Goal: Task Accomplishment & Management: Manage account settings

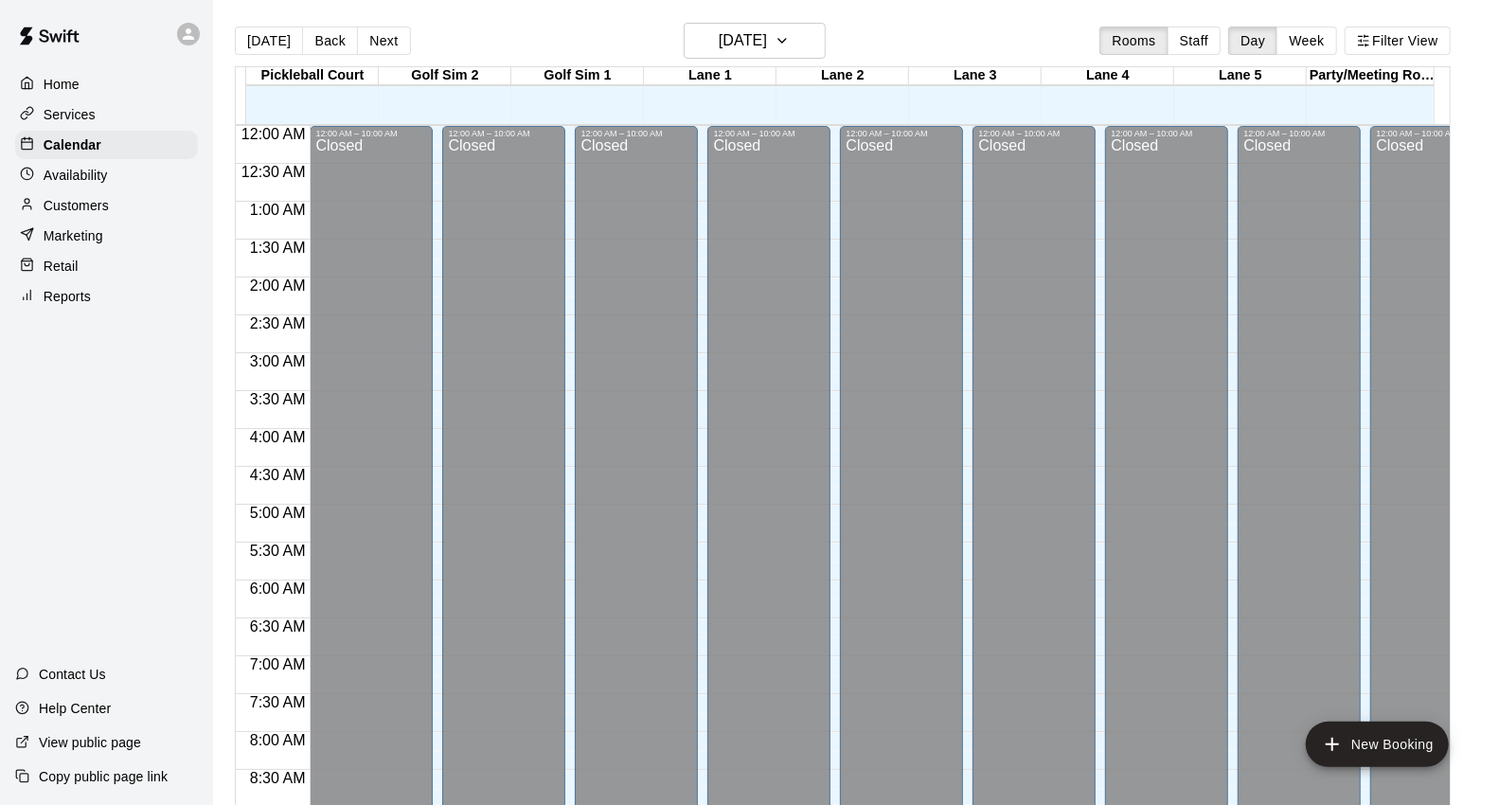
scroll to position [748, 0]
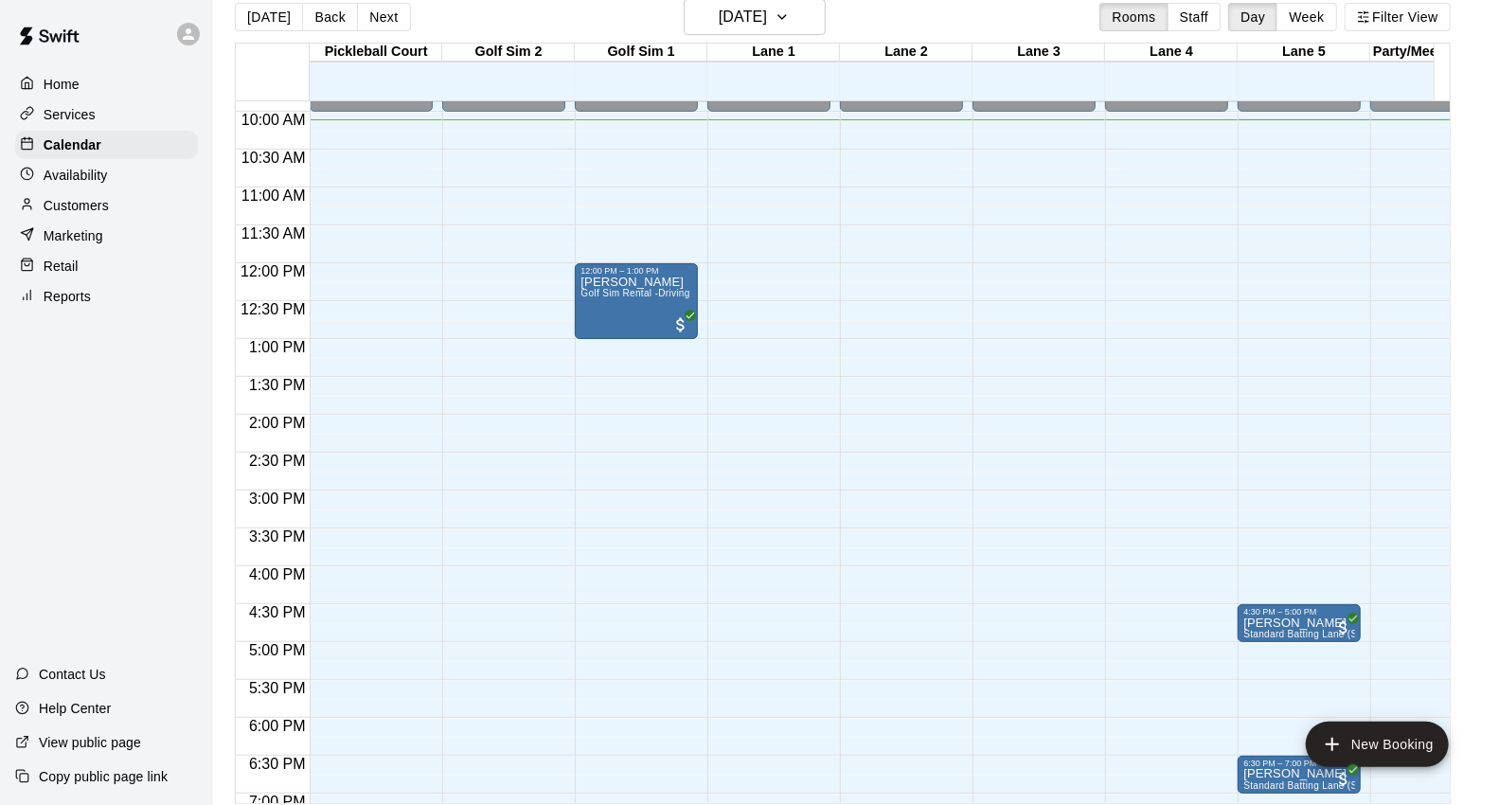
click at [131, 530] on div "Home Services Calendar Availability Customers Marketing Retail Reports Contact …" at bounding box center [106, 402] width 213 height 805
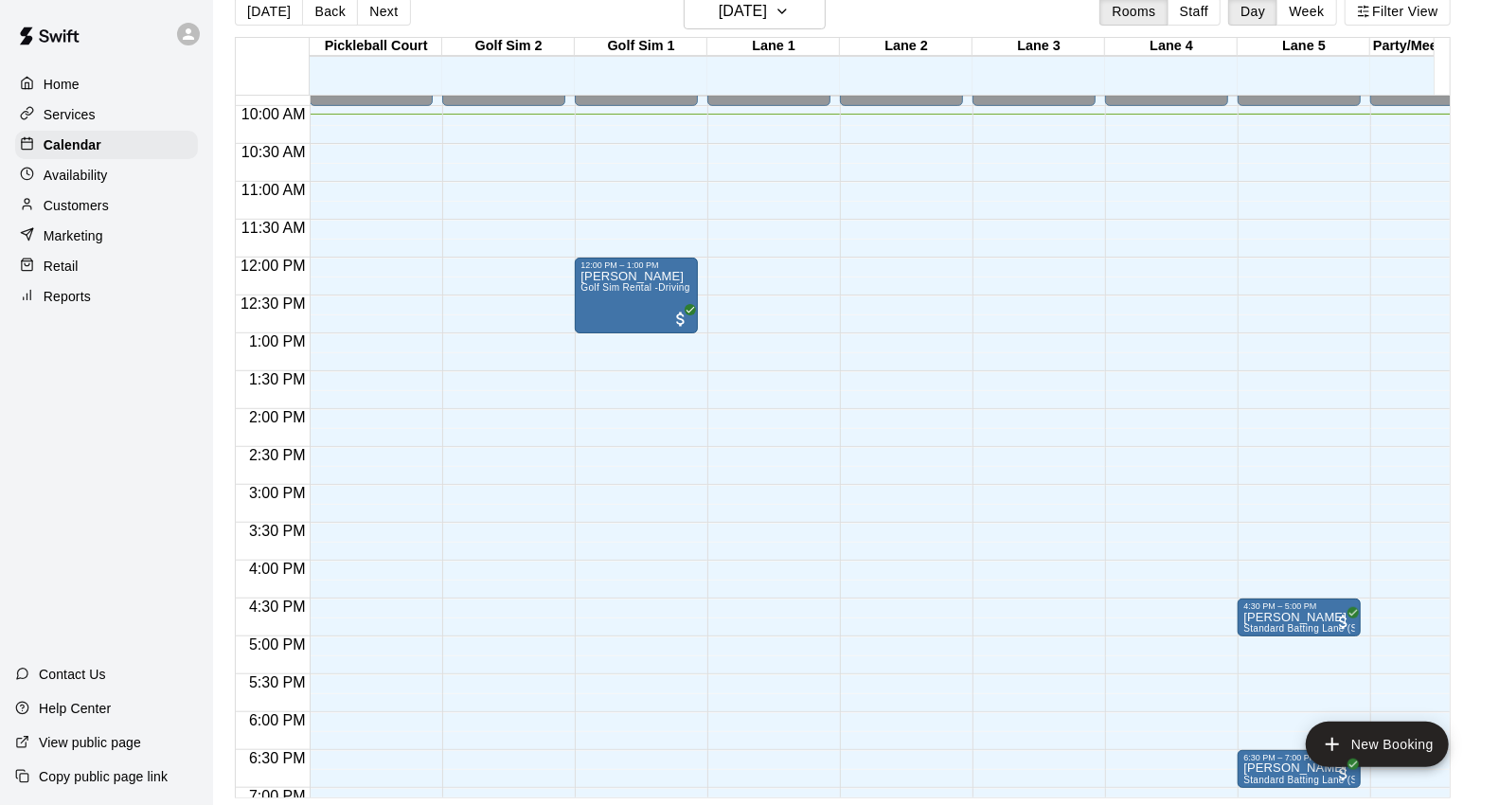
scroll to position [30, 0]
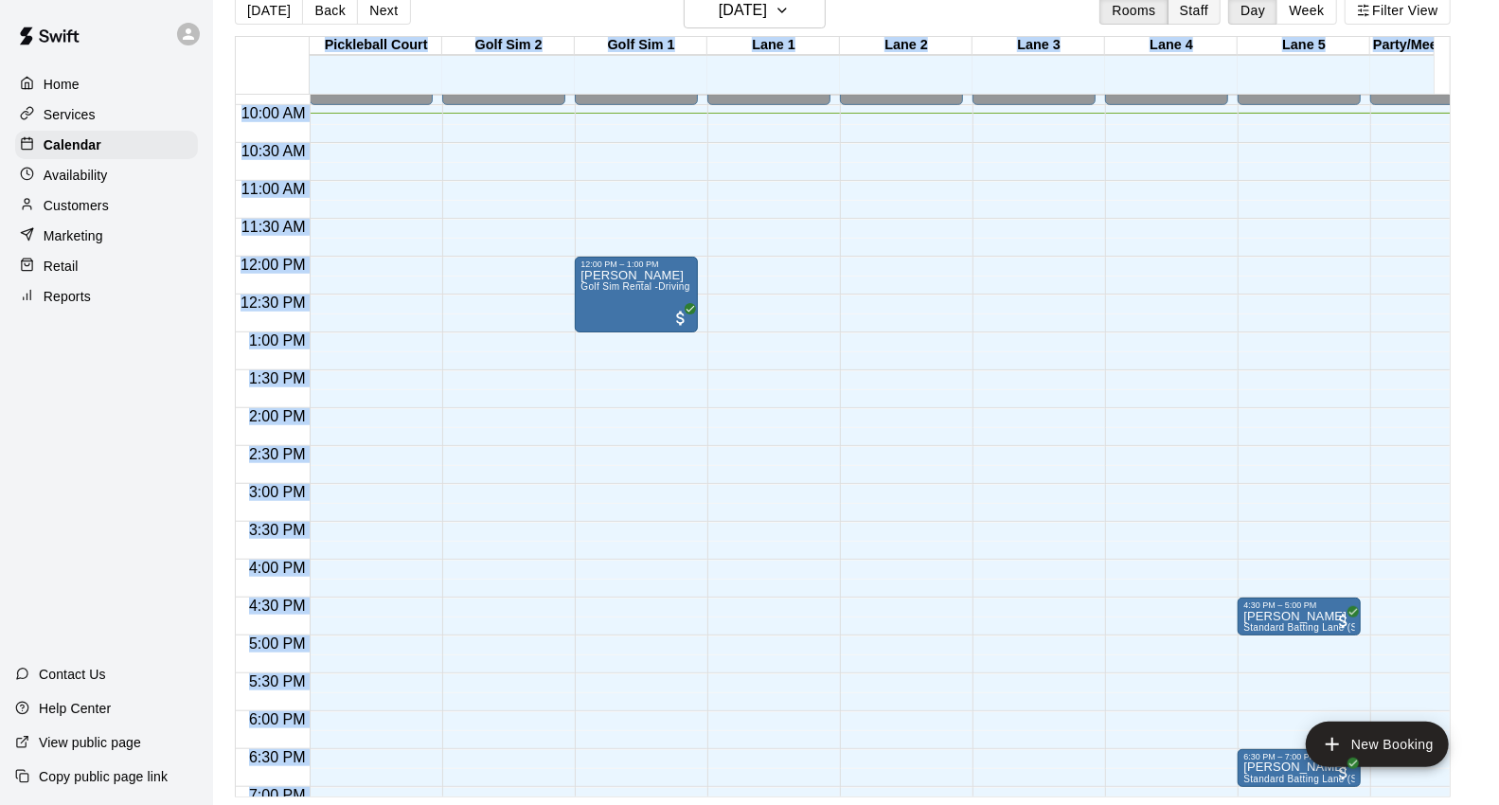
drag, startPoint x: 214, startPoint y: 52, endPoint x: 1222, endPoint y: 0, distance: 1008.9
click at [862, 162] on div "Home Services Calendar Availability Customers Marketing Retail Reports Contact …" at bounding box center [749, 387] width 1499 height 835
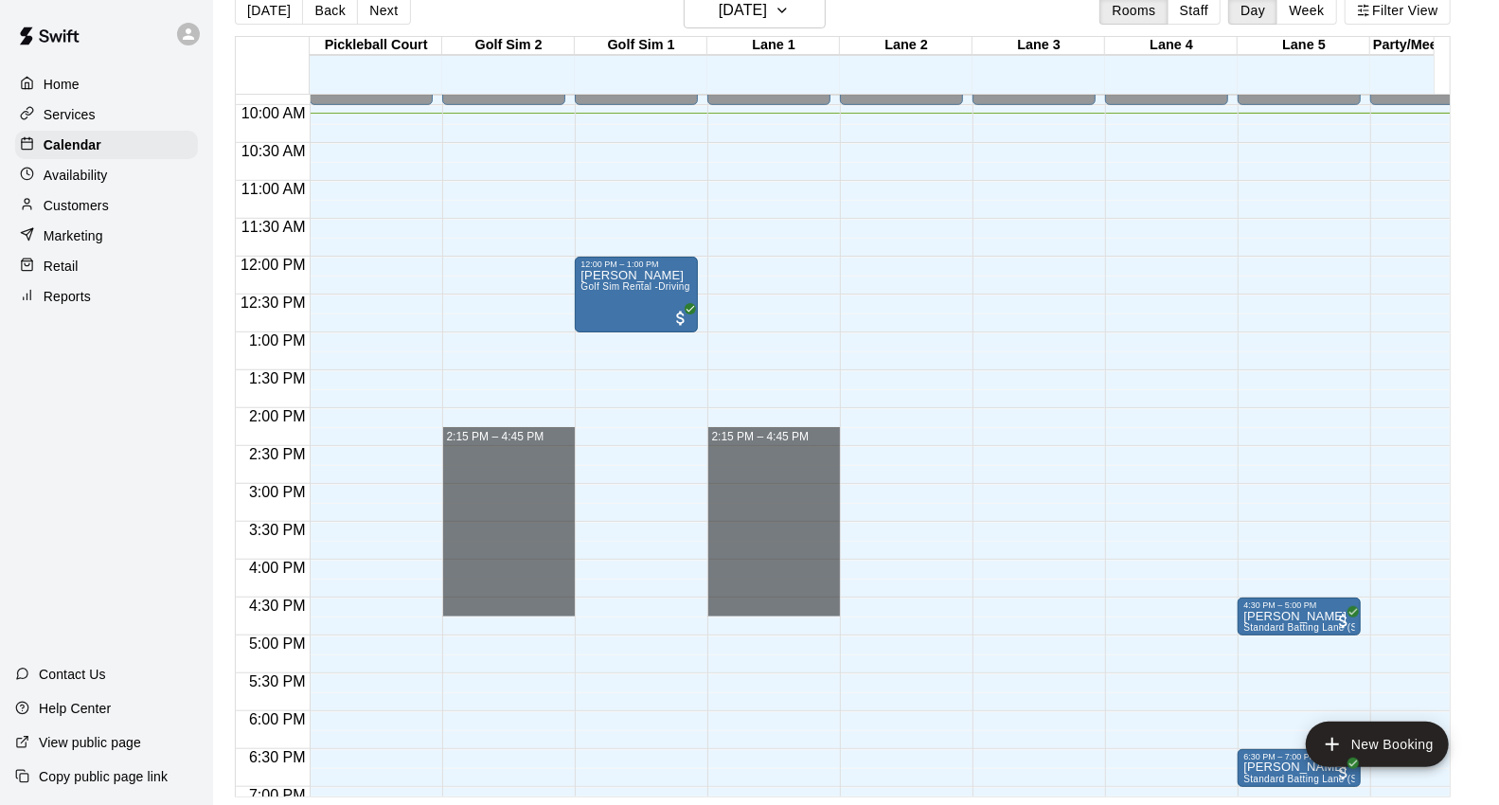
drag, startPoint x: 111, startPoint y: 654, endPoint x: 398, endPoint y: 547, distance: 306.2
click at [133, 630] on div "Home Services Calendar Availability Customers Marketing Retail Reports Contact …" at bounding box center [106, 402] width 213 height 805
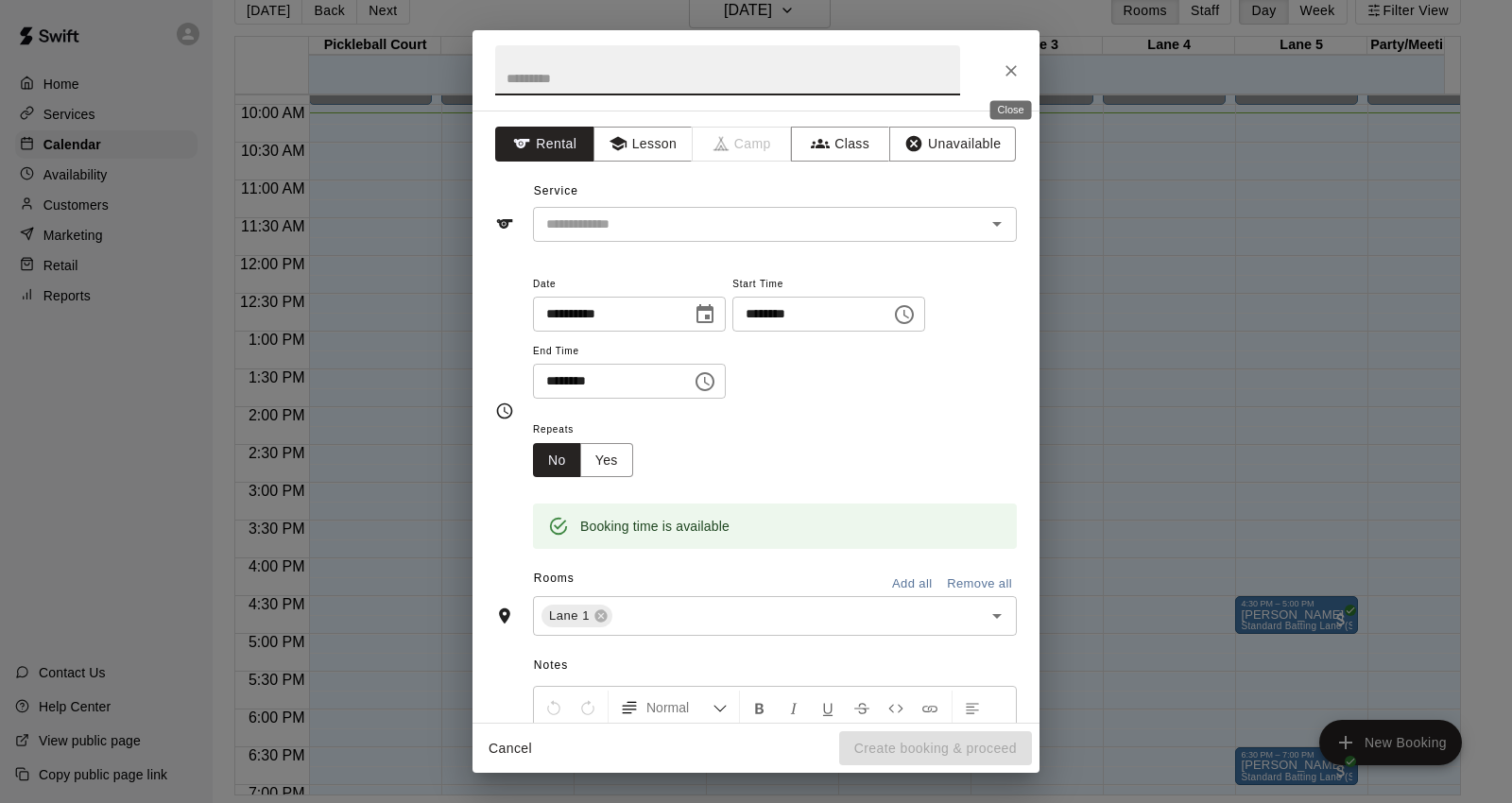
click at [1019, 73] on icon "Close" at bounding box center [1011, 71] width 19 height 19
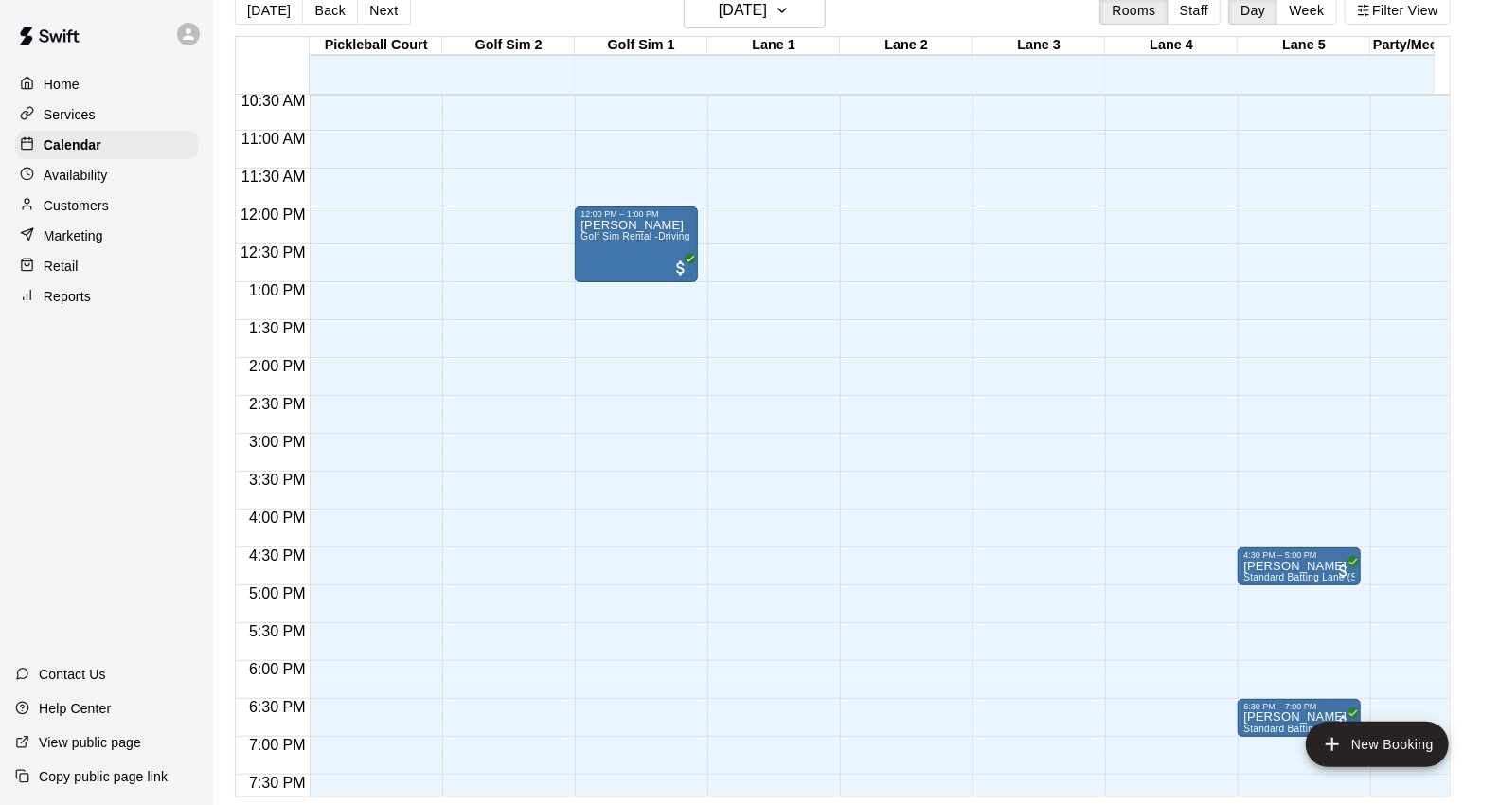
scroll to position [748, 0]
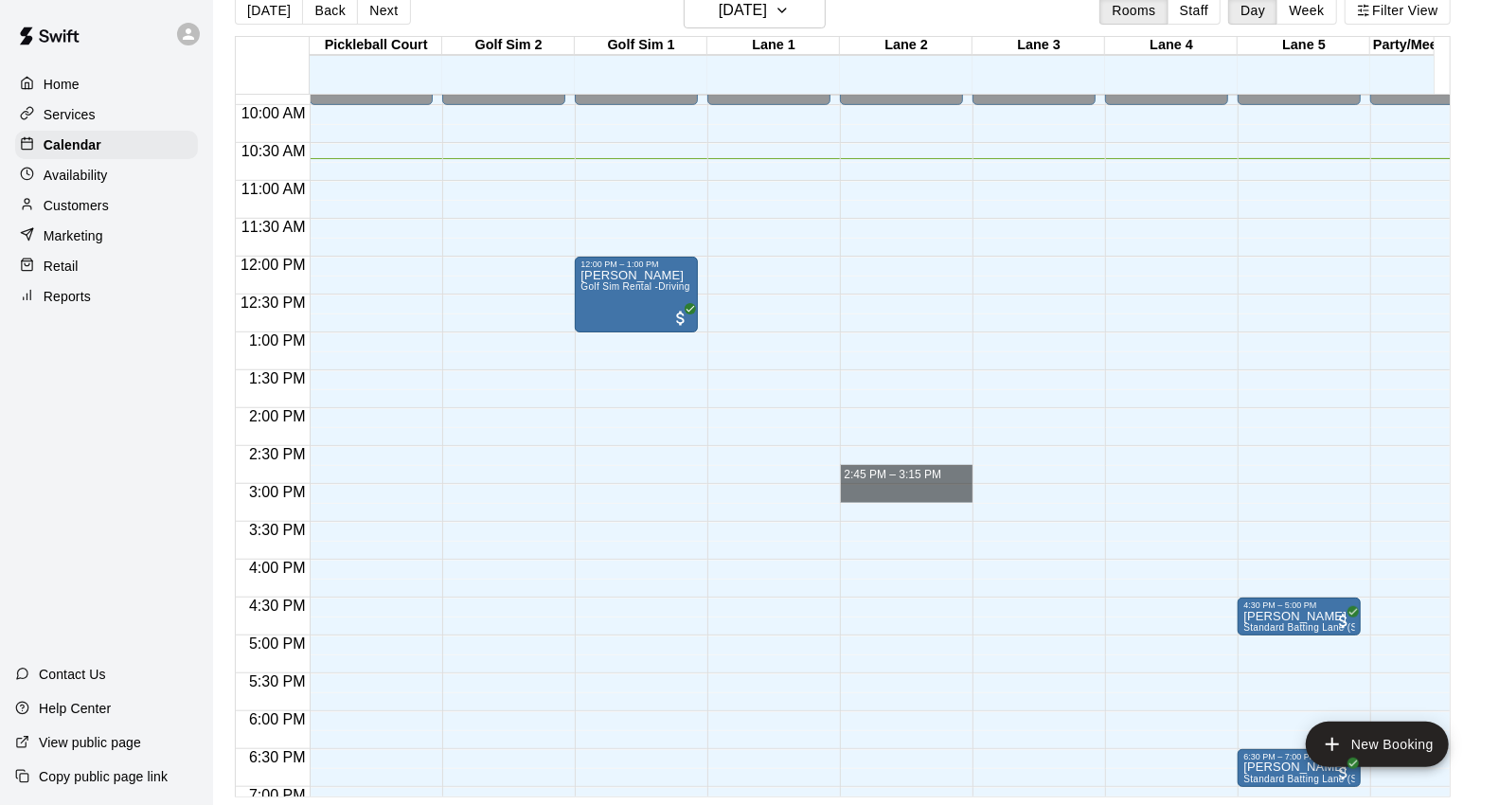
drag, startPoint x: 1124, startPoint y: 472, endPoint x: 1151, endPoint y: 473, distance: 26.6
click at [1151, 473] on div "12:00 AM 12:30 AM 1:00 AM 1:30 AM 2:00 AM 2:30 AM 3:00 AM 3:30 AM 4:00 AM 4:30 …" at bounding box center [843, 445] width 1214 height 703
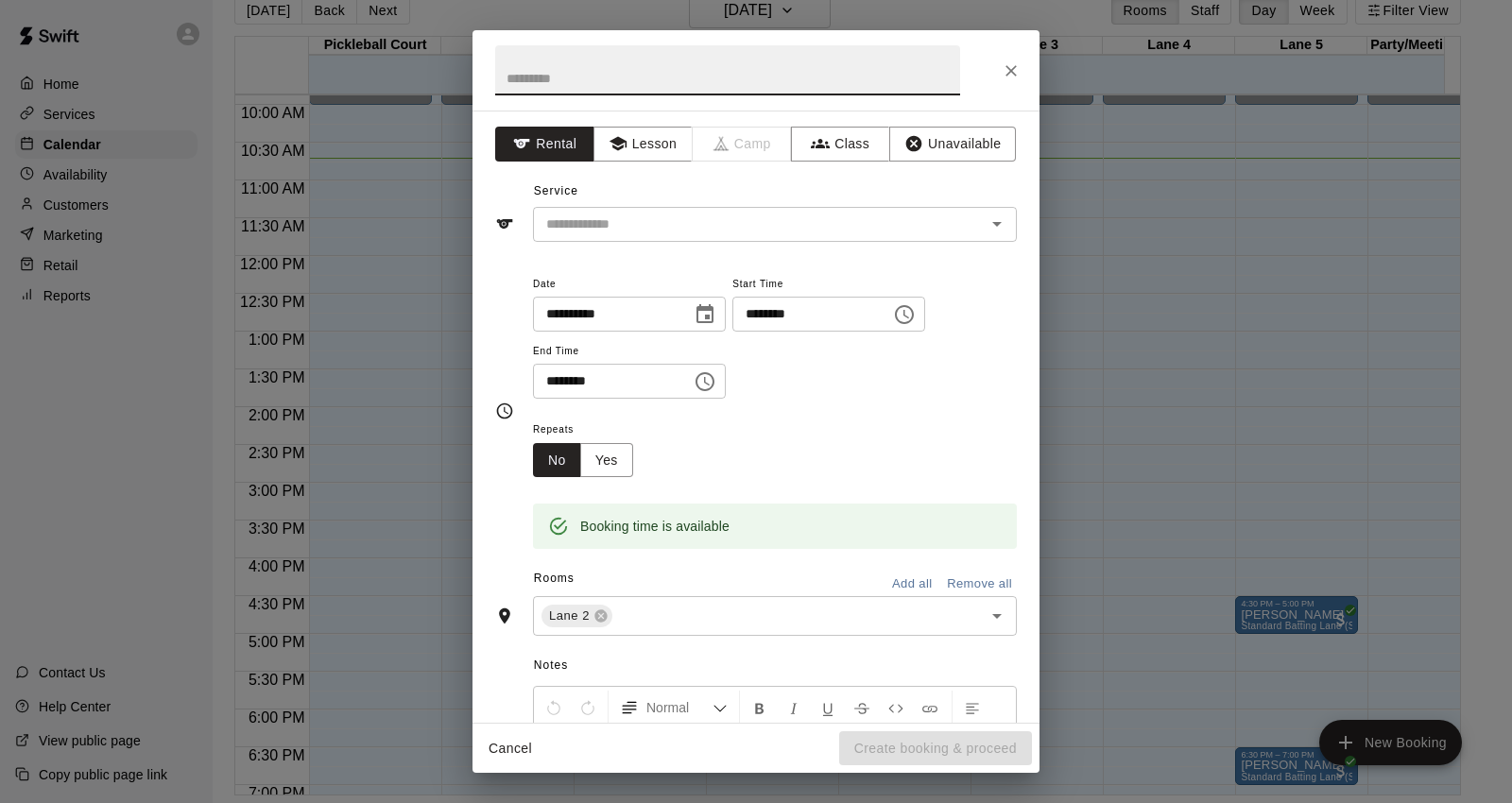
click at [1002, 77] on icon "Close" at bounding box center [1011, 71] width 19 height 19
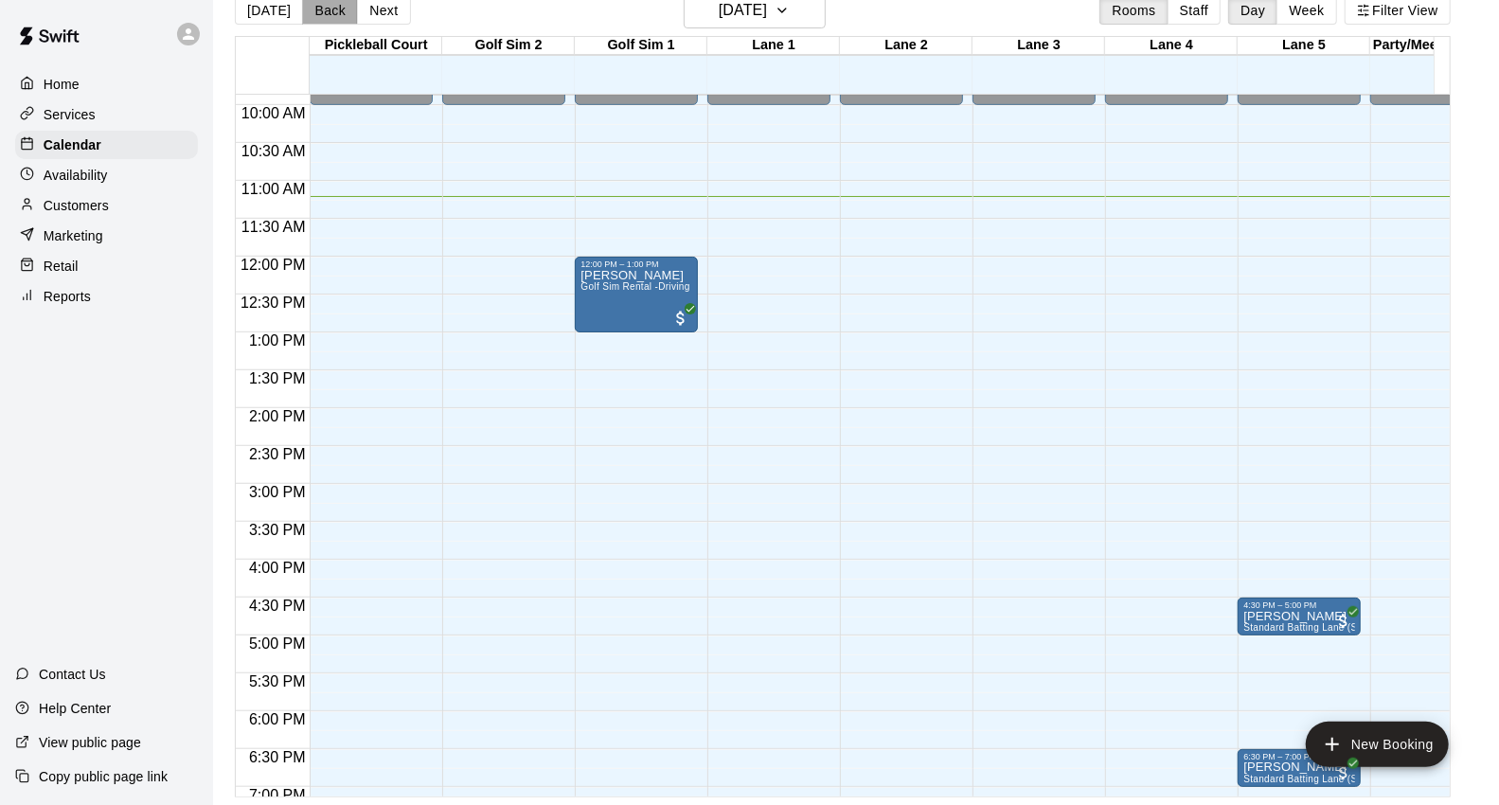
click at [334, 15] on button "Back" at bounding box center [330, 10] width 56 height 28
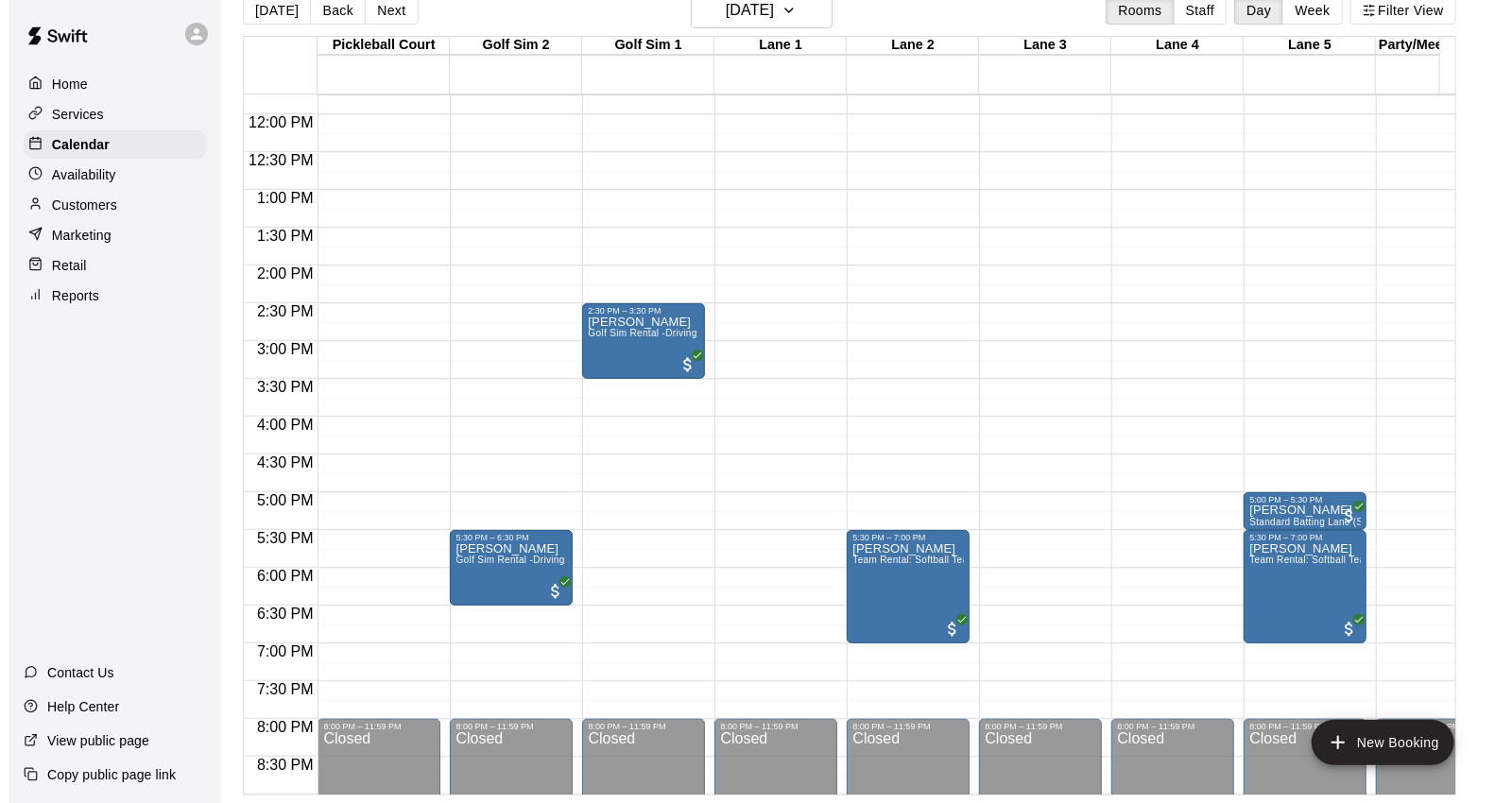
scroll to position [851, 0]
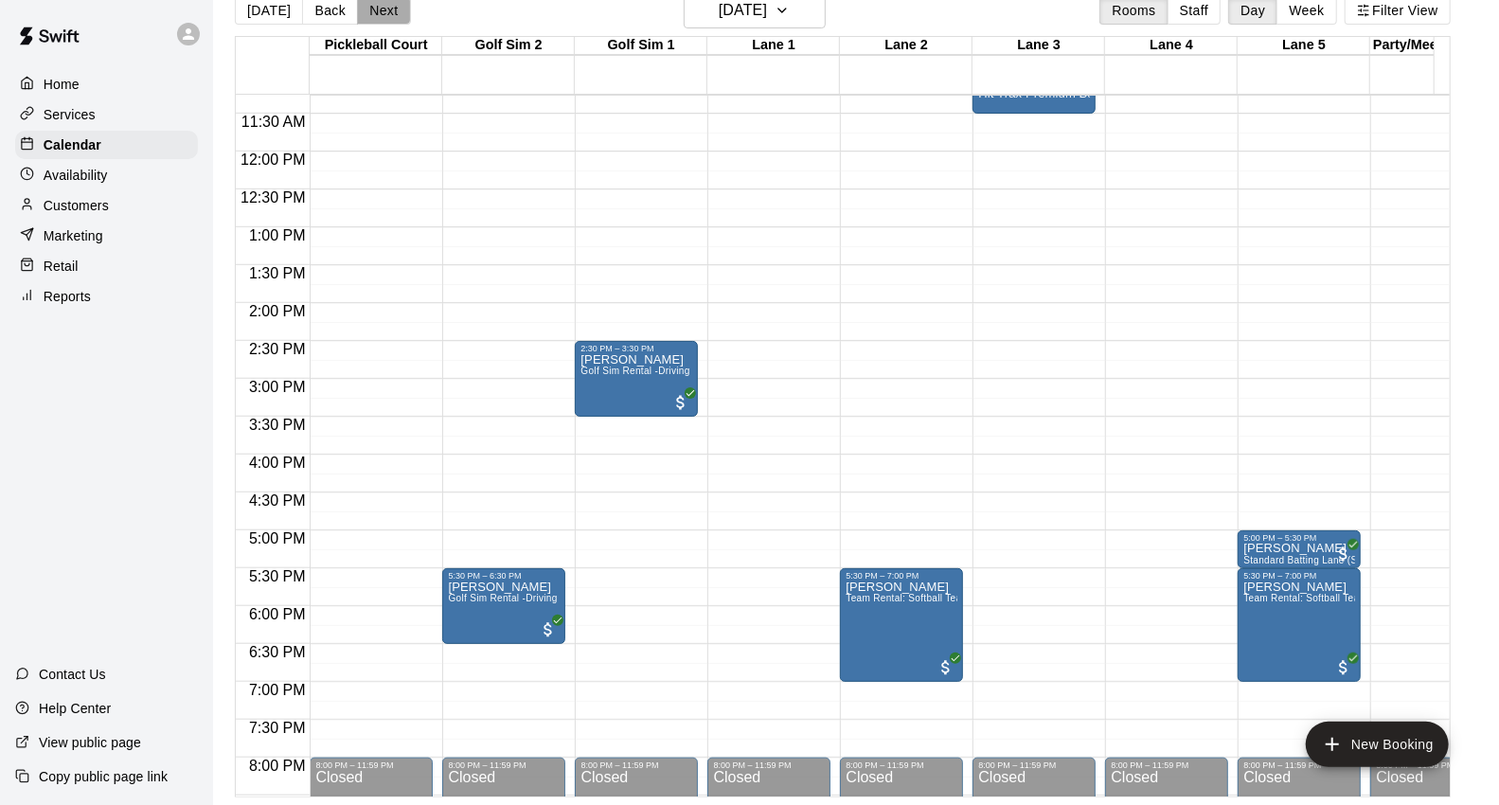
click at [384, 14] on button "Next" at bounding box center [383, 10] width 53 height 28
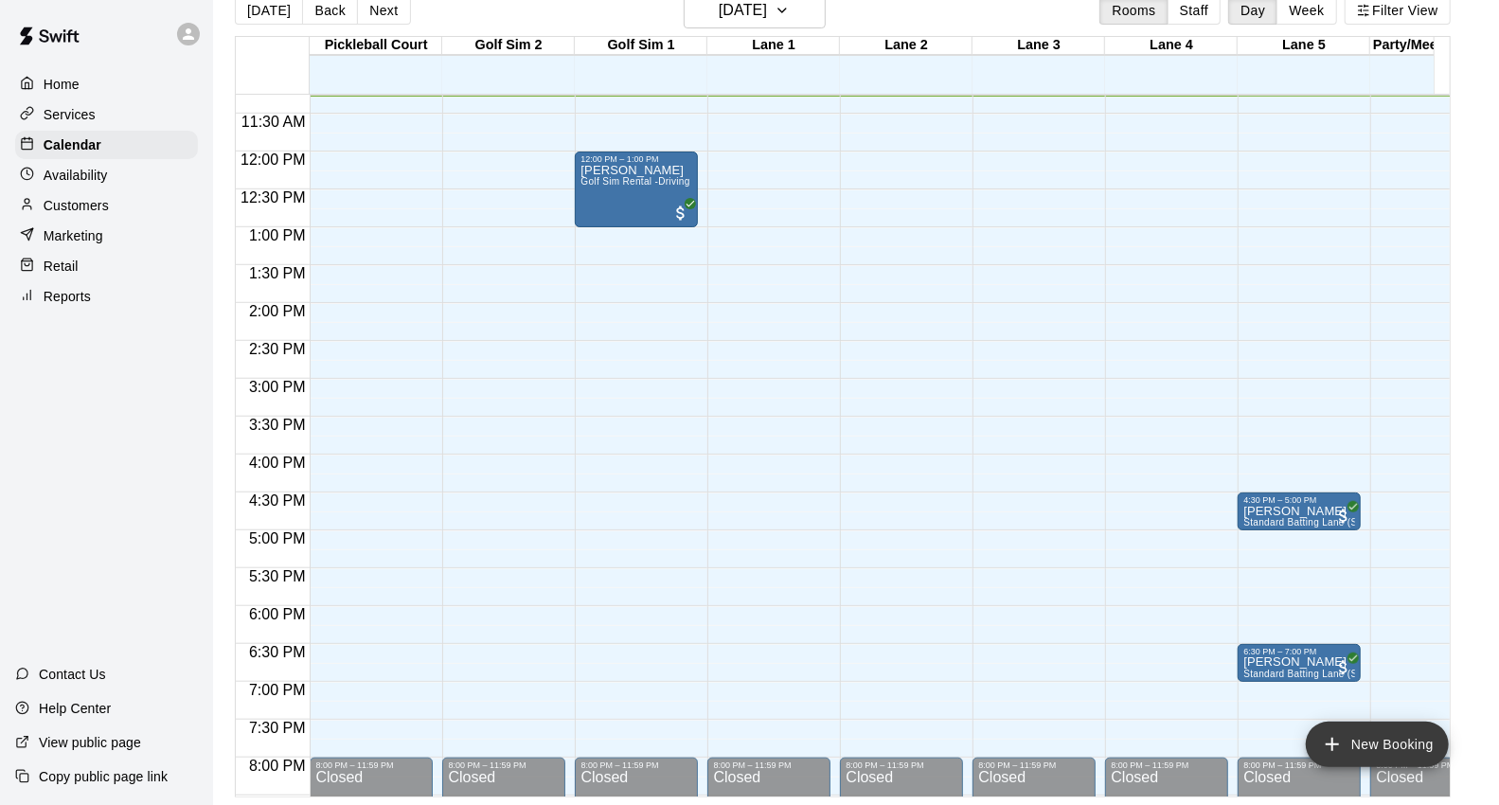
click at [1424, 749] on button "New Booking" at bounding box center [1377, 744] width 143 height 45
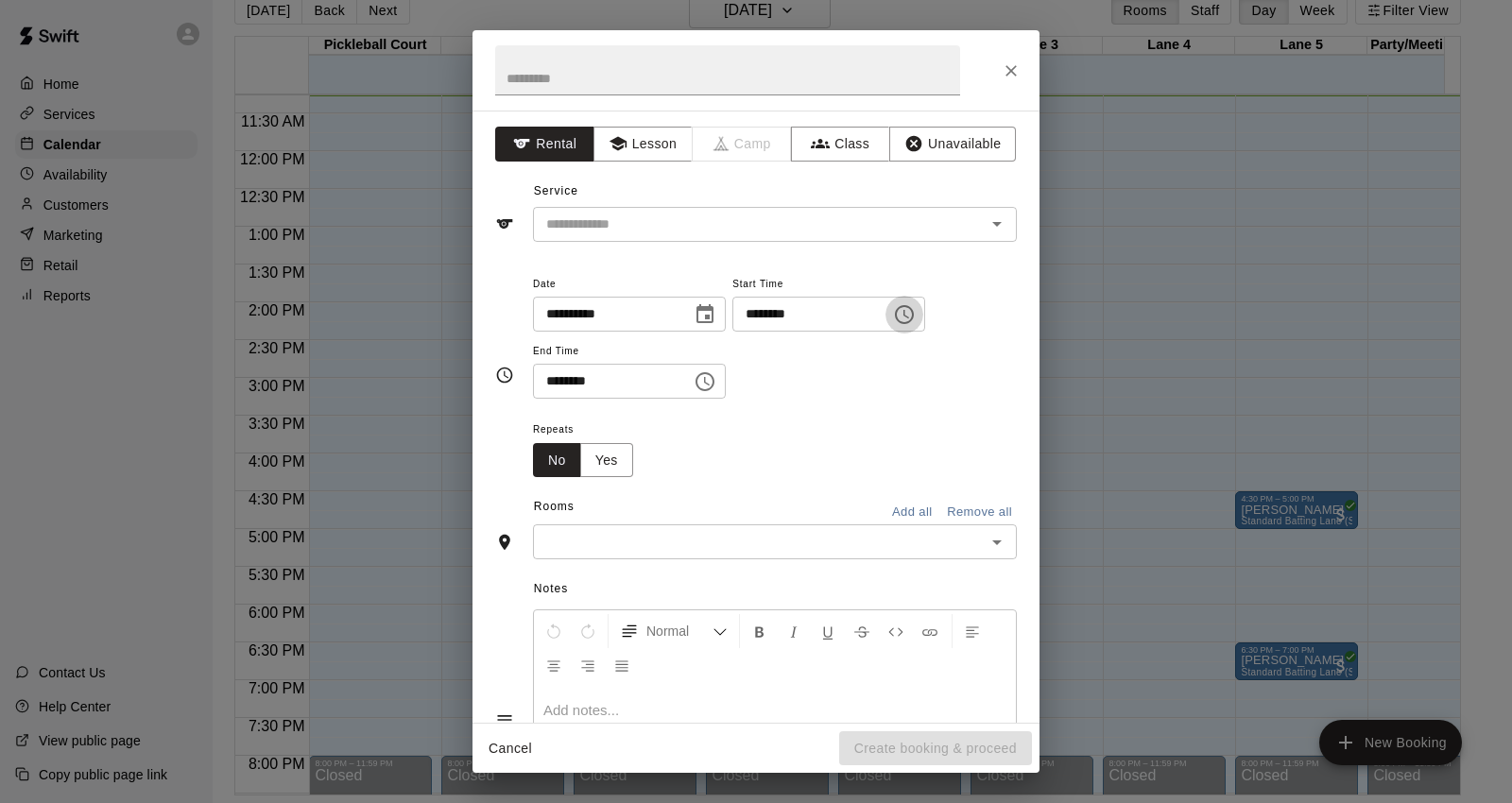
click at [916, 325] on icon "Choose time, selected time is 9:00 AM" at bounding box center [904, 314] width 23 height 23
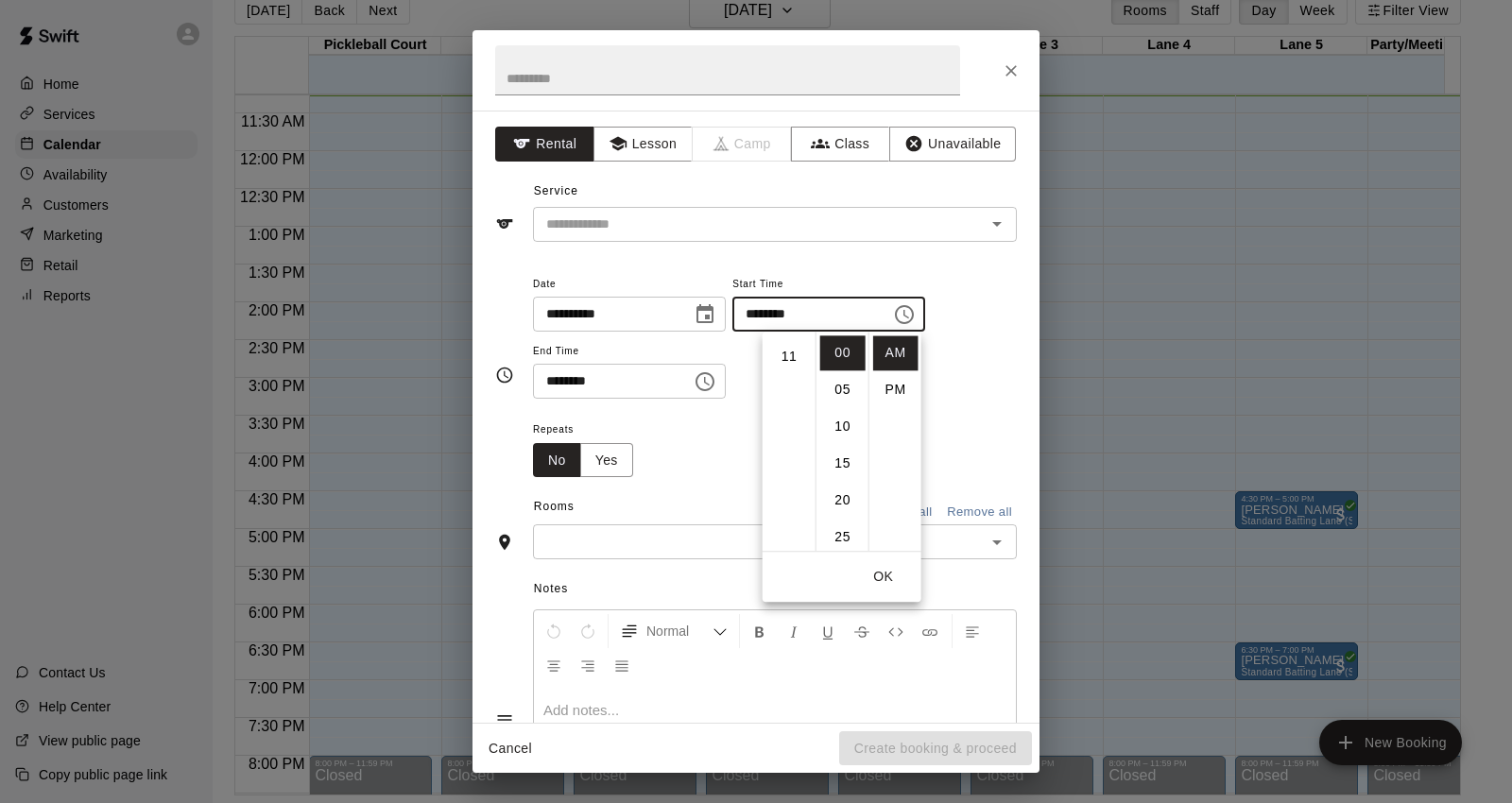
scroll to position [256, 0]
click at [901, 388] on li "PM" at bounding box center [895, 389] width 45 height 35
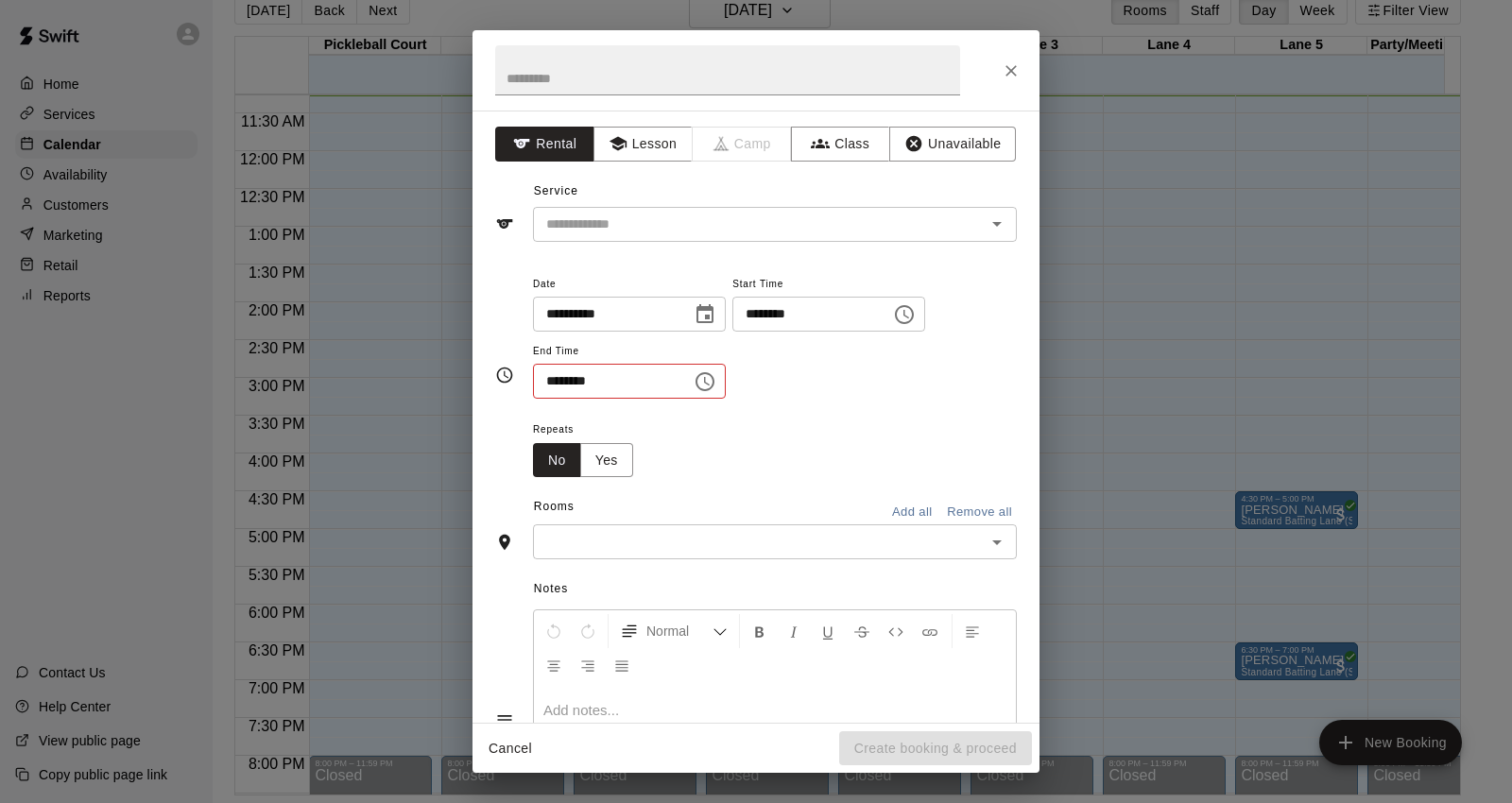
scroll to position [33, 0]
click at [778, 316] on input "********" at bounding box center [805, 313] width 146 height 35
type input "********"
click at [720, 391] on button "Choose time, selected time is 9:30 AM" at bounding box center [705, 382] width 38 height 38
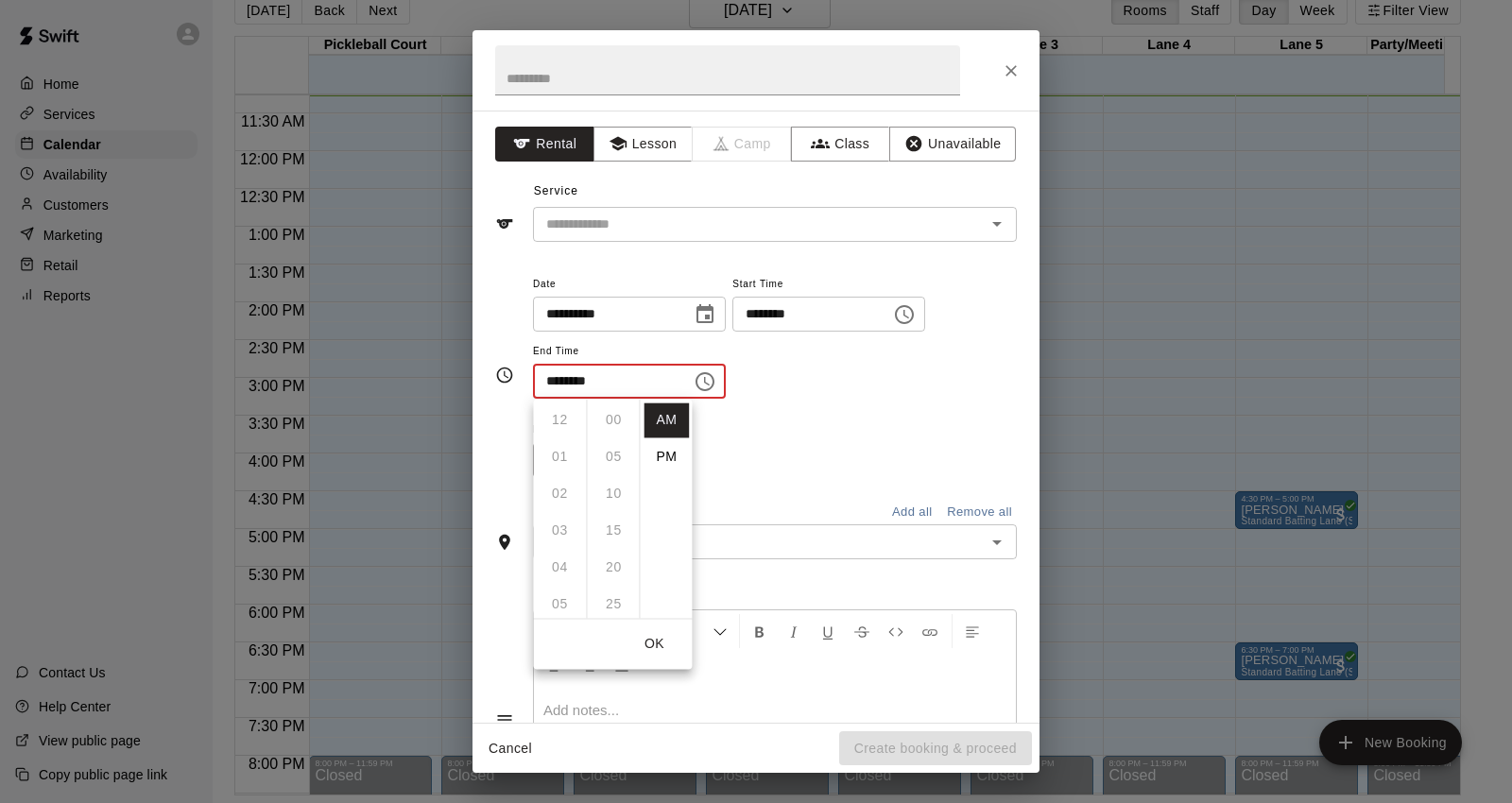
scroll to position [221, 0]
click at [657, 458] on li "PM" at bounding box center [666, 456] width 45 height 35
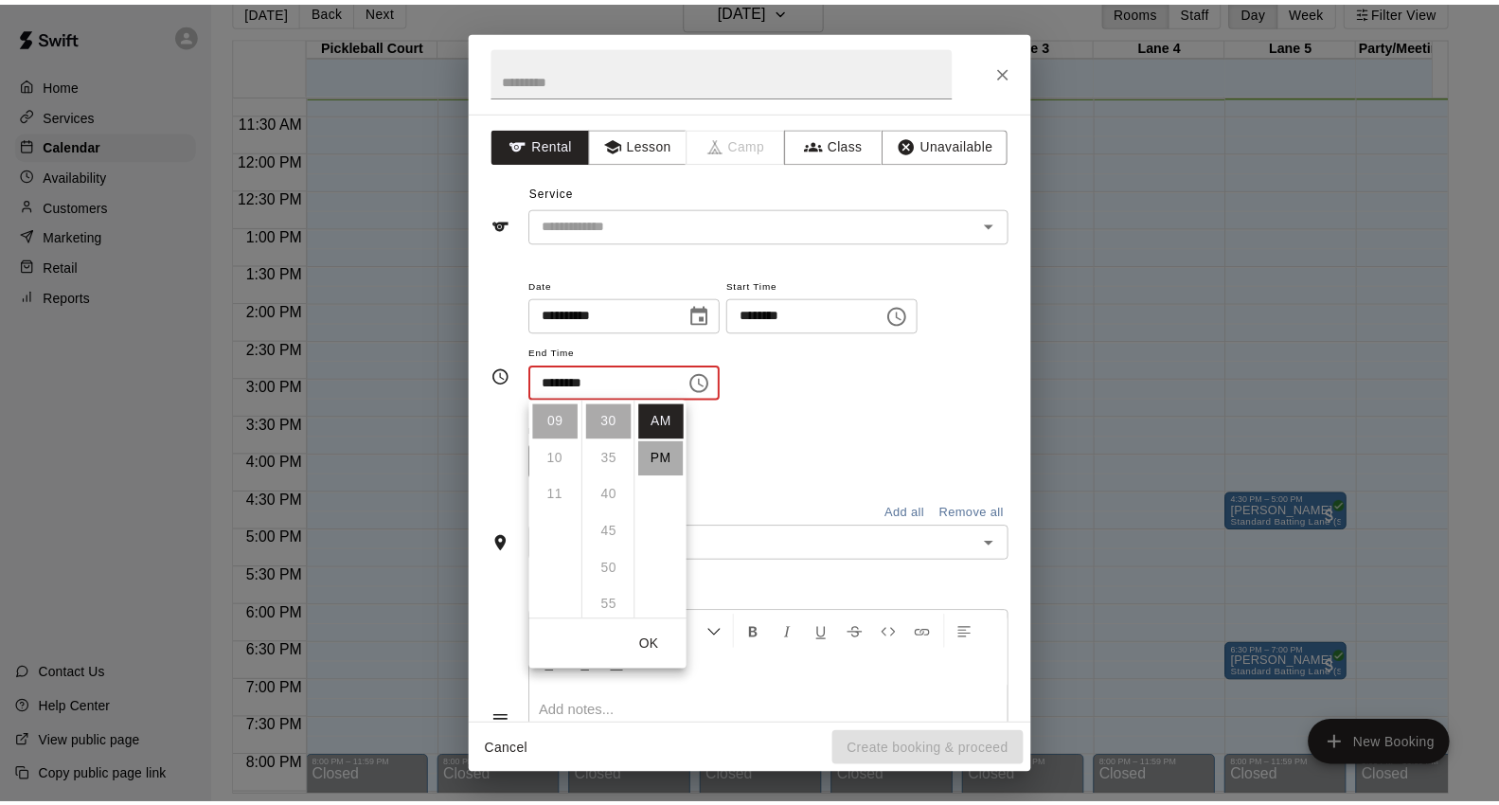
scroll to position [33, 0]
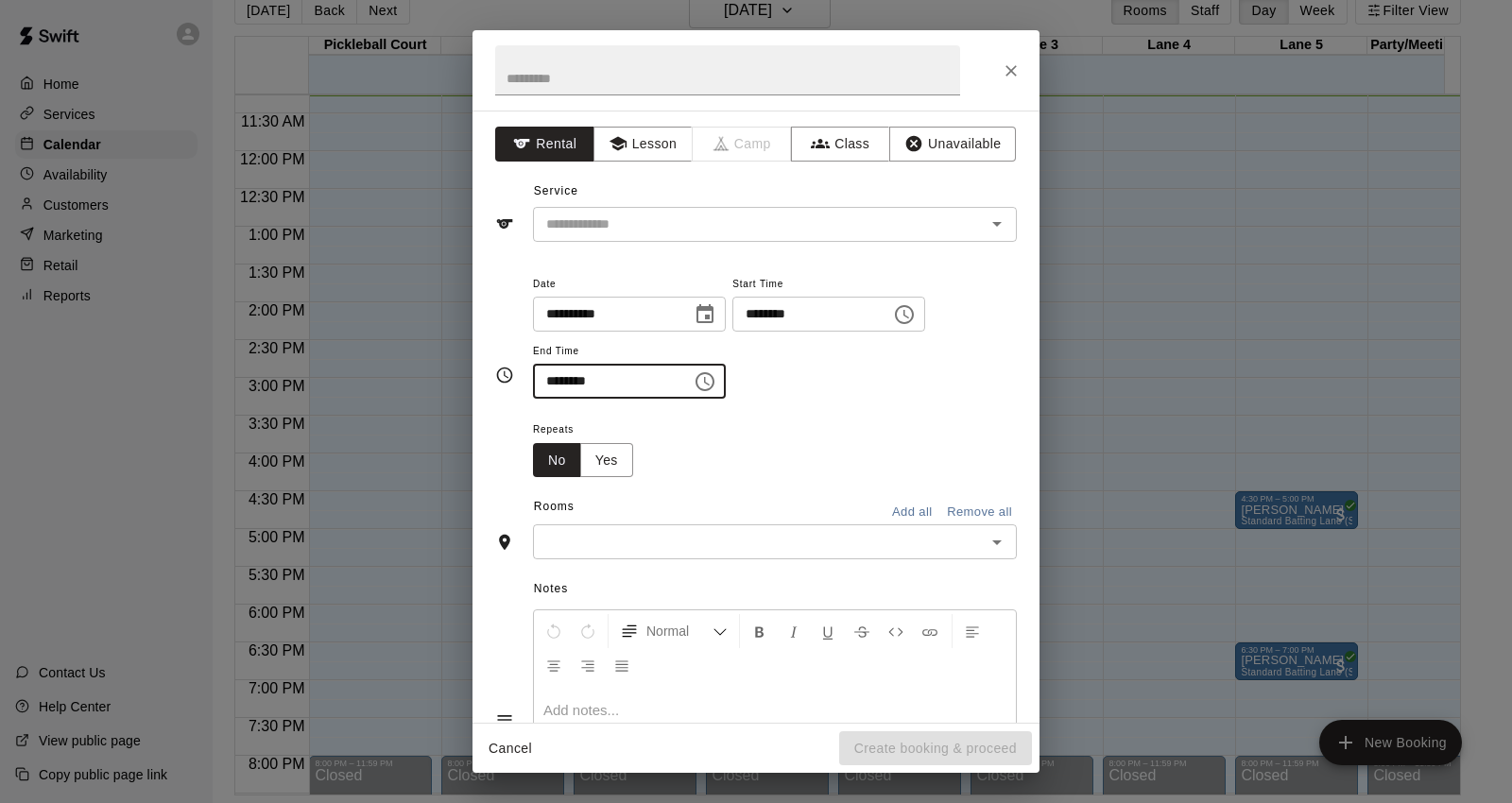
click at [558, 388] on input "********" at bounding box center [606, 381] width 146 height 35
type input "********"
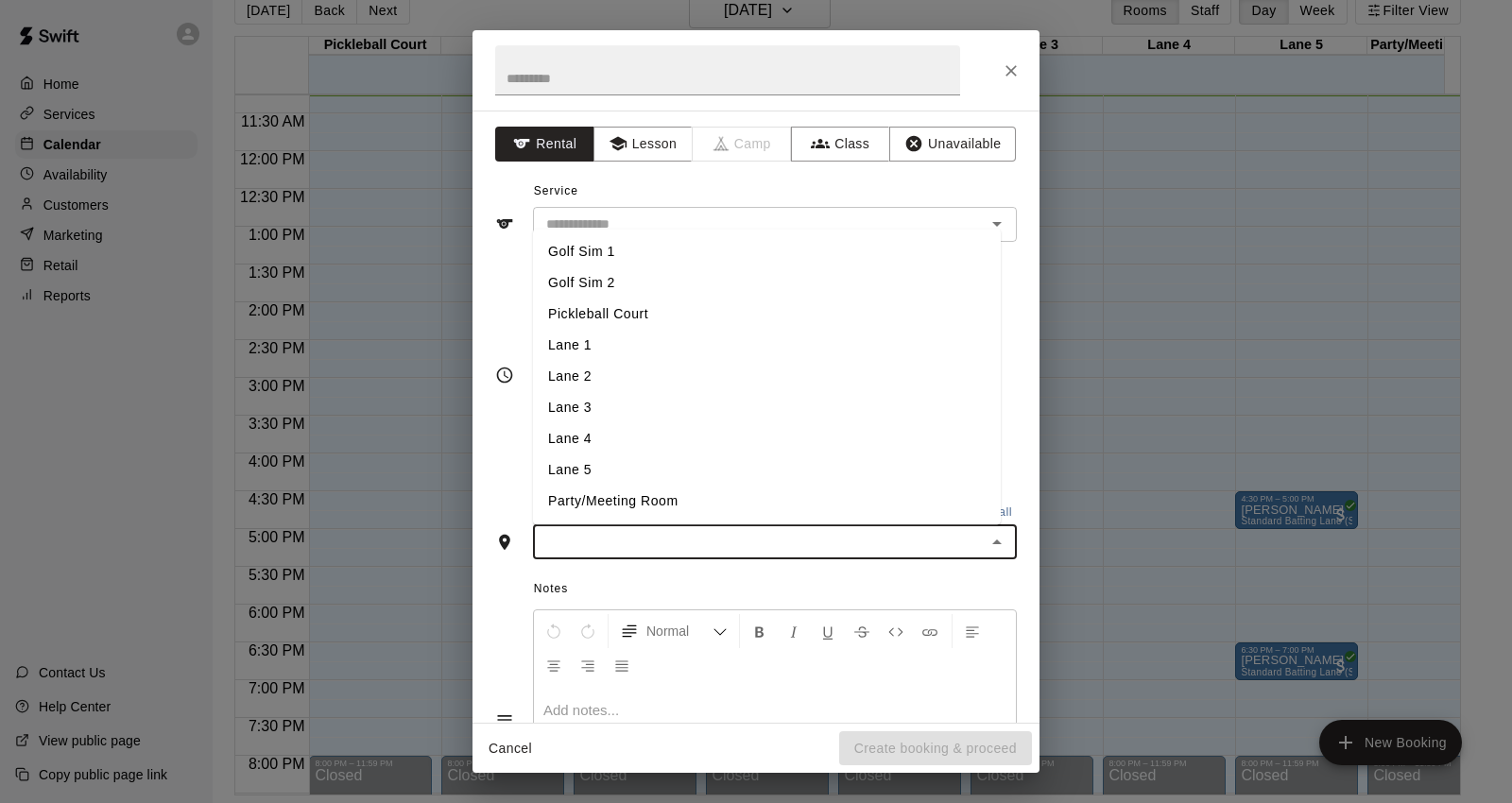
click at [688, 549] on input "text" at bounding box center [759, 542] width 441 height 24
click at [637, 281] on li "Golf Sim 2" at bounding box center [766, 283] width 468 height 31
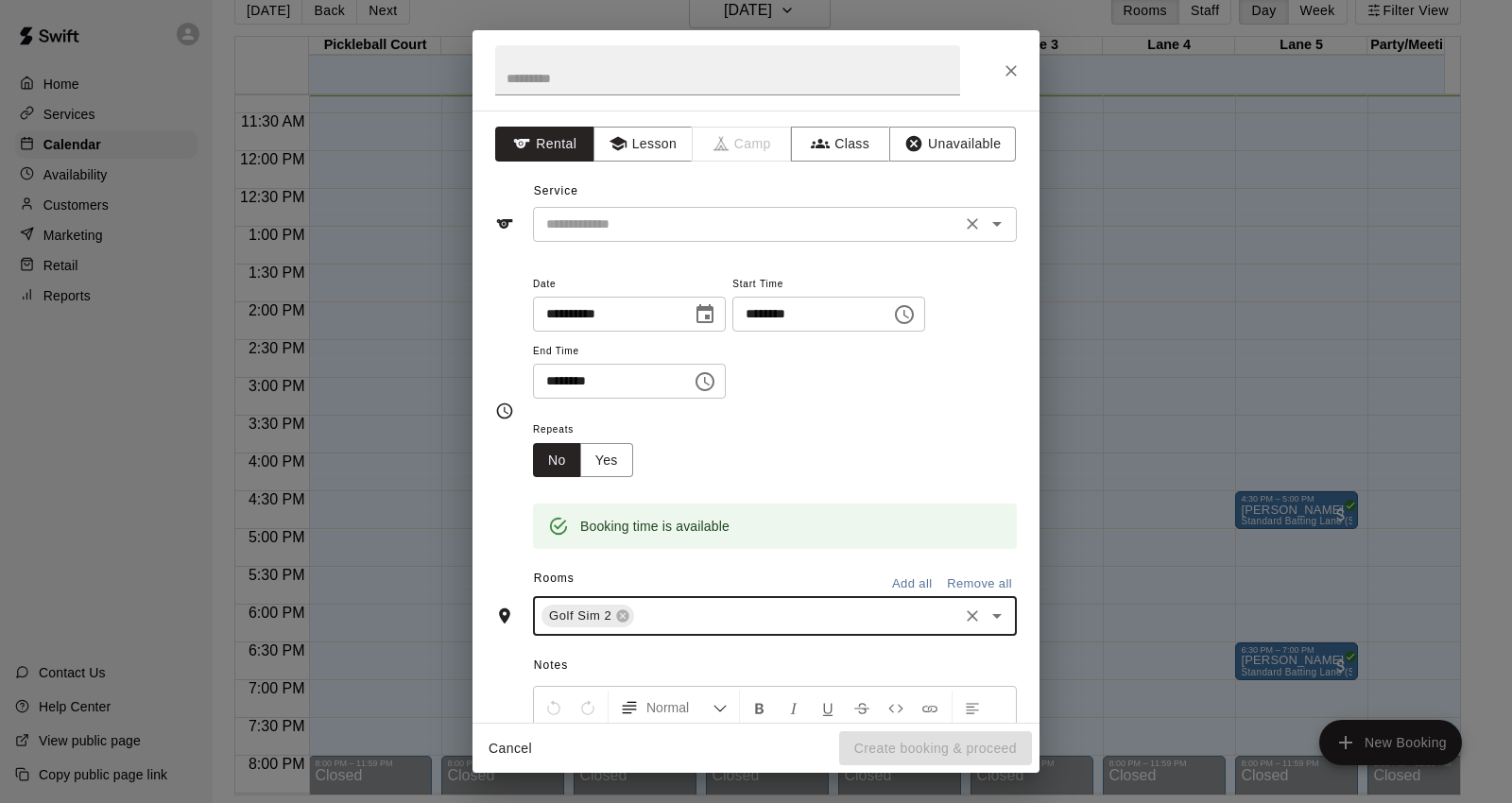
click at [797, 219] on input "text" at bounding box center [748, 224] width 417 height 24
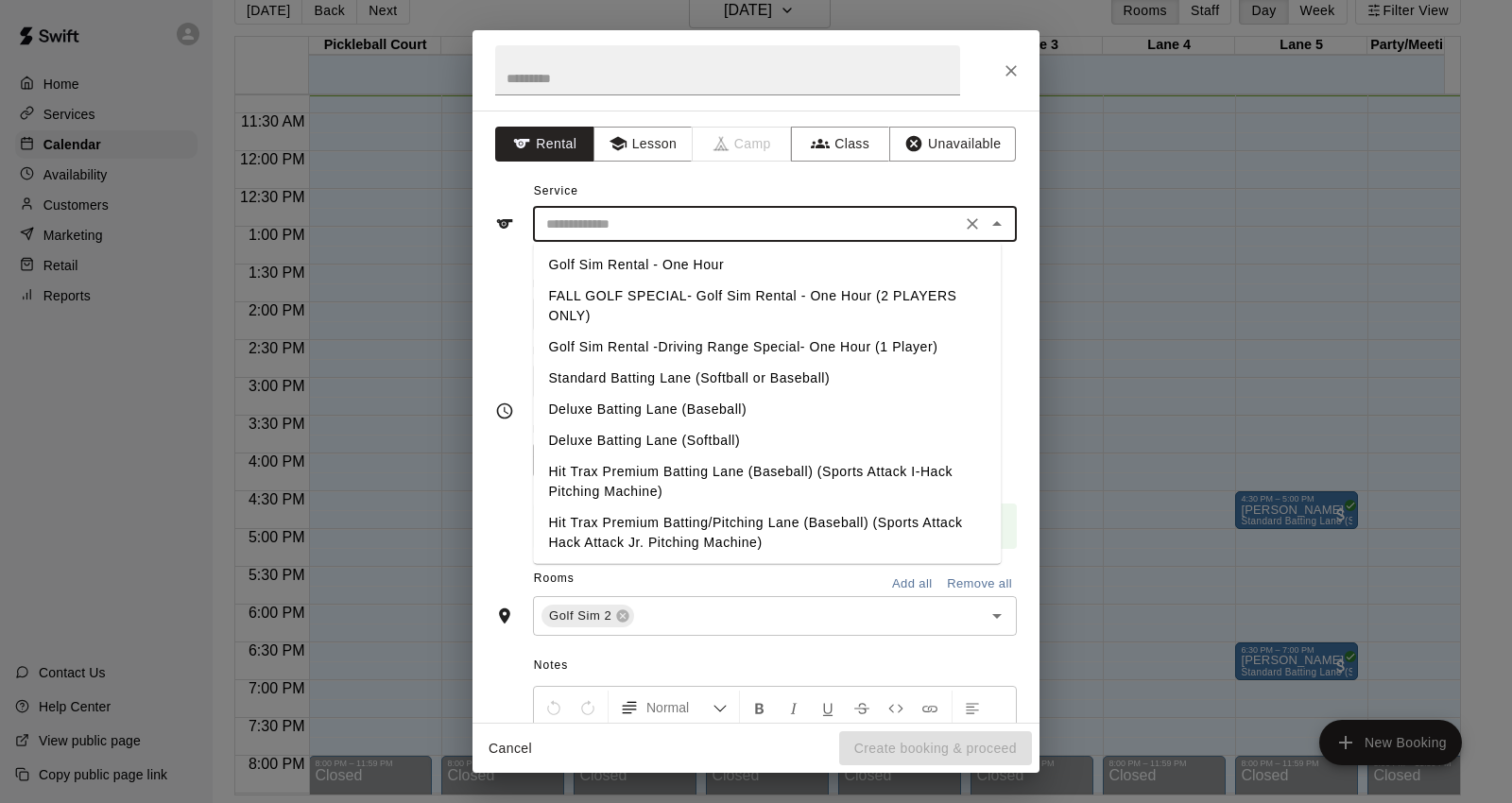
click at [807, 293] on li "FALL GOLF SPECIAL- Golf Sim Rental - One Hour (2 PLAYERS ONLY)" at bounding box center [766, 305] width 468 height 51
type input "**********"
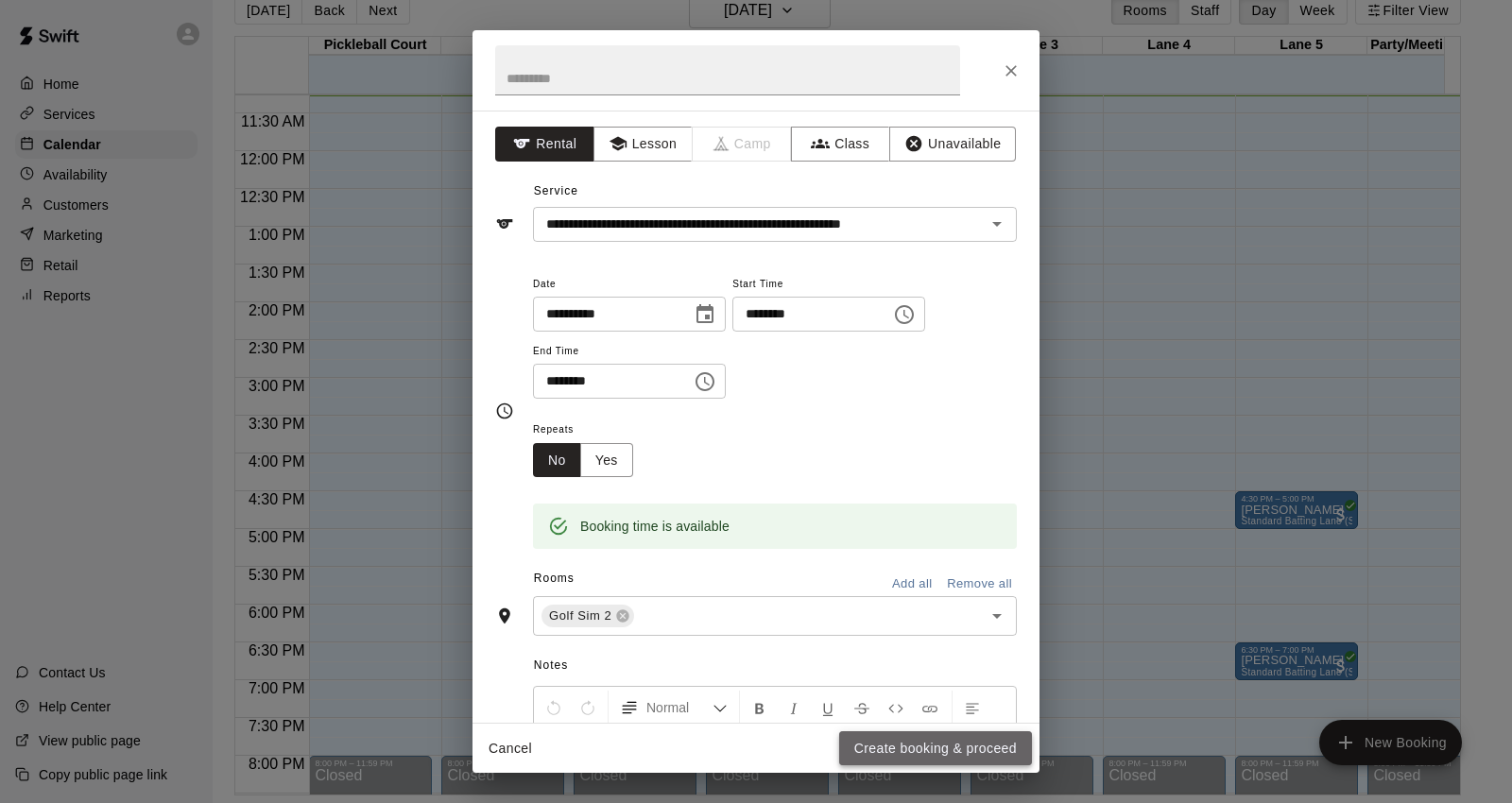
click at [968, 752] on button "Create booking & proceed" at bounding box center [935, 748] width 193 height 35
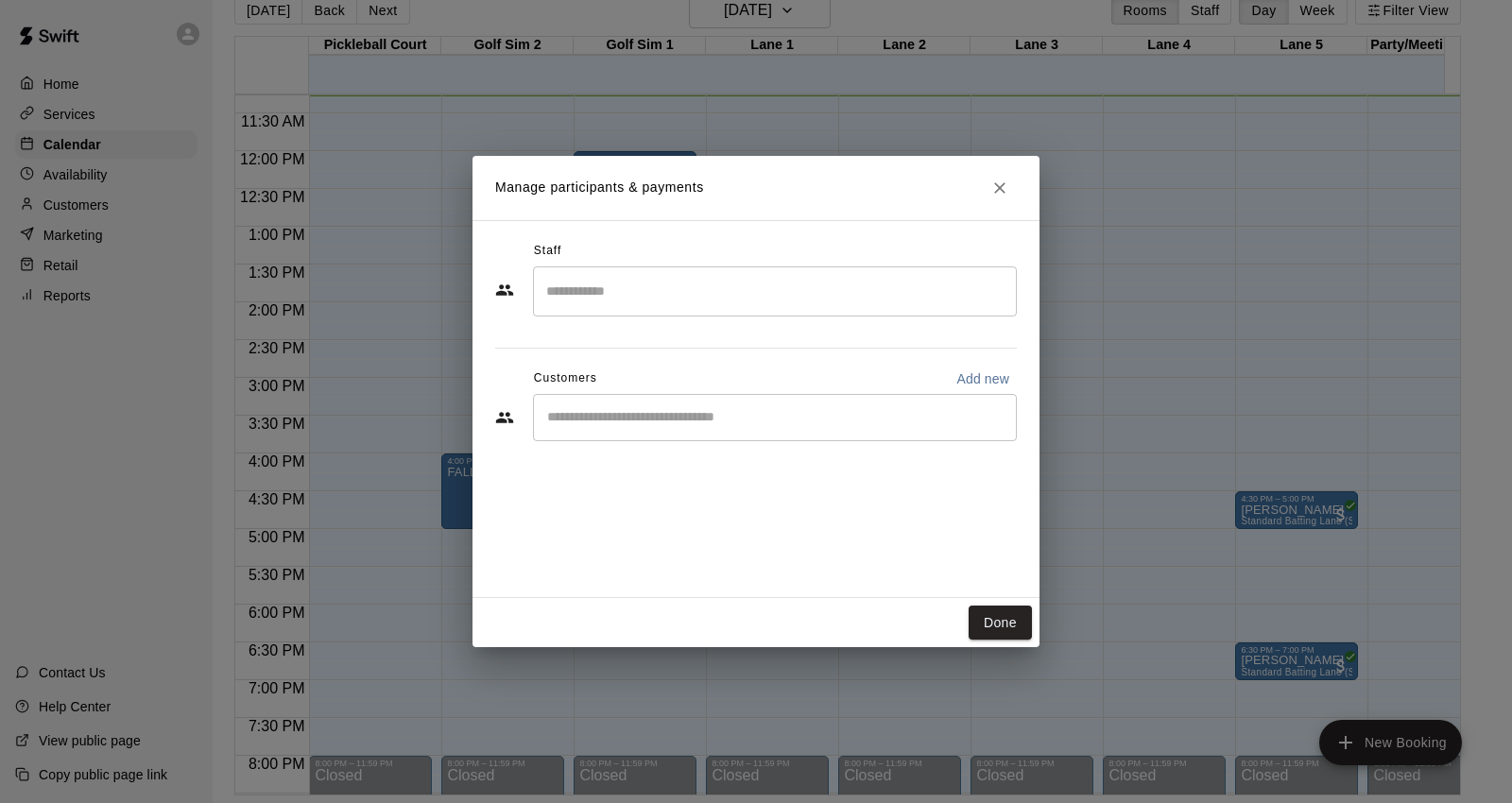
click at [936, 438] on div "​" at bounding box center [774, 417] width 484 height 47
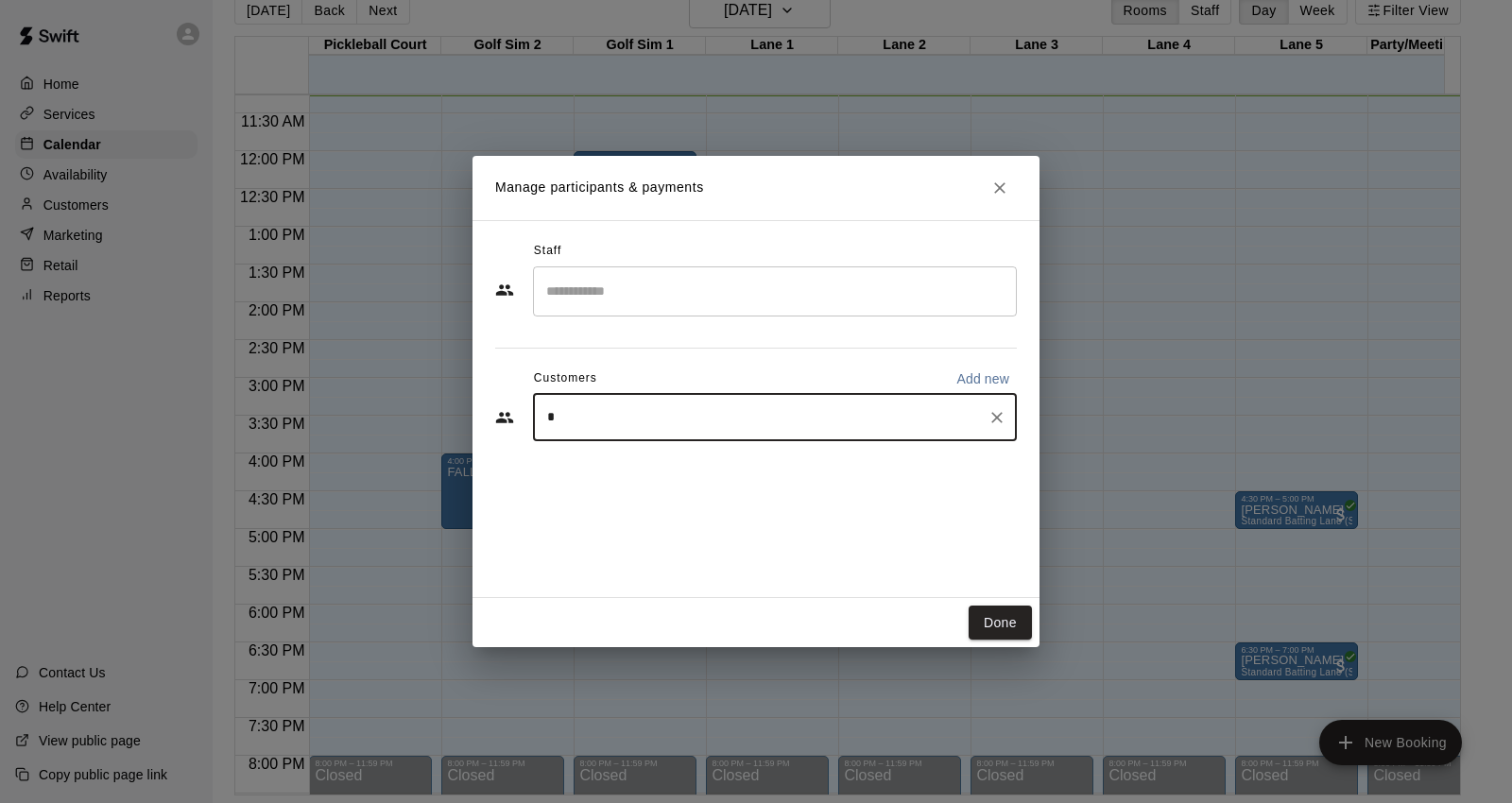
type input "**"
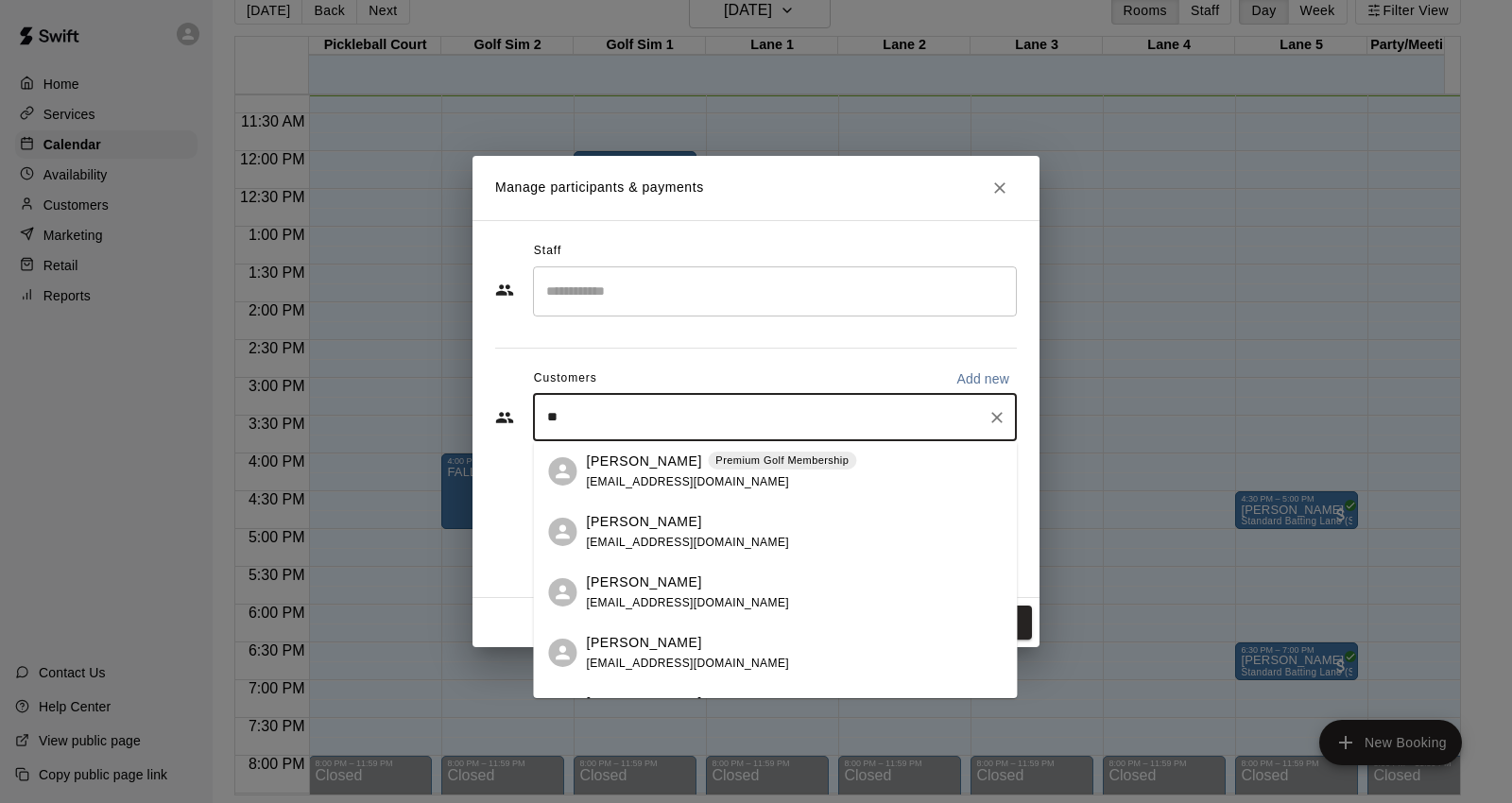
click at [739, 474] on div "[PERSON_NAME] Premium Golf Membership [EMAIL_ADDRESS][DOMAIN_NAME]" at bounding box center [721, 471] width 270 height 41
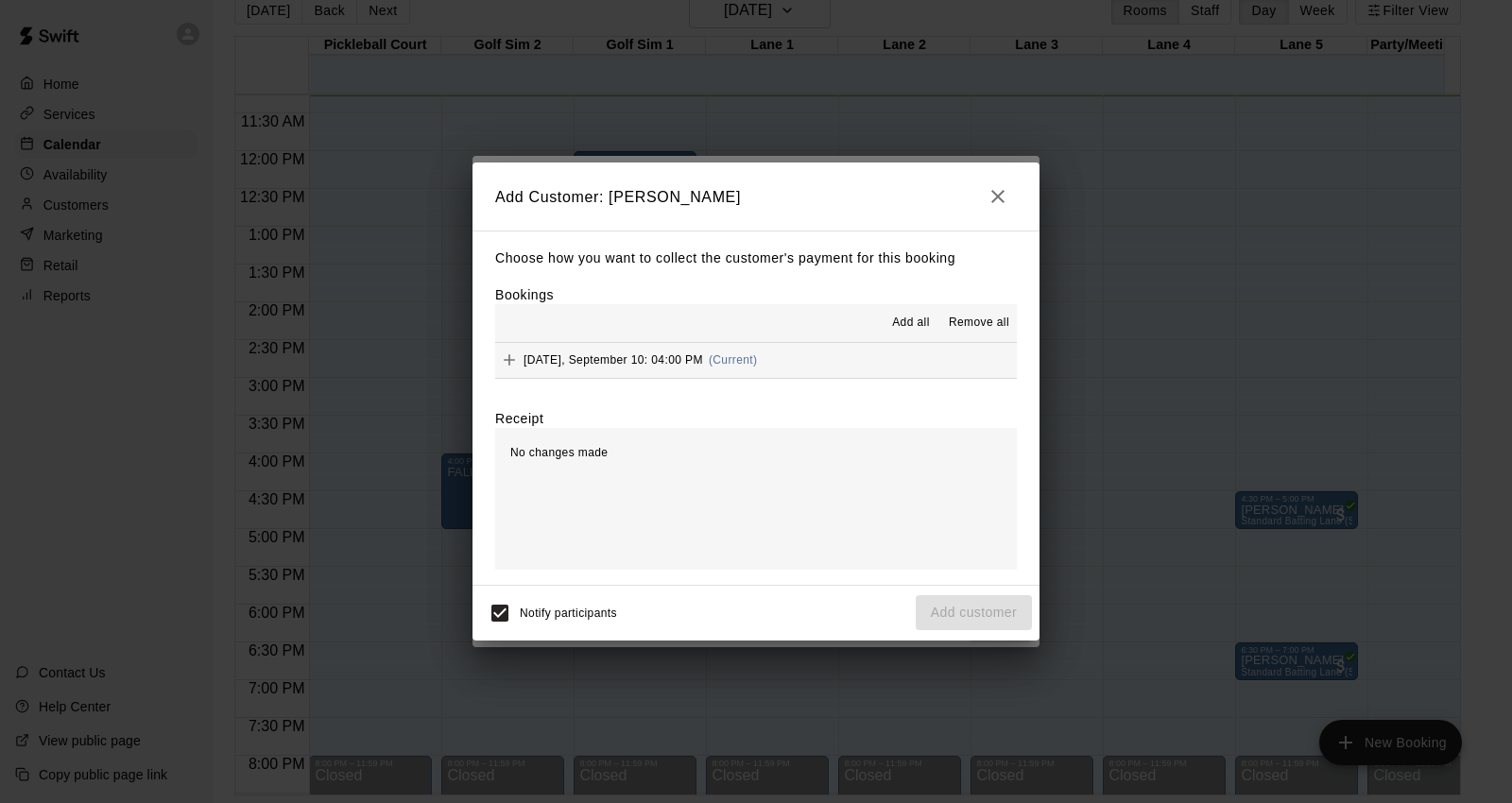
click at [598, 353] on span "[DATE], September 10: 04:00 PM" at bounding box center [614, 359] width 180 height 13
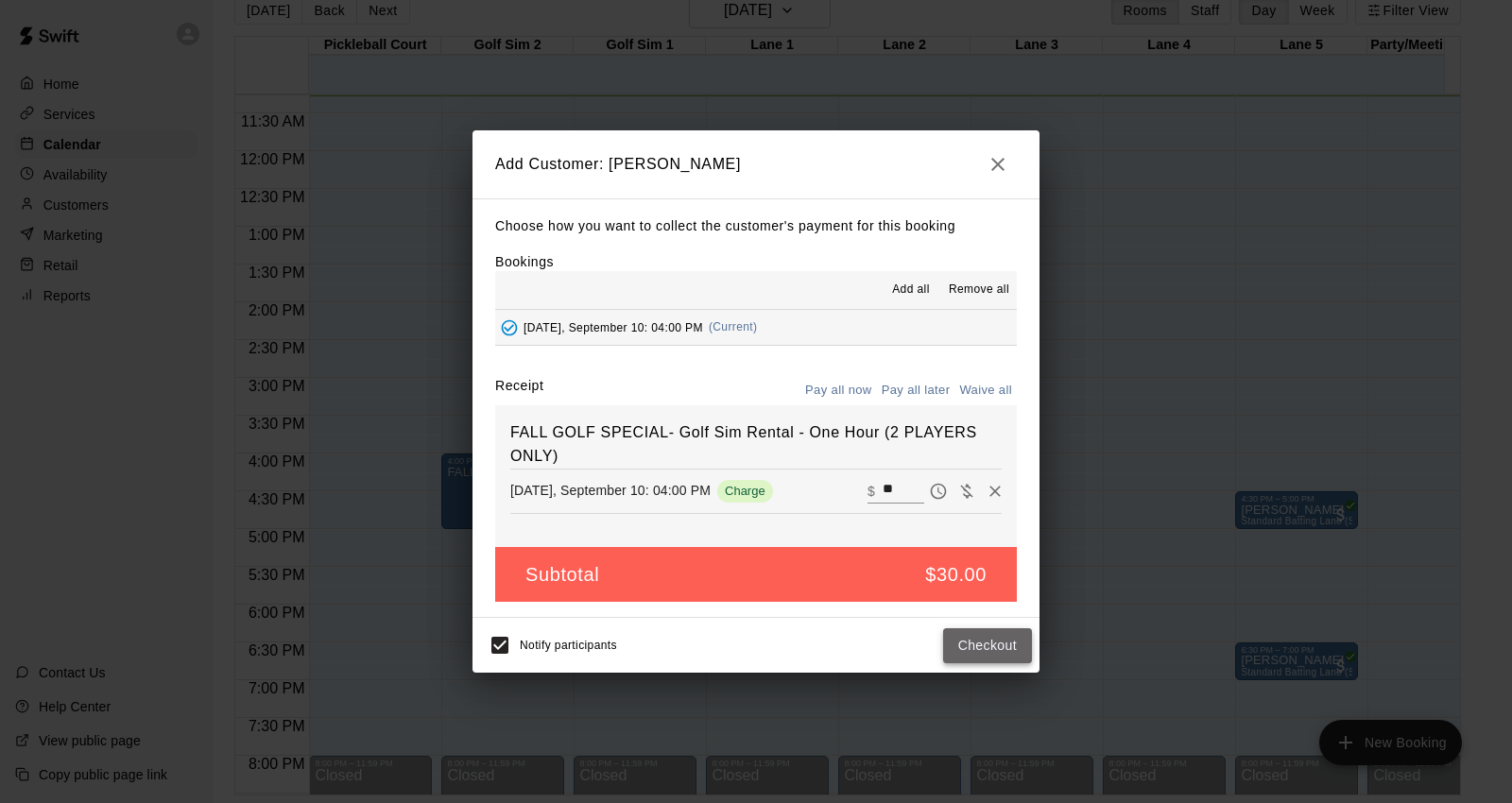
click at [959, 636] on button "Checkout" at bounding box center [987, 645] width 89 height 35
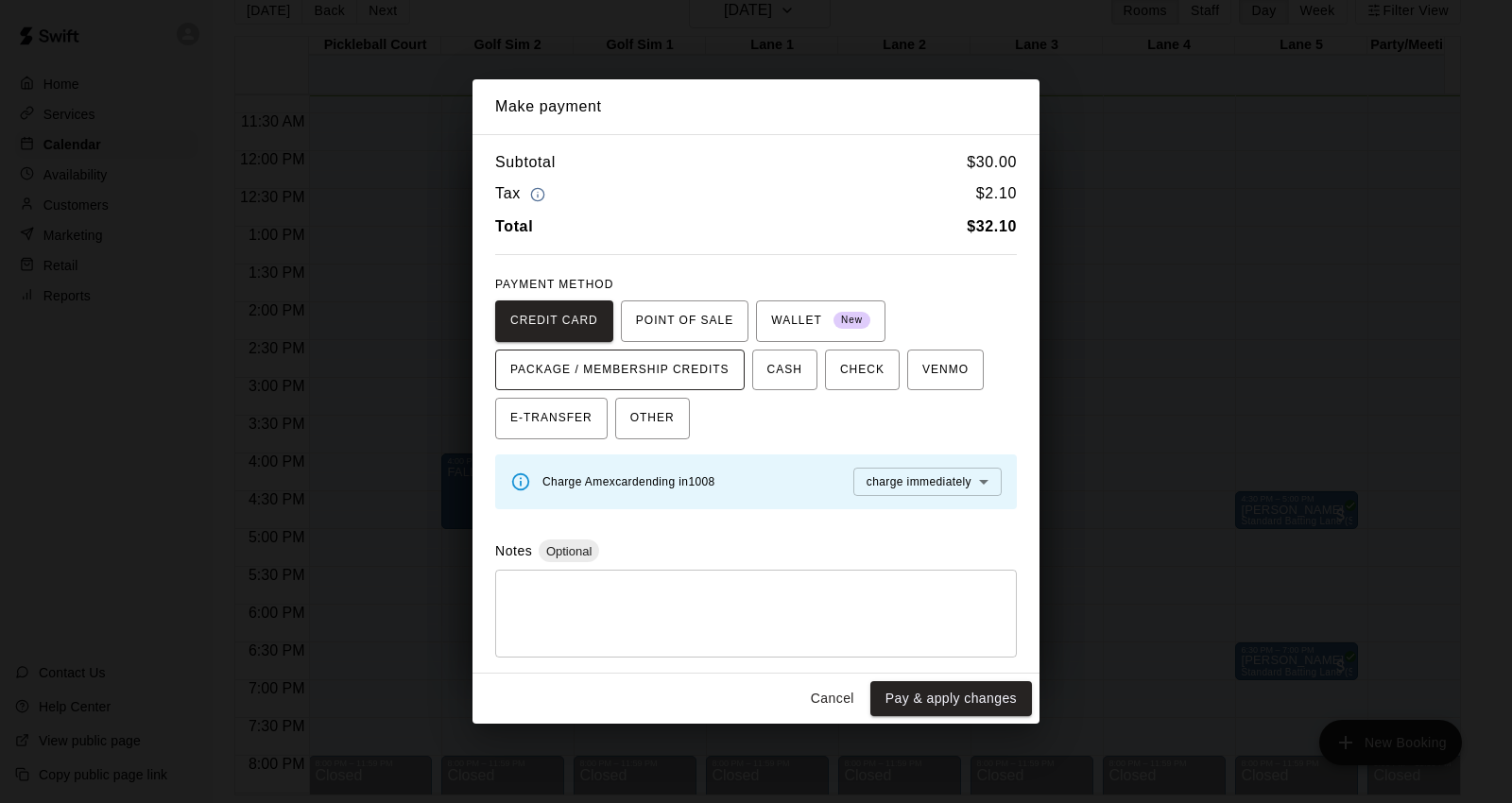
click at [695, 370] on span "PACKAGE / MEMBERSHIP CREDITS" at bounding box center [620, 370] width 220 height 30
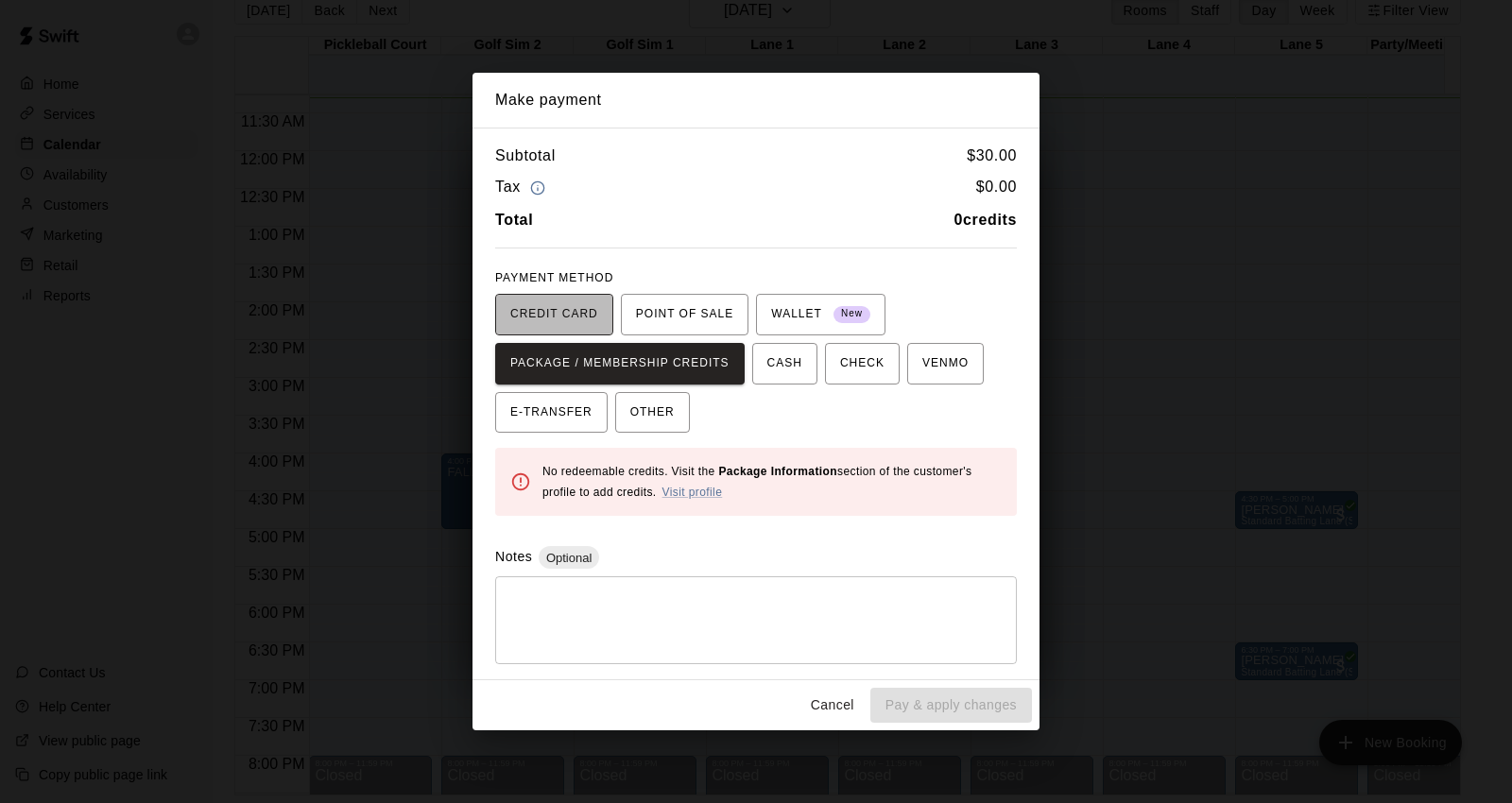
click at [542, 319] on span "CREDIT CARD" at bounding box center [554, 314] width 88 height 30
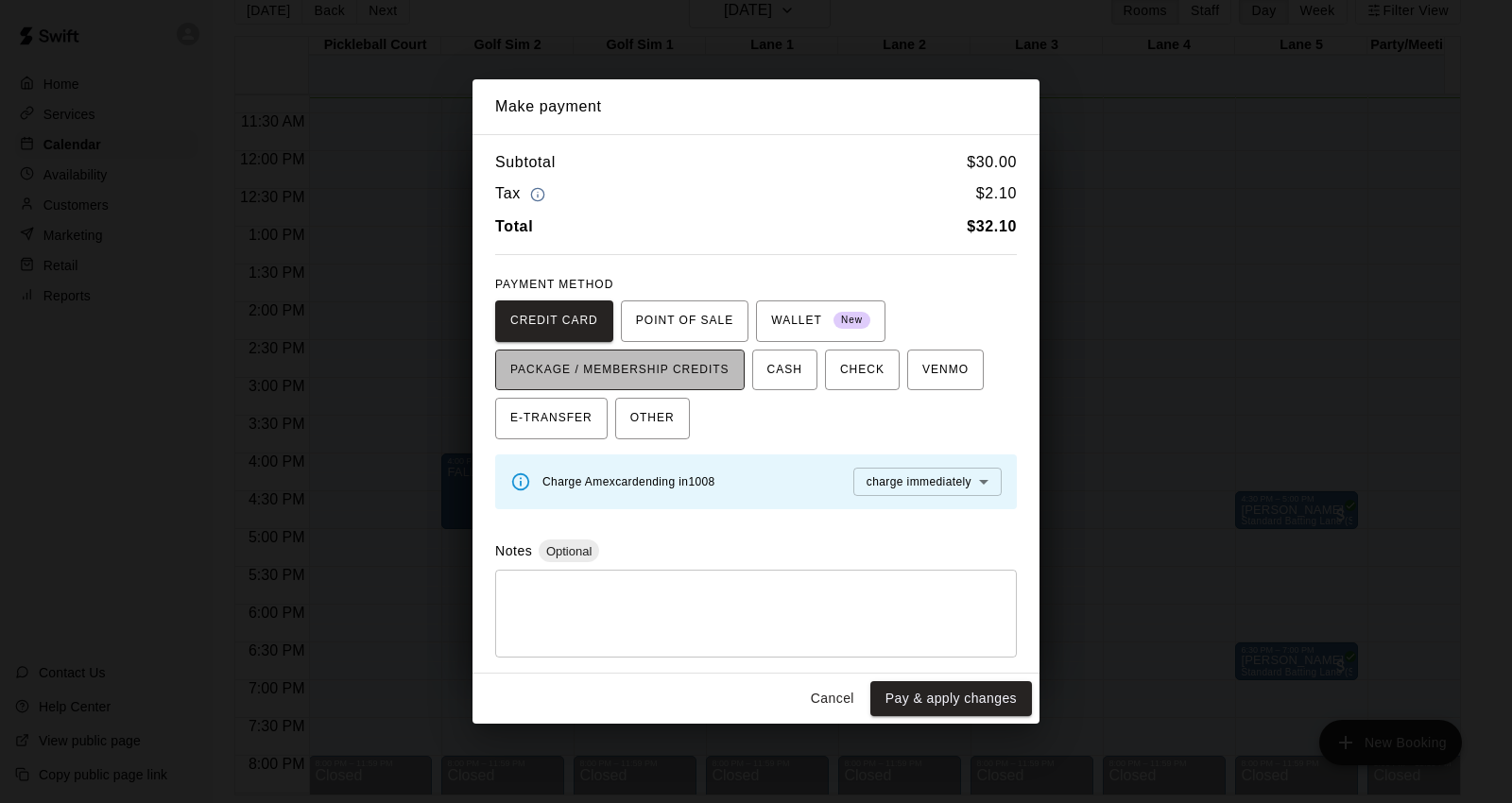
click at [684, 375] on span "PACKAGE / MEMBERSHIP CREDITS" at bounding box center [620, 370] width 220 height 30
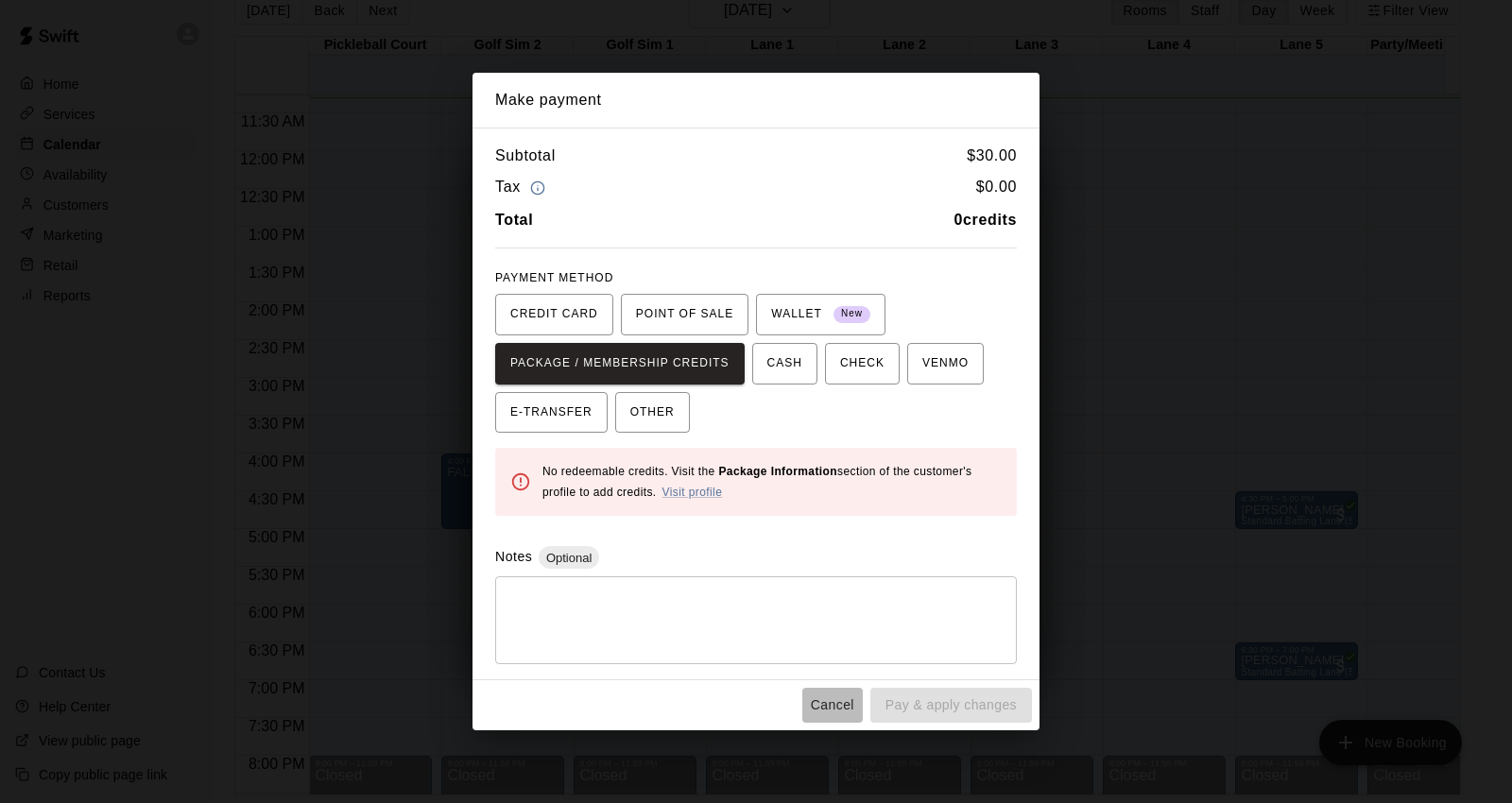
click at [842, 708] on button "Cancel" at bounding box center [832, 704] width 61 height 35
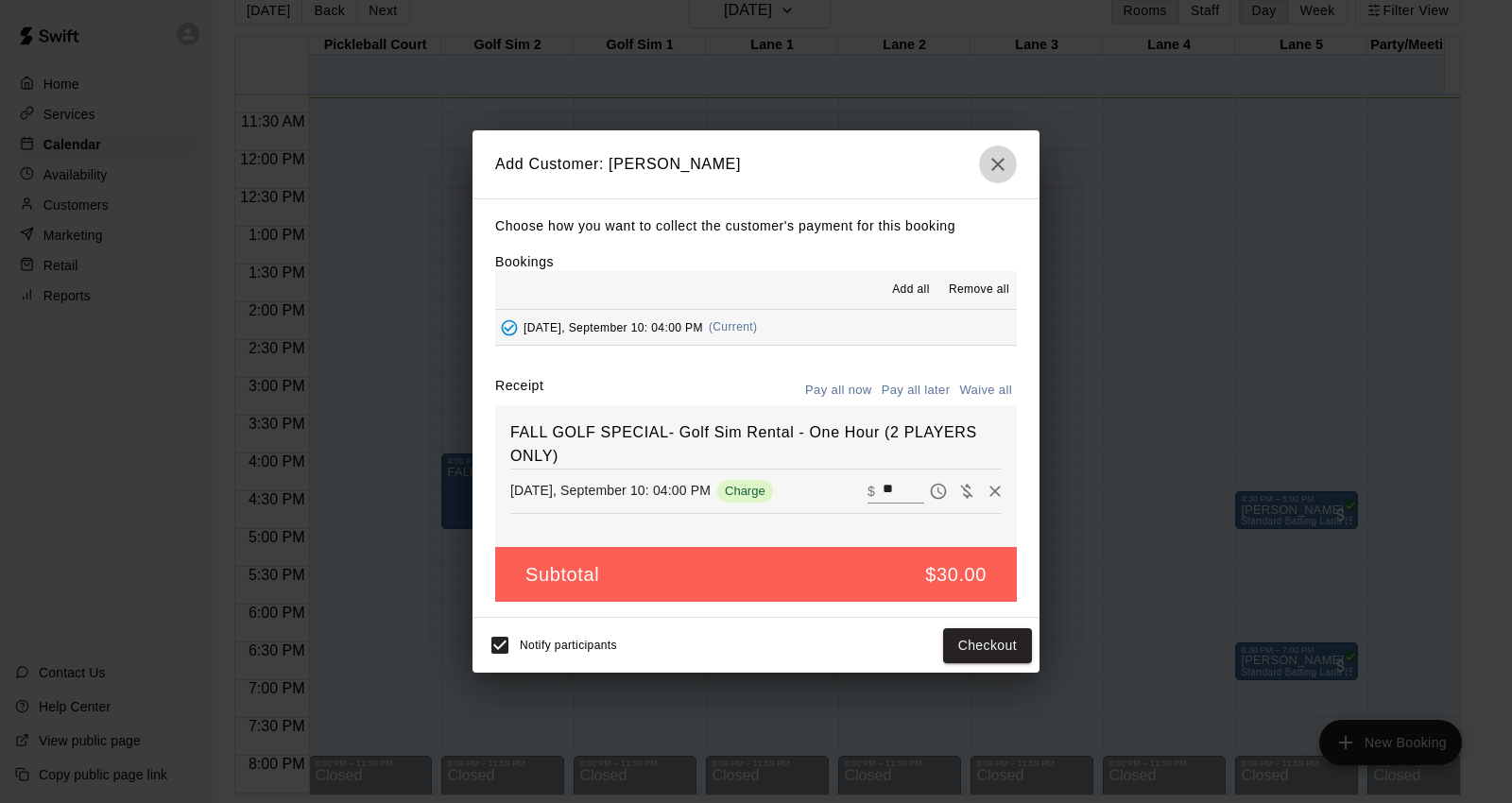
click at [996, 167] on icon "button" at bounding box center [998, 164] width 23 height 23
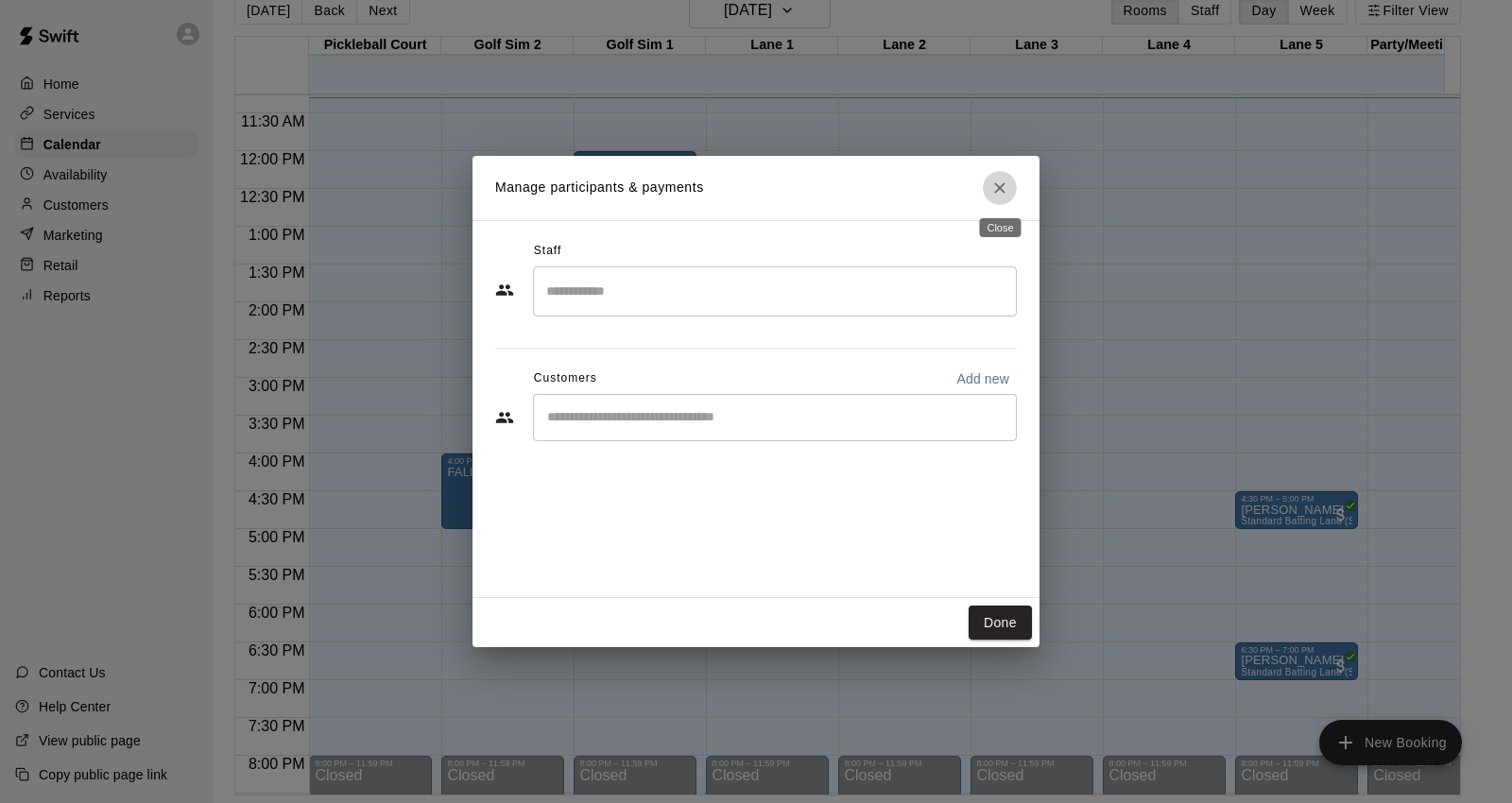
click at [986, 192] on button "Close" at bounding box center [1000, 188] width 34 height 34
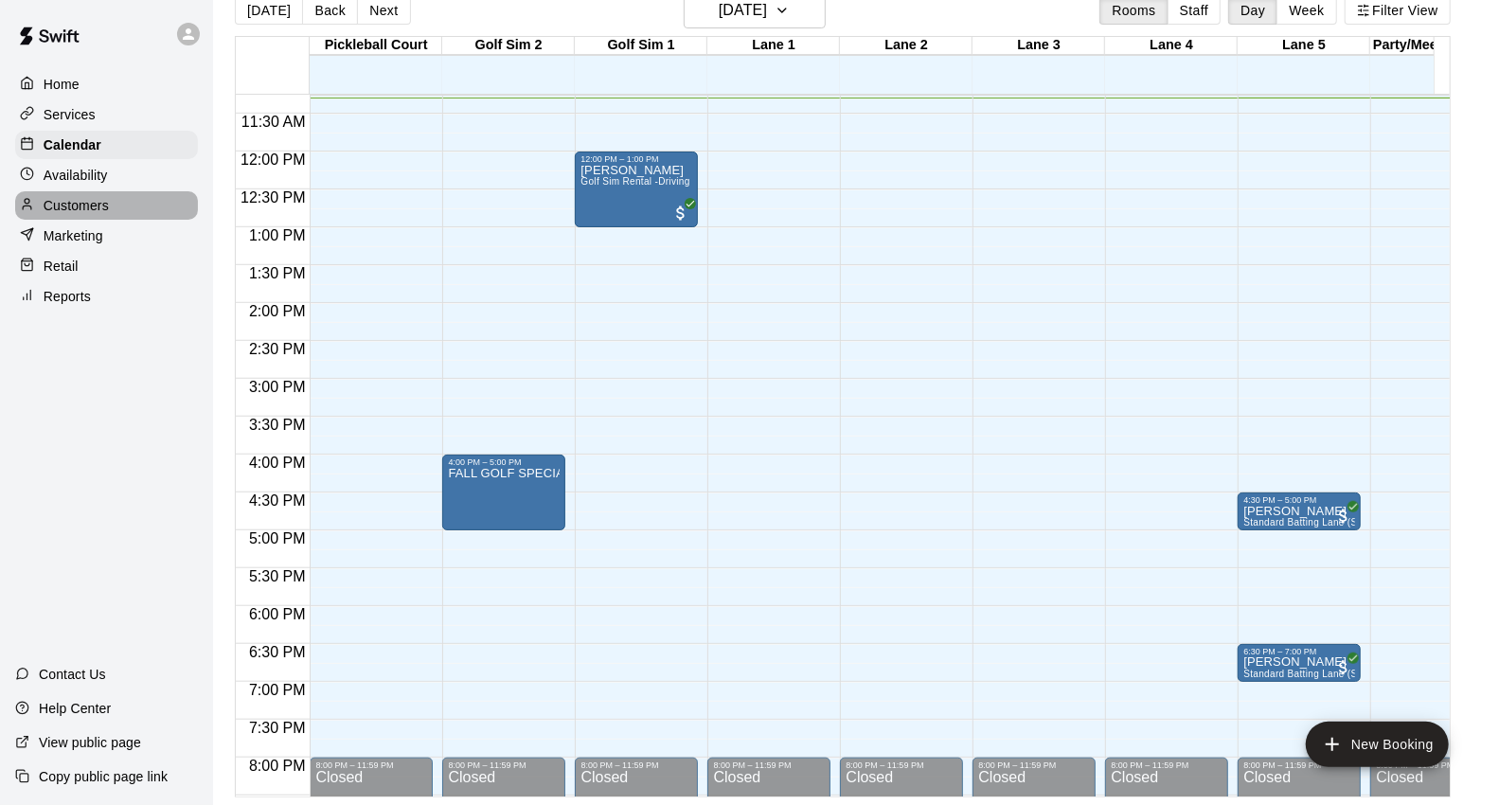
click at [133, 215] on div "Customers" at bounding box center [106, 205] width 183 height 28
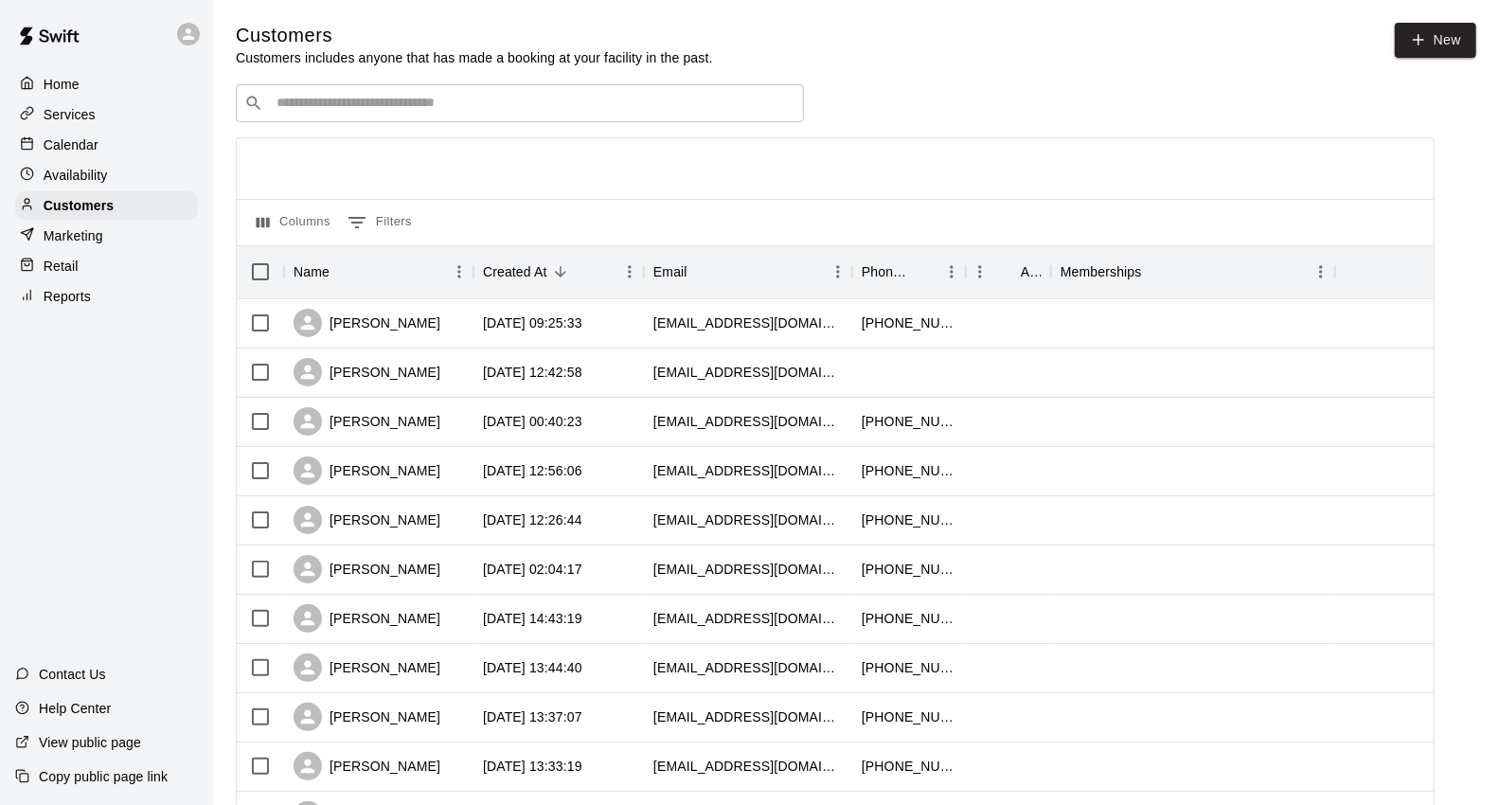
click at [644, 142] on div at bounding box center [835, 168] width 1197 height 61
click at [646, 122] on div "​ ​" at bounding box center [520, 103] width 568 height 38
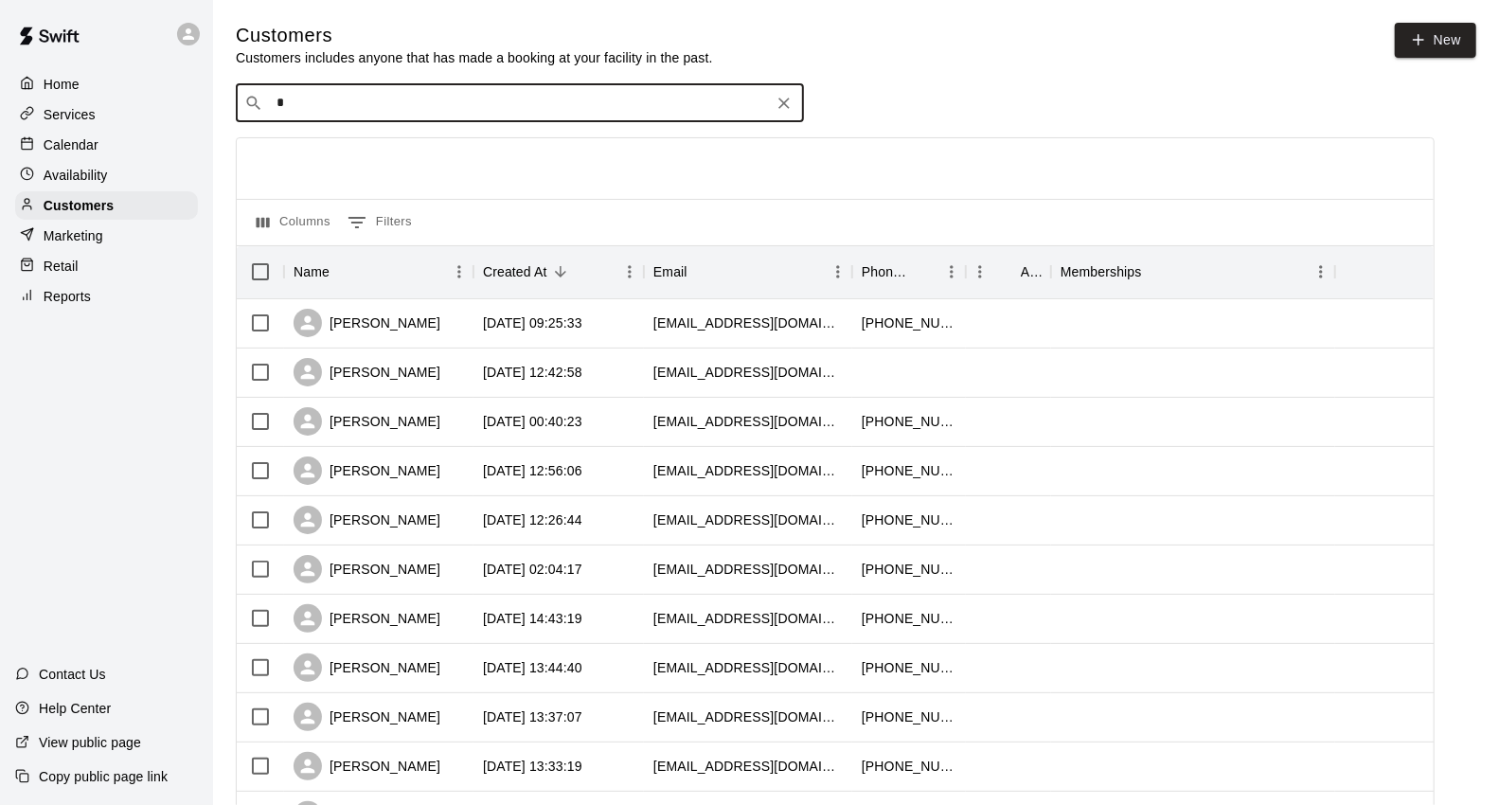
type input "**"
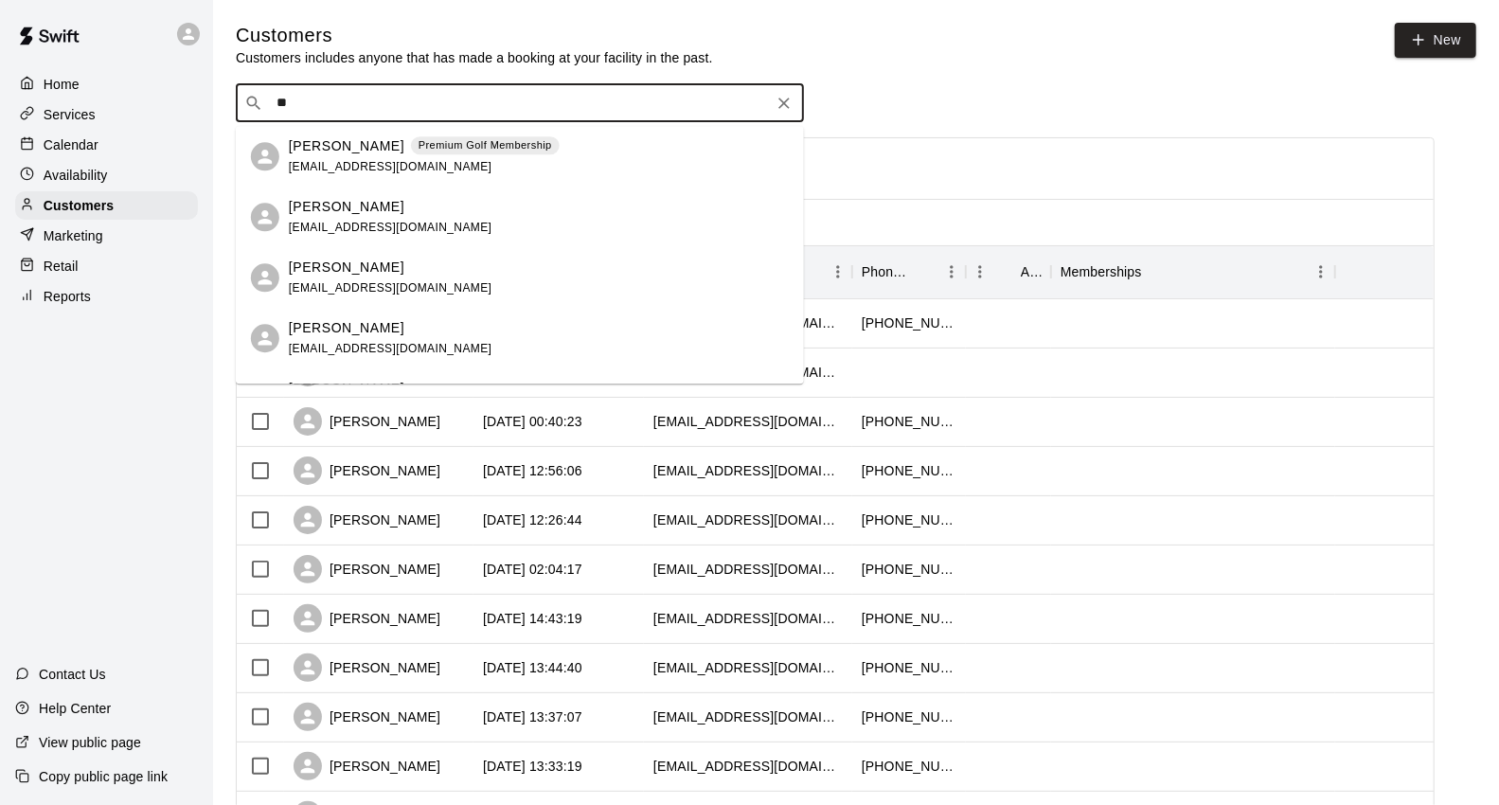
click at [619, 152] on div "[PERSON_NAME] Premium Golf Membership [EMAIL_ADDRESS][DOMAIN_NAME]" at bounding box center [539, 156] width 500 height 41
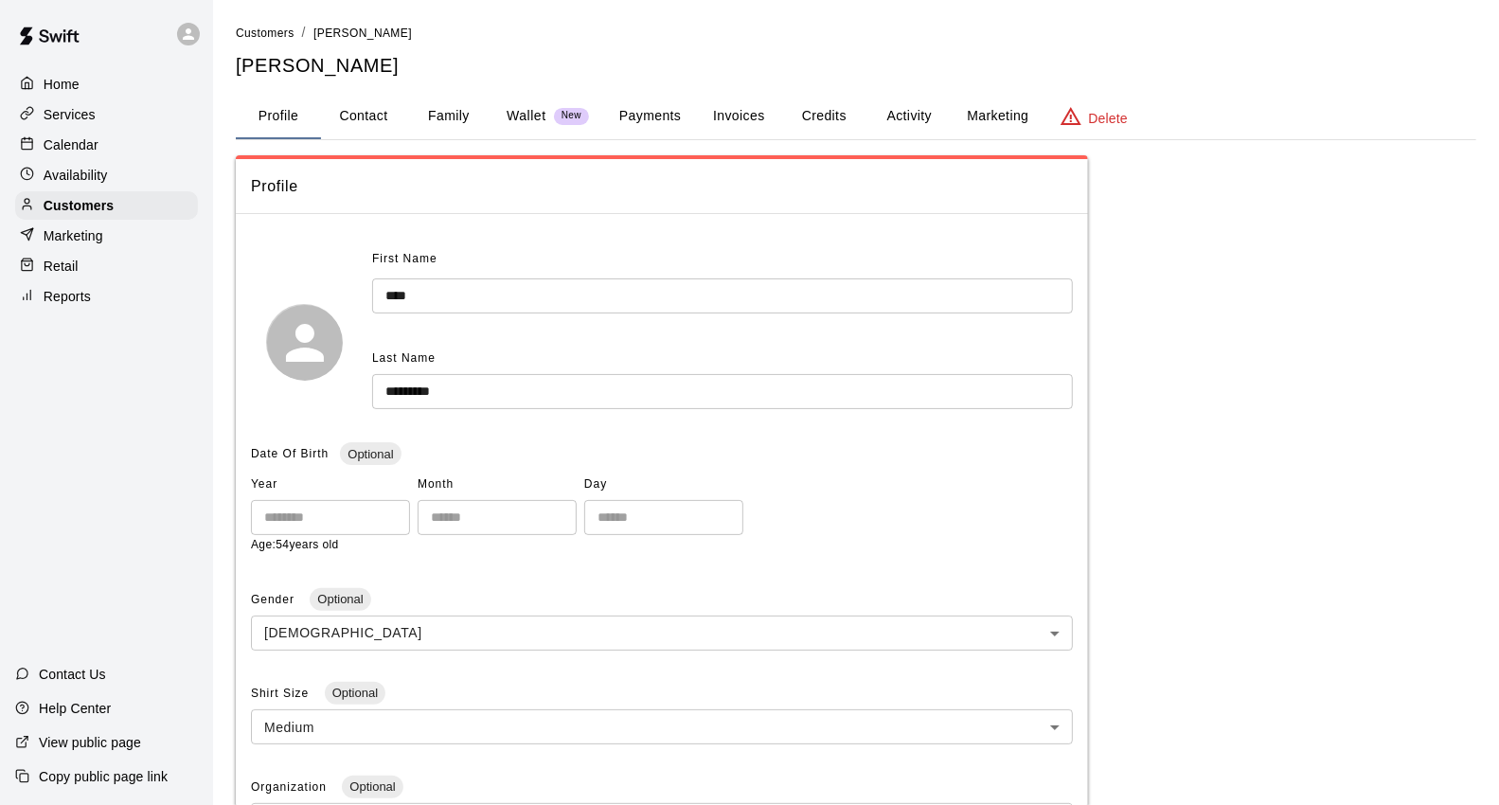
click at [622, 127] on button "Payments" at bounding box center [650, 116] width 92 height 45
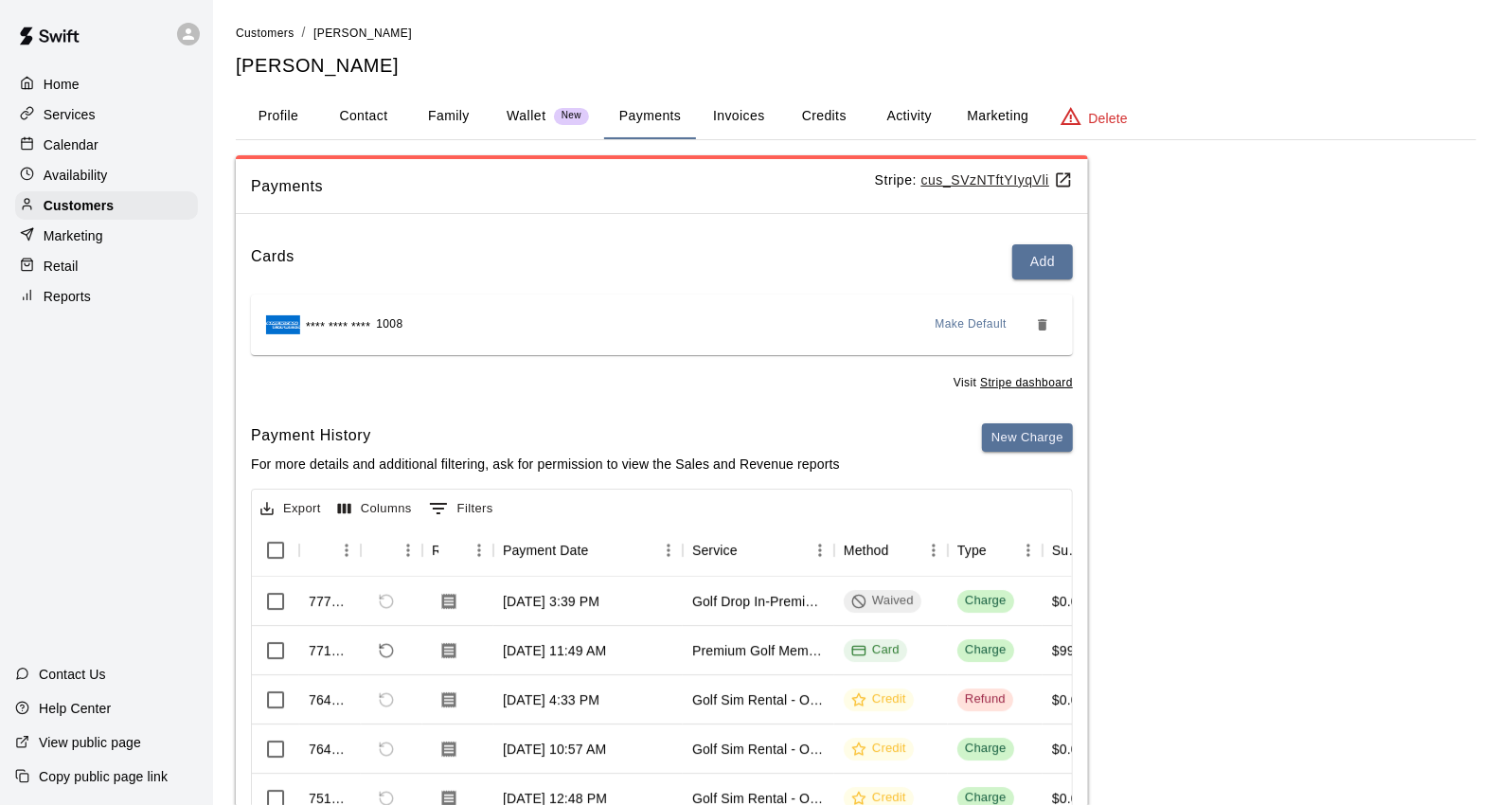
click at [900, 107] on button "Activity" at bounding box center [908, 116] width 85 height 45
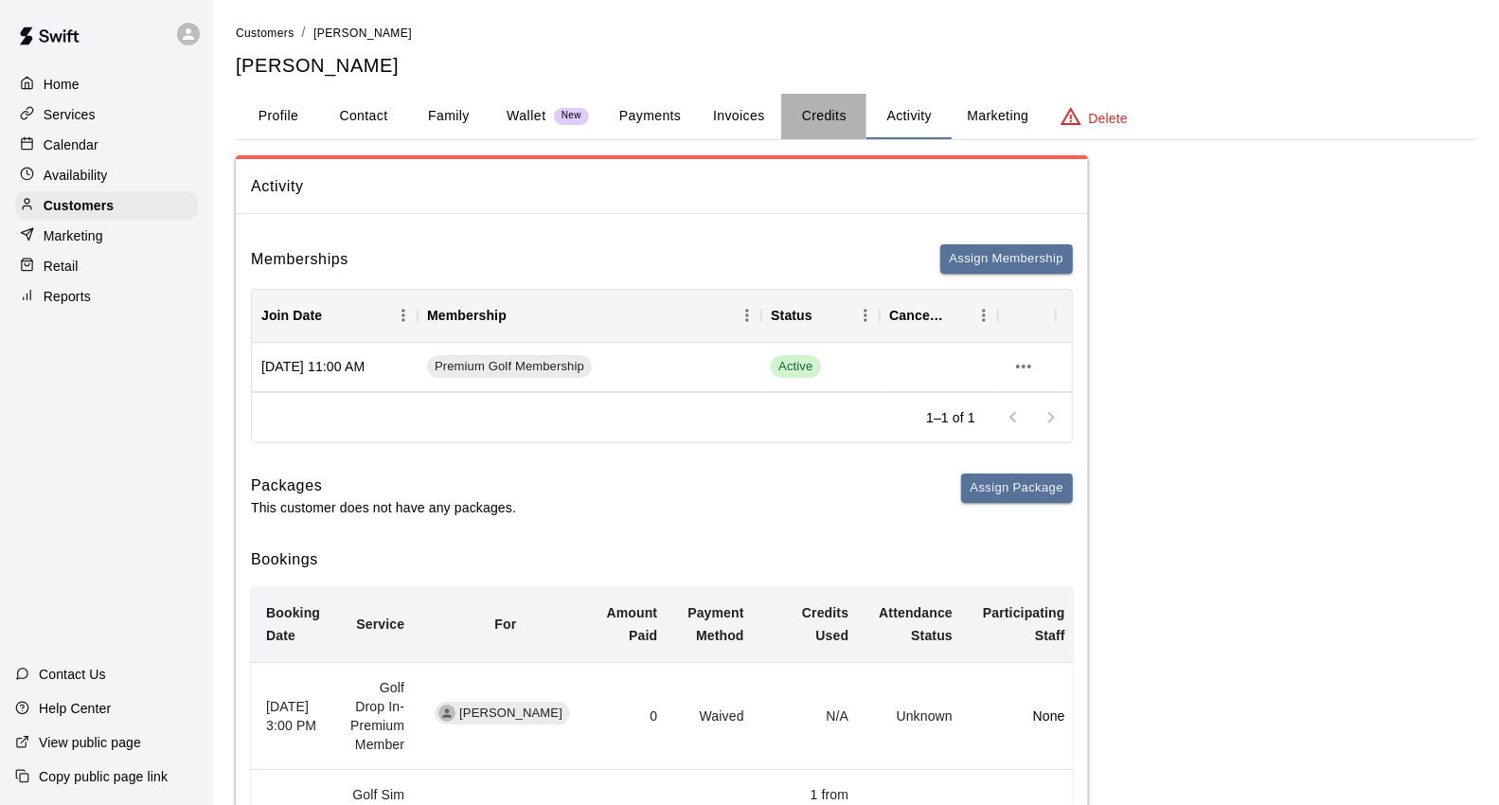
click at [838, 116] on button "Credits" at bounding box center [823, 116] width 85 height 45
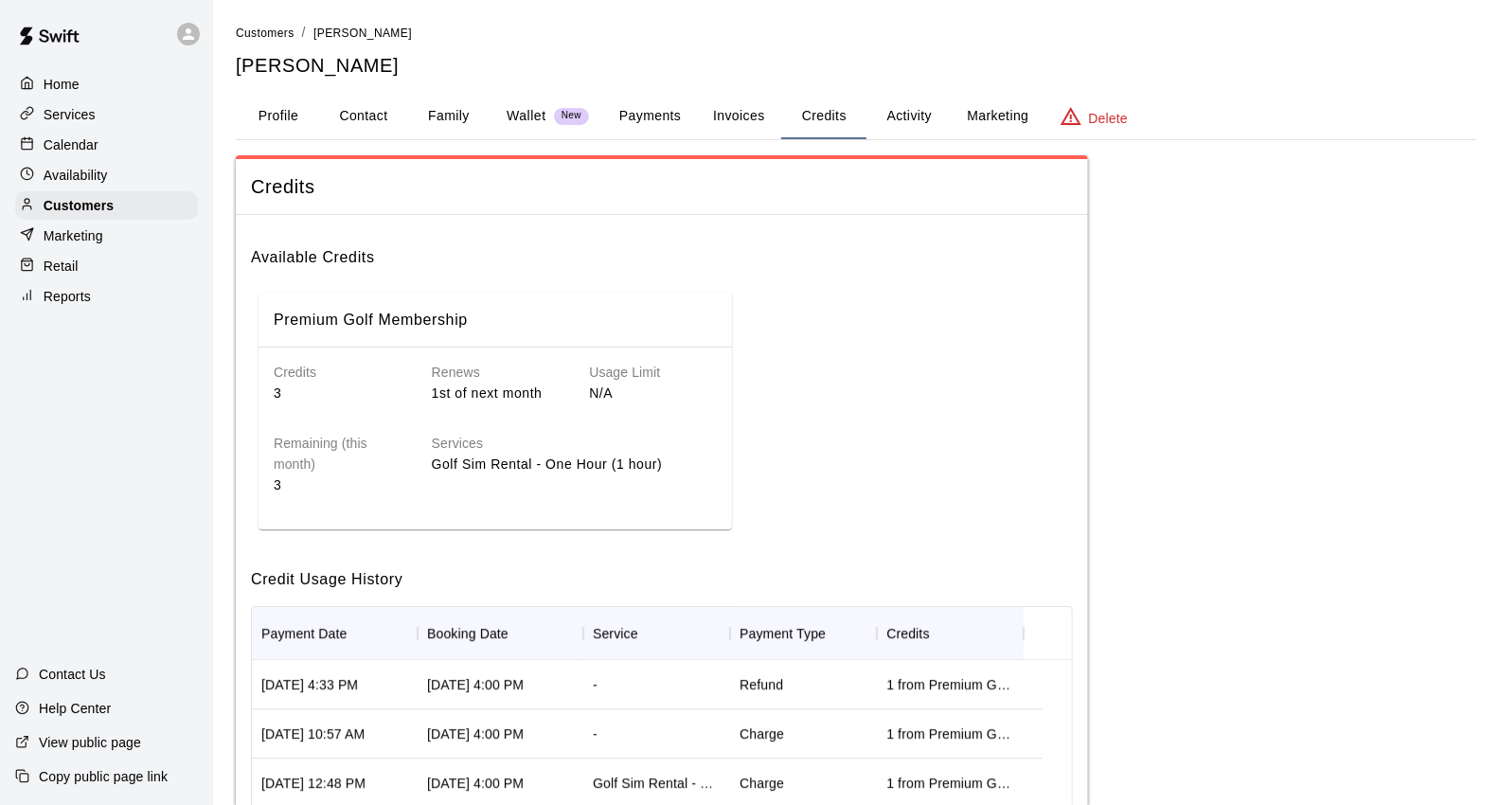
click at [77, 138] on div "Calendar" at bounding box center [106, 145] width 183 height 28
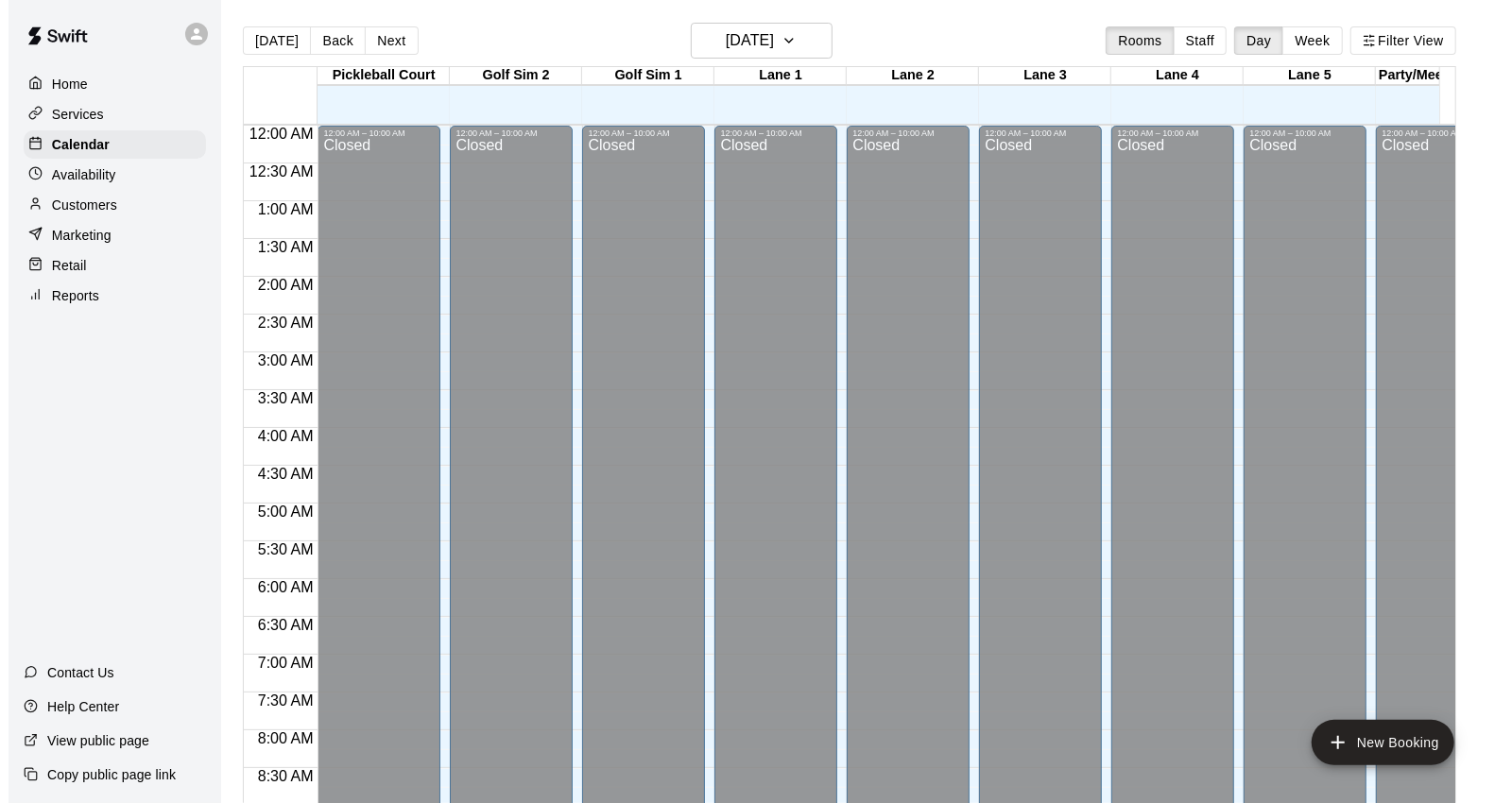
scroll to position [854, 0]
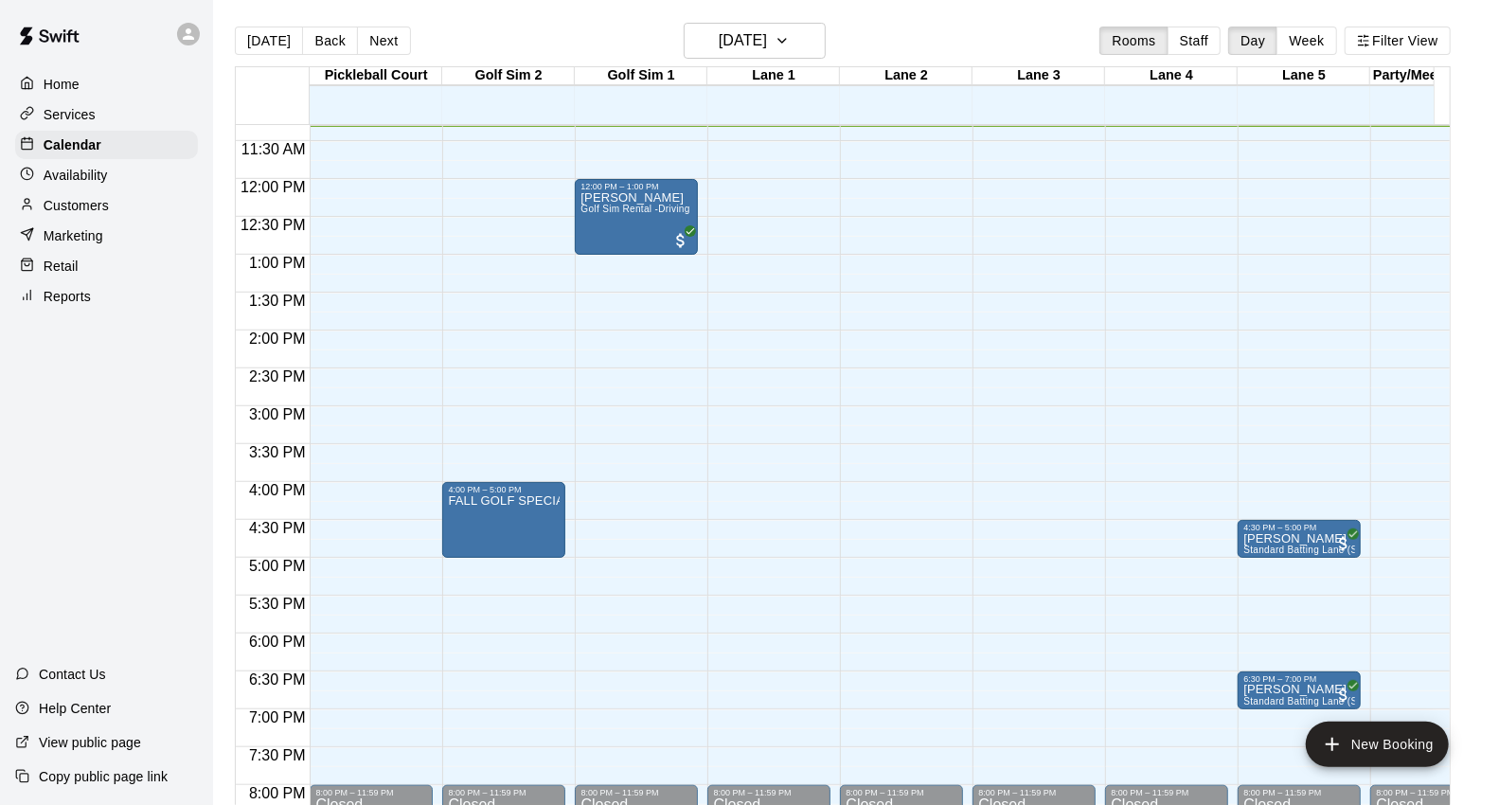
click at [433, 509] on div at bounding box center [377, 510] width 132 height 19
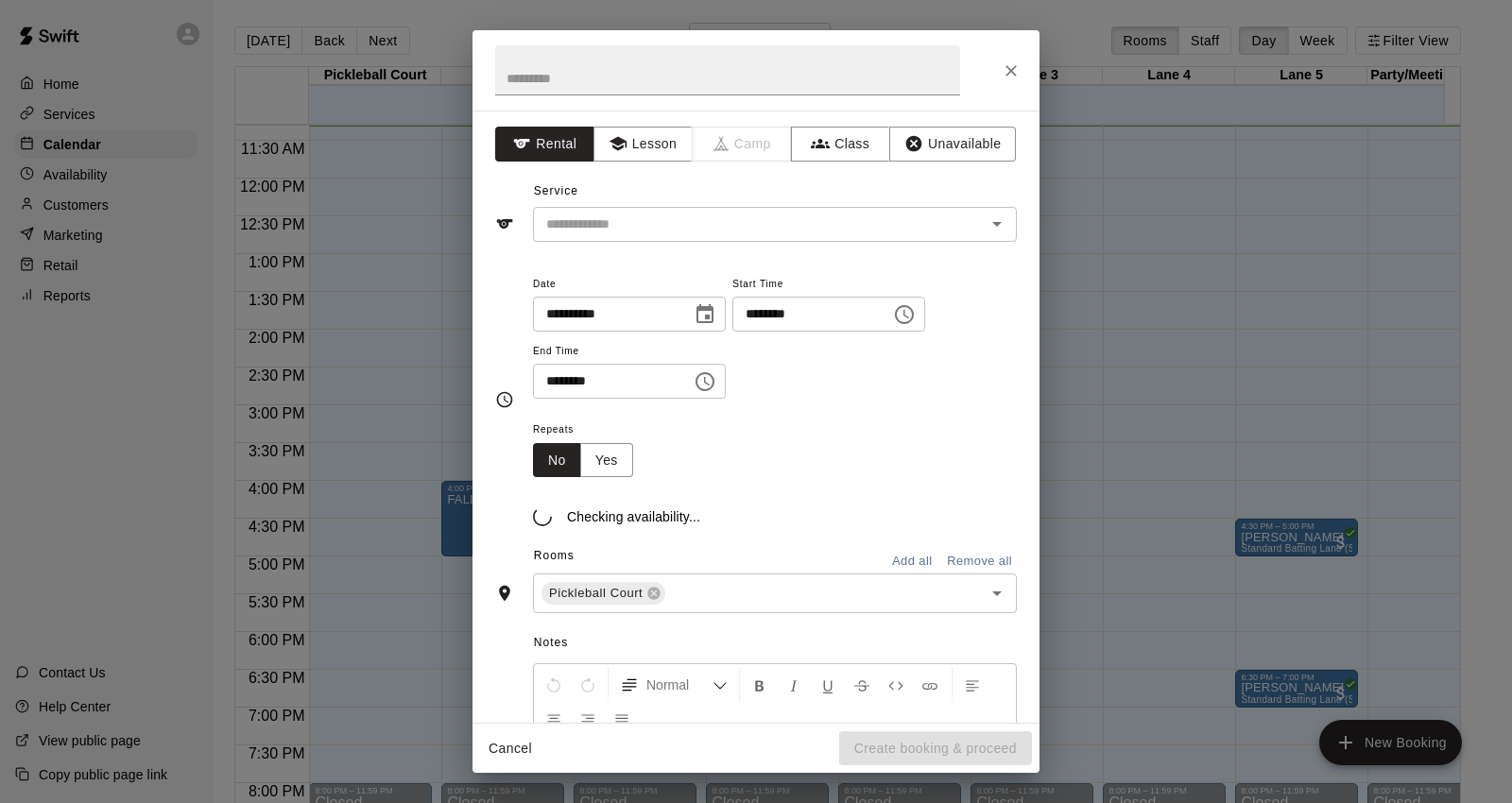
click at [457, 510] on div "**********" at bounding box center [756, 401] width 1512 height 803
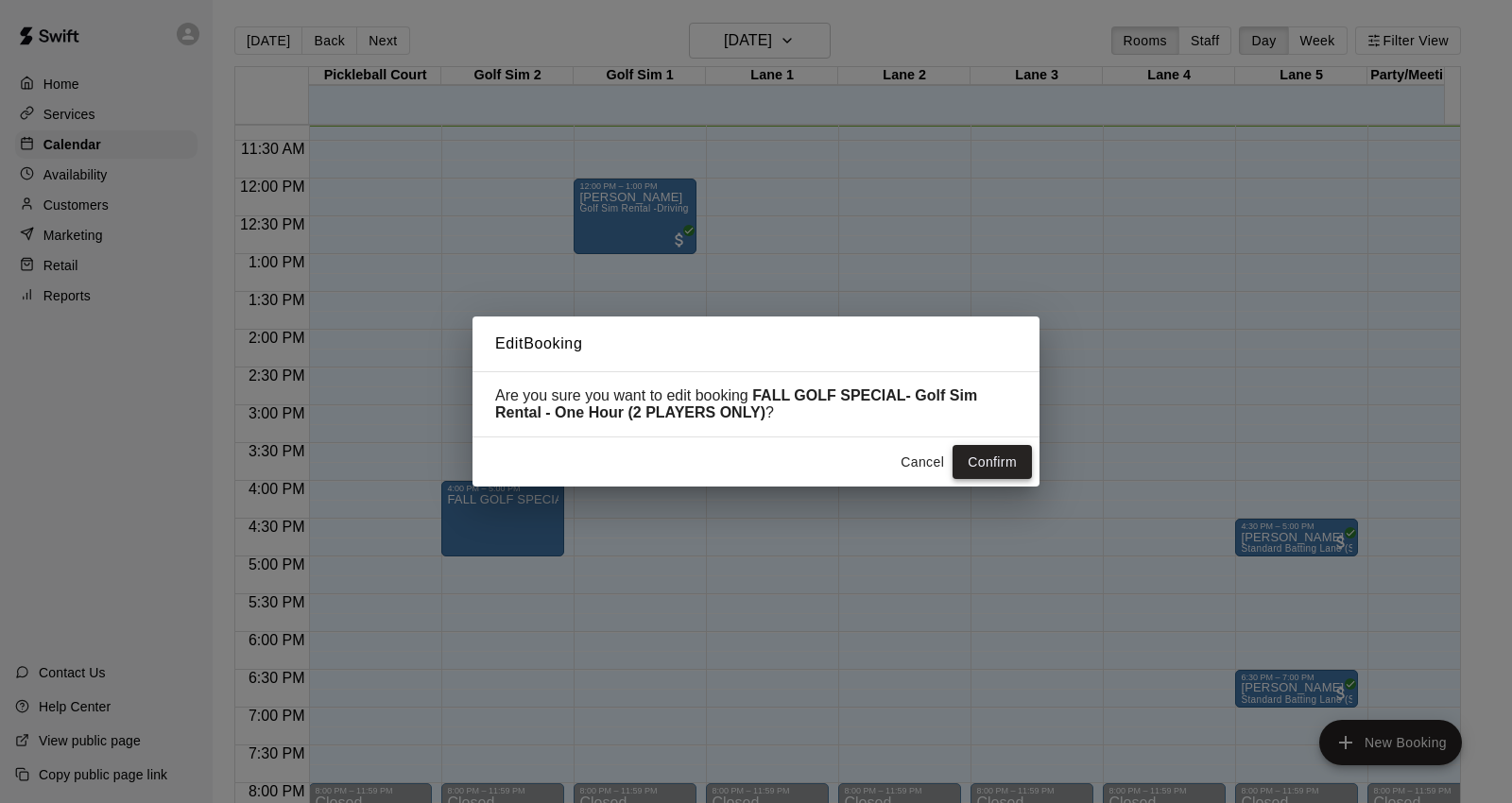
click at [985, 466] on button "Confirm" at bounding box center [992, 462] width 80 height 35
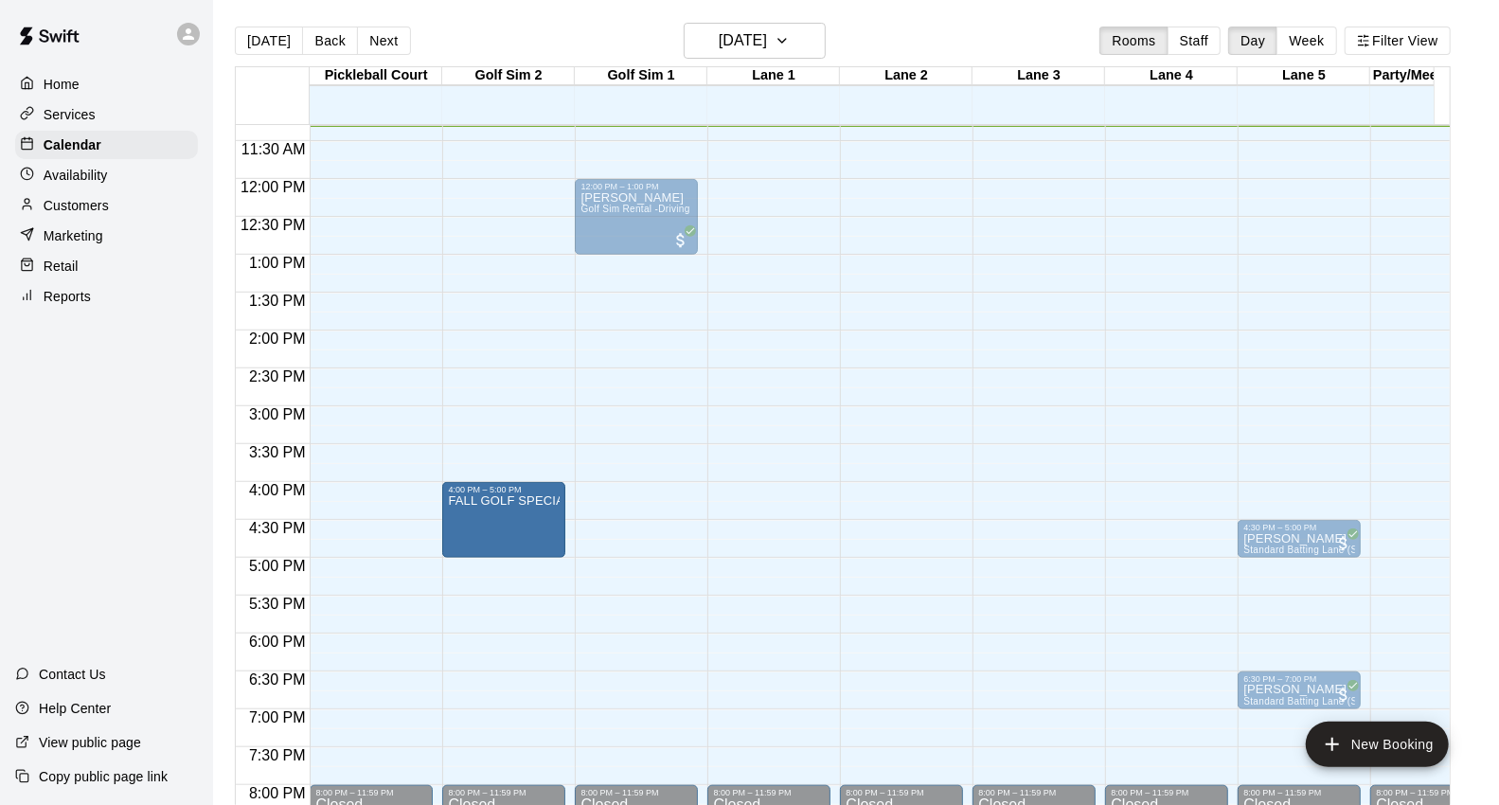
drag, startPoint x: 487, startPoint y: 509, endPoint x: 485, endPoint y: 545, distance: 36.0
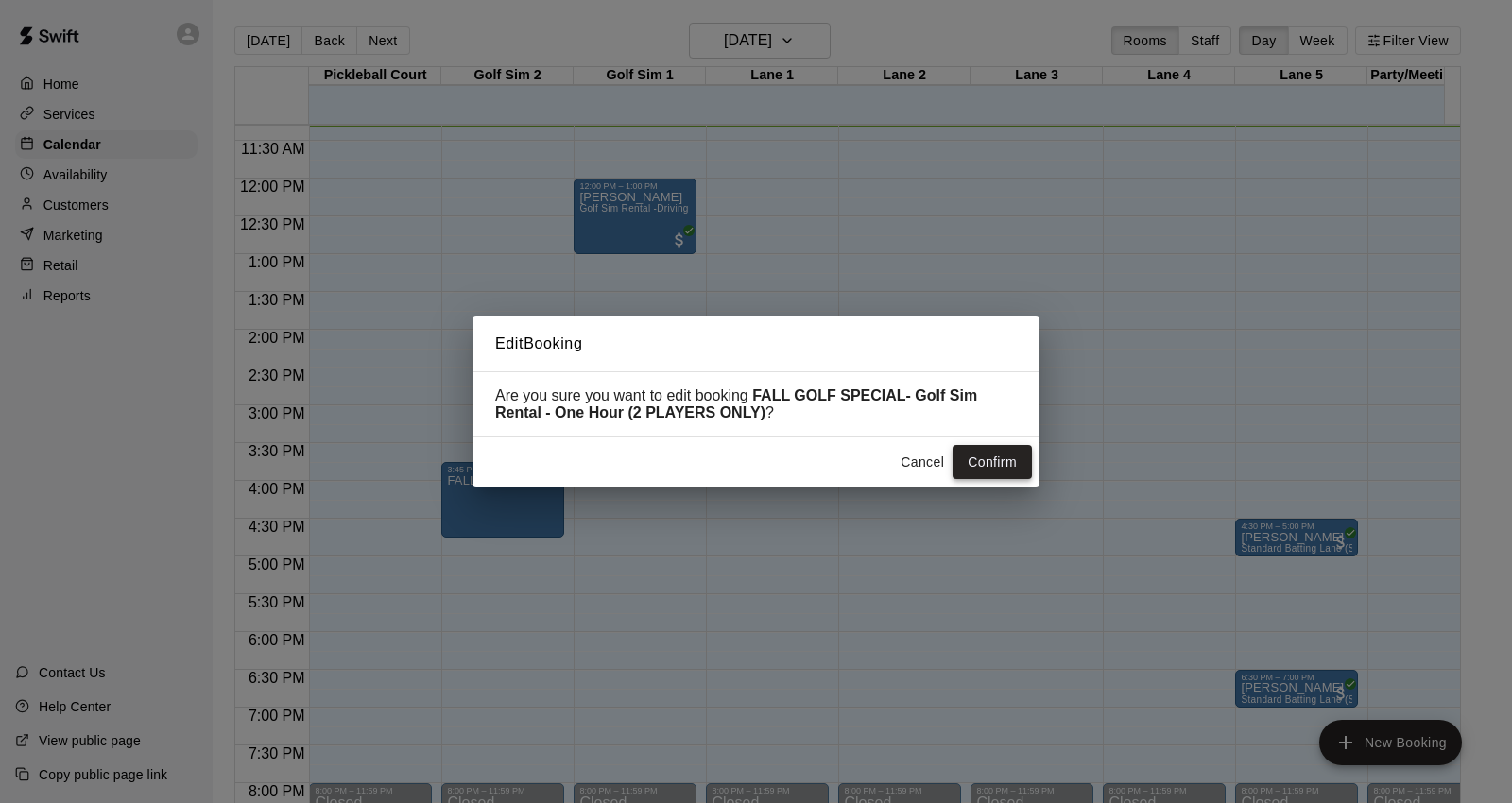
click at [970, 465] on button "Confirm" at bounding box center [992, 462] width 80 height 35
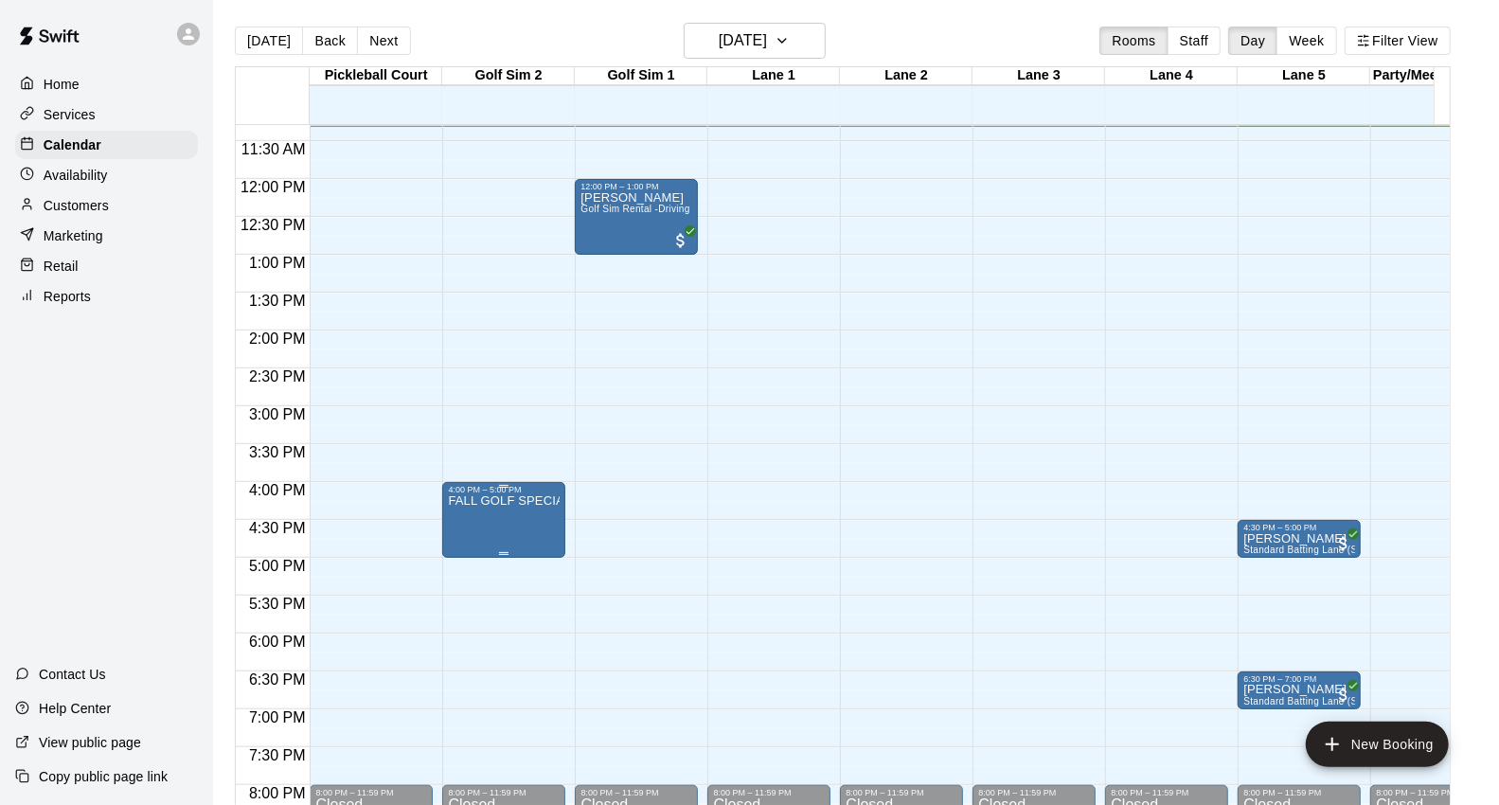
click at [508, 501] on p "FALL GOLF SPECIAL- Golf Sim Rental - One Hour (2 PLAYERS ONLY)" at bounding box center [504, 501] width 112 height 0
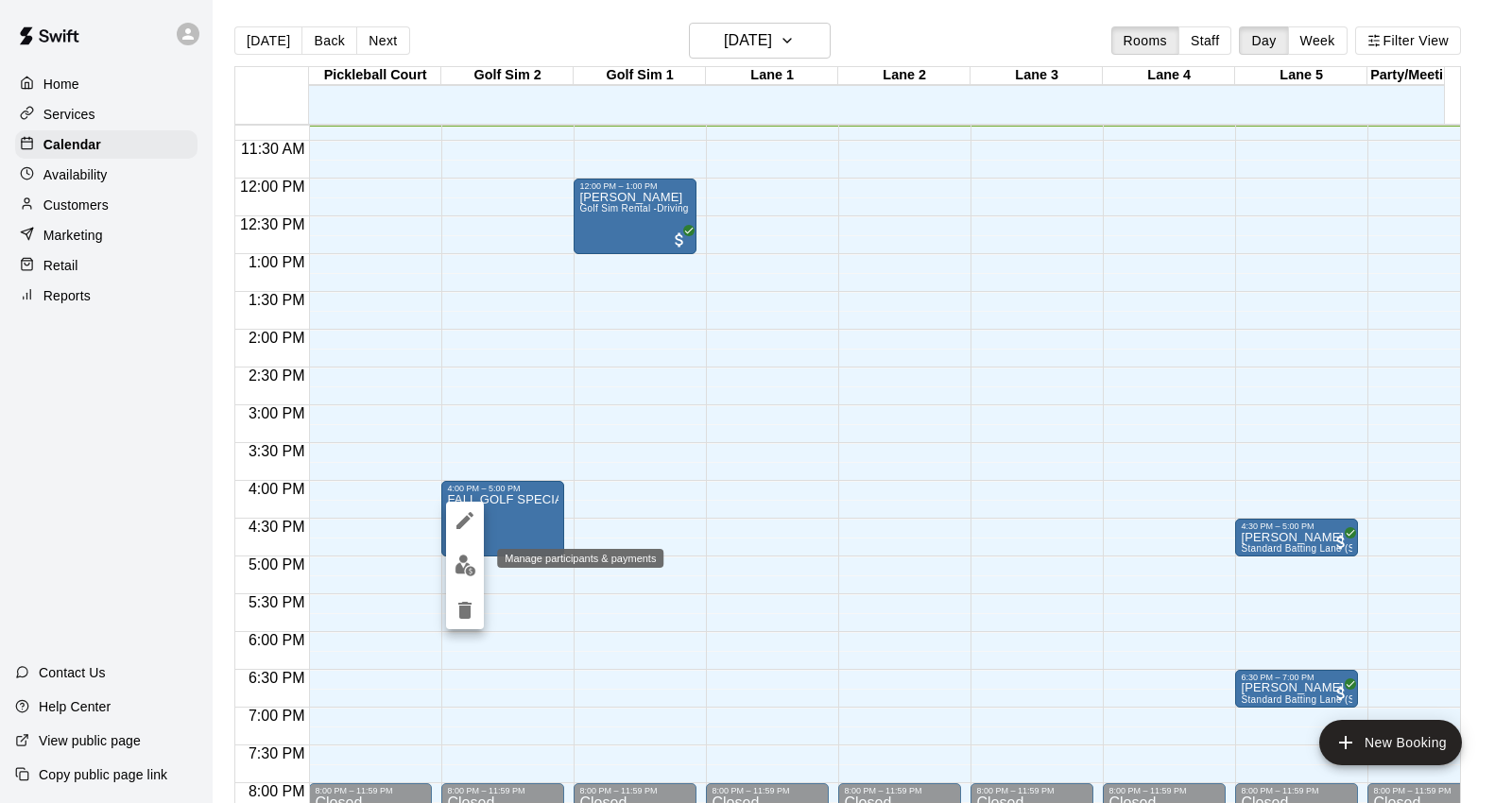
click at [465, 578] on button "edit" at bounding box center [465, 565] width 38 height 37
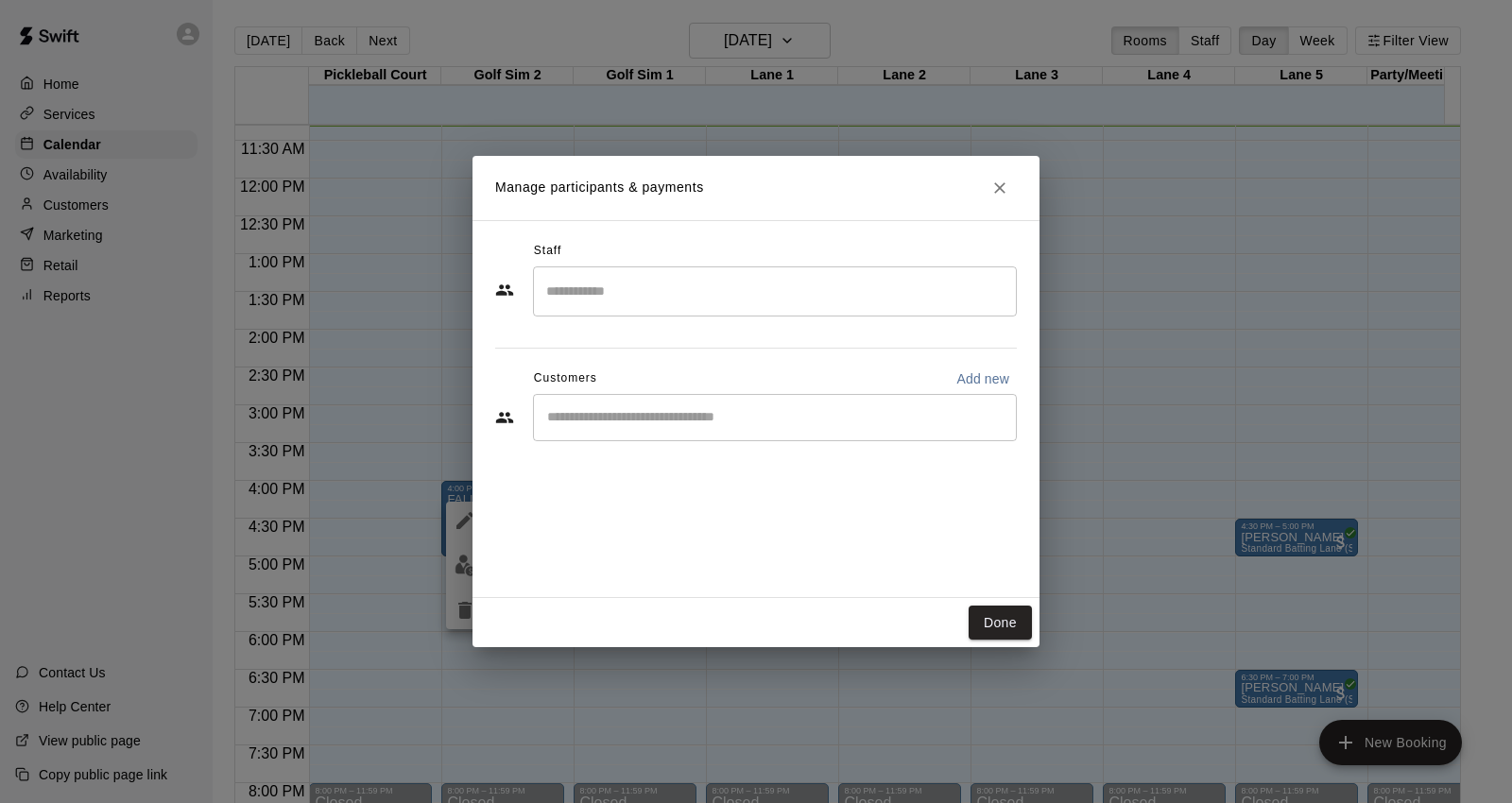
click at [674, 420] on input "Start typing to search customers..." at bounding box center [775, 417] width 467 height 19
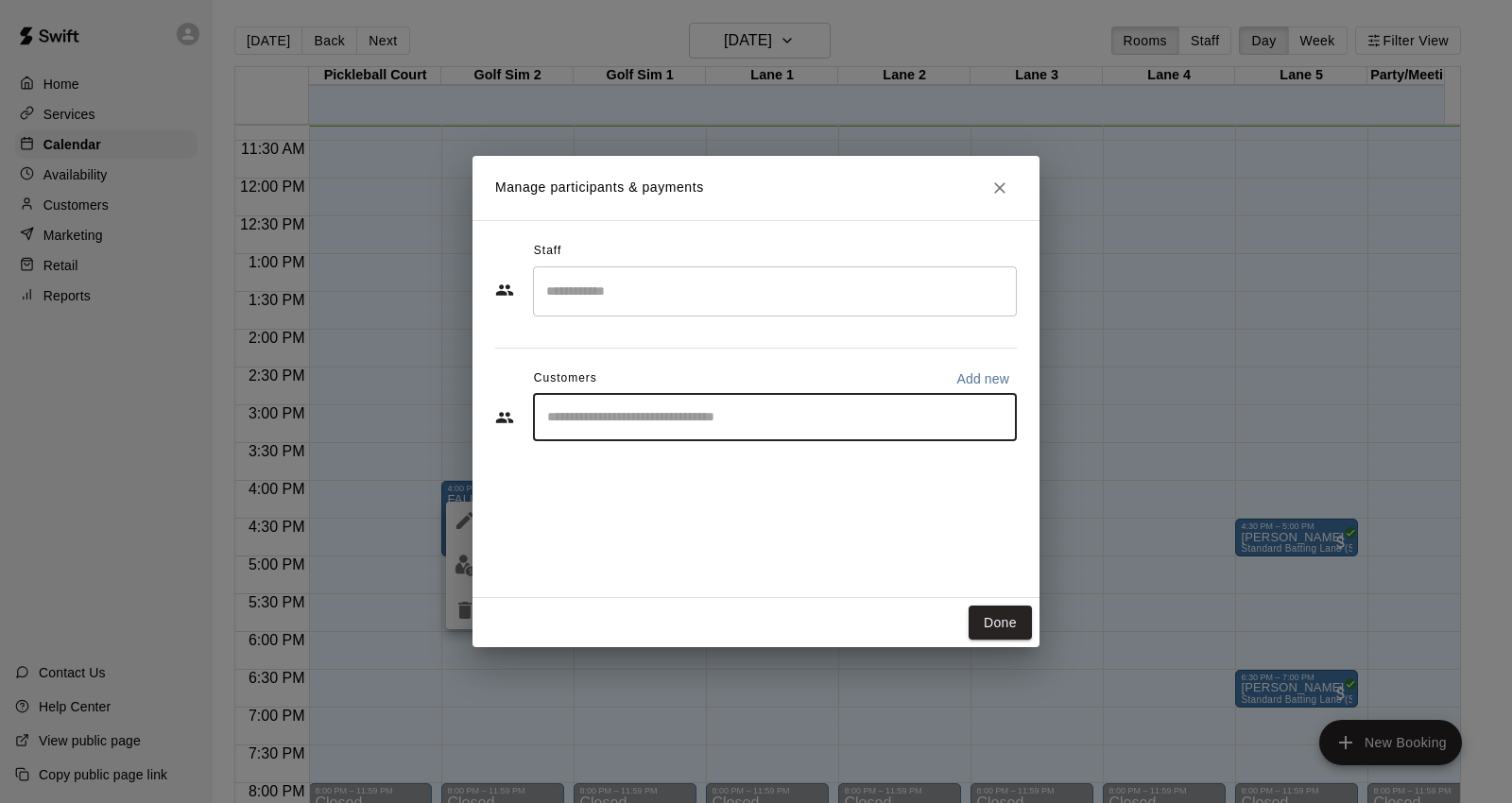
type input "*"
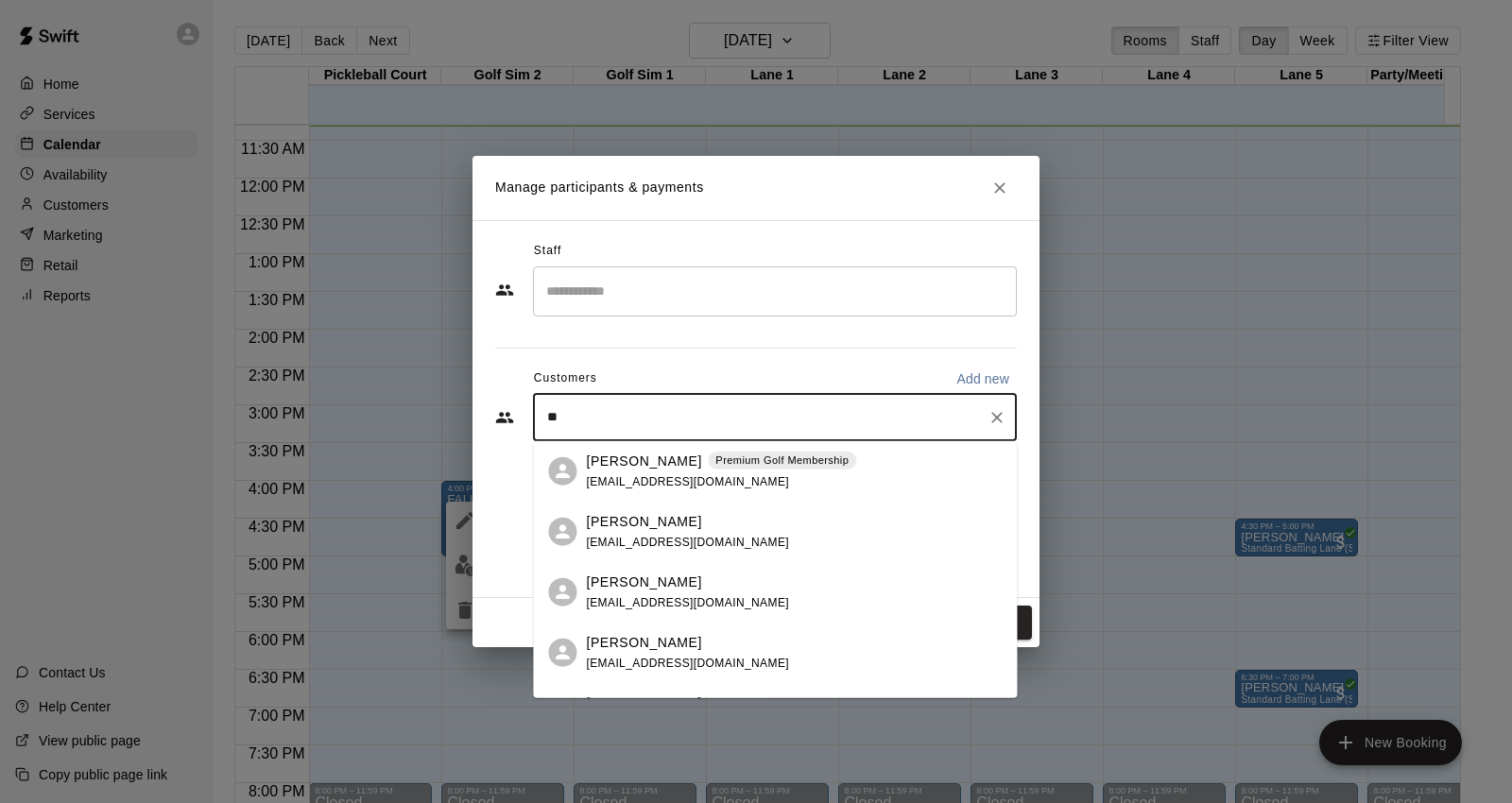
type input "**"
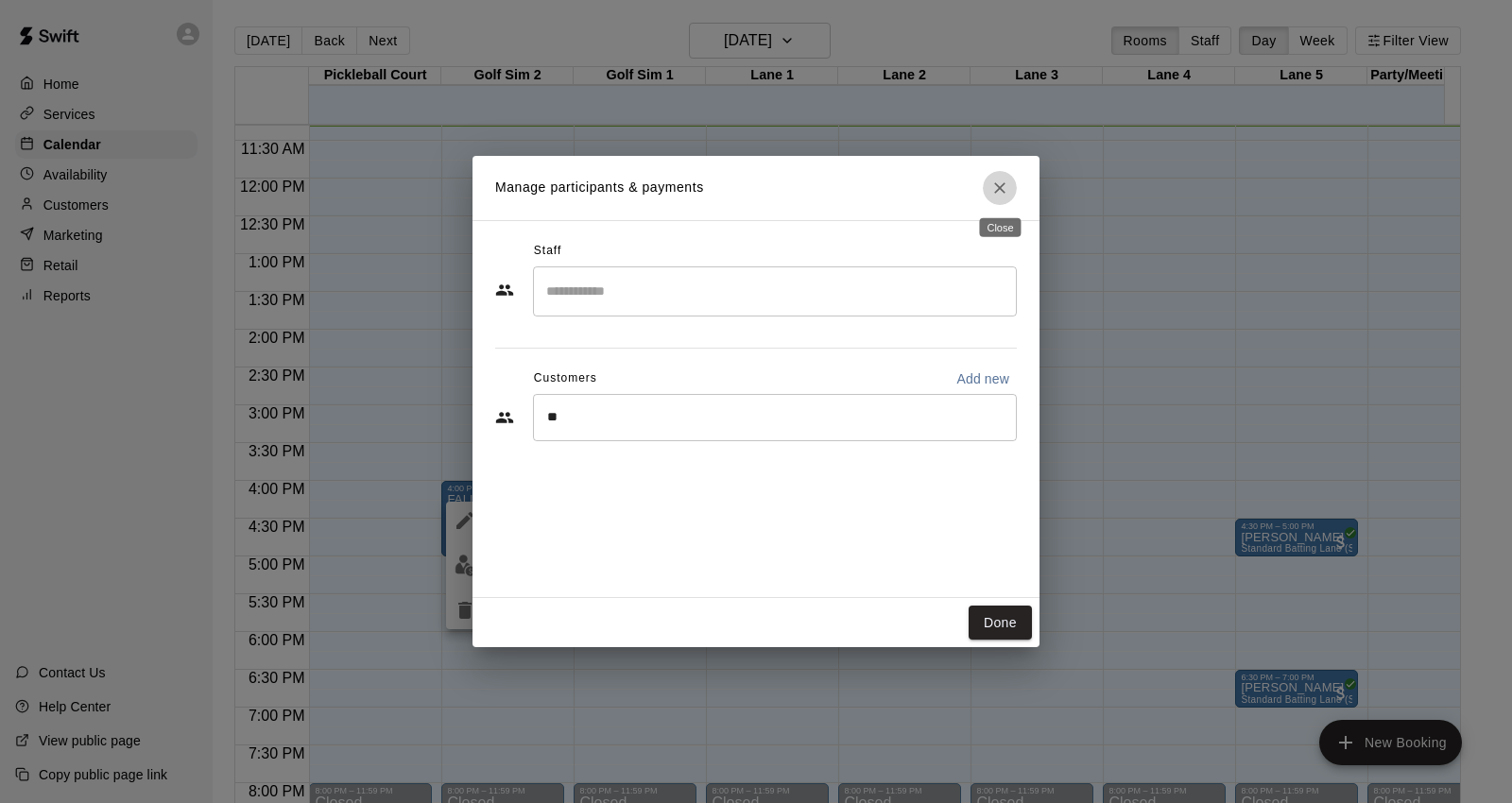
click at [987, 186] on button "Close" at bounding box center [1000, 188] width 34 height 34
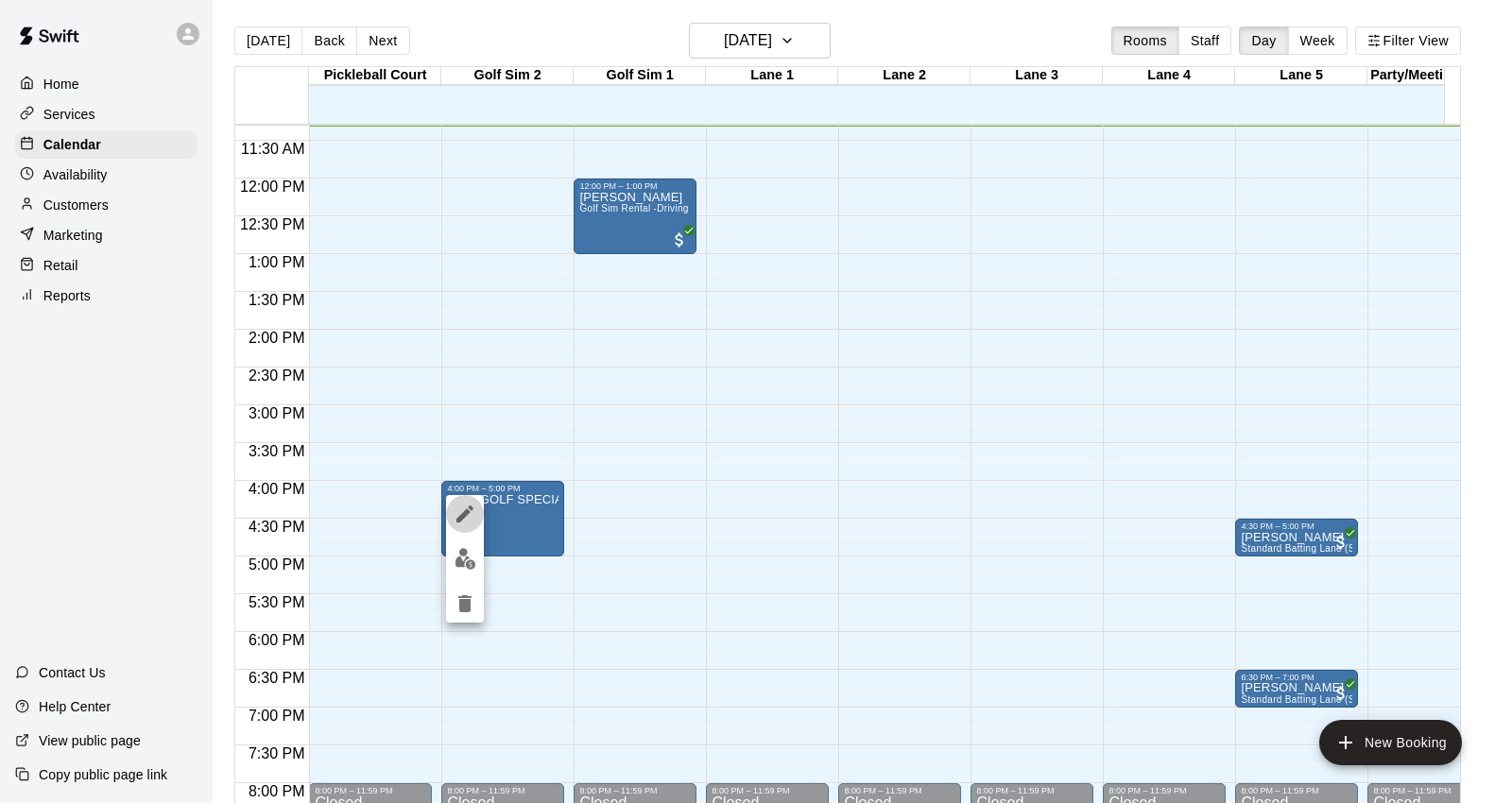
click at [465, 513] on icon "edit" at bounding box center [464, 514] width 17 height 17
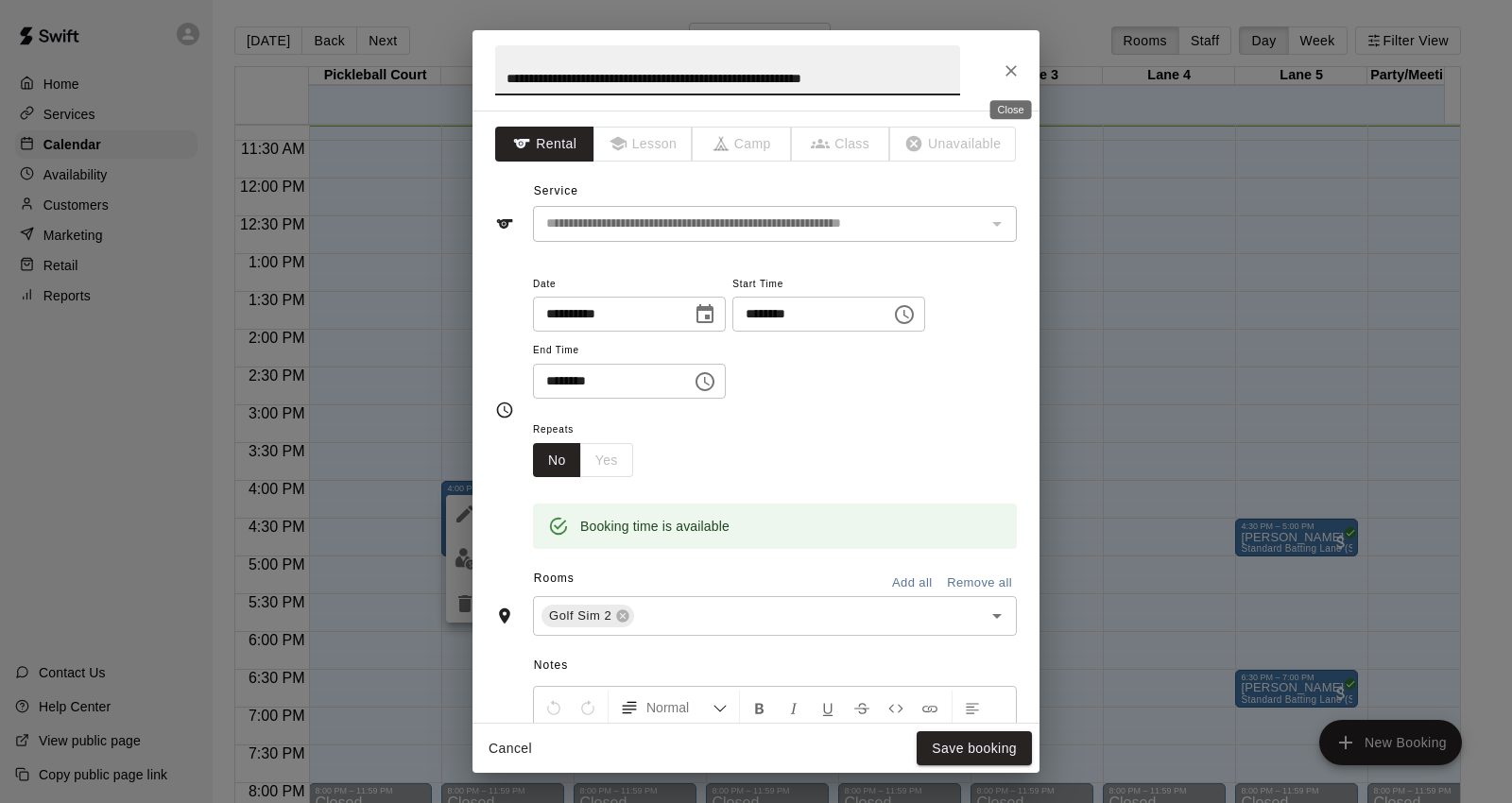
scroll to position [0, 0]
click at [1006, 64] on icon "Close" at bounding box center [1011, 71] width 19 height 19
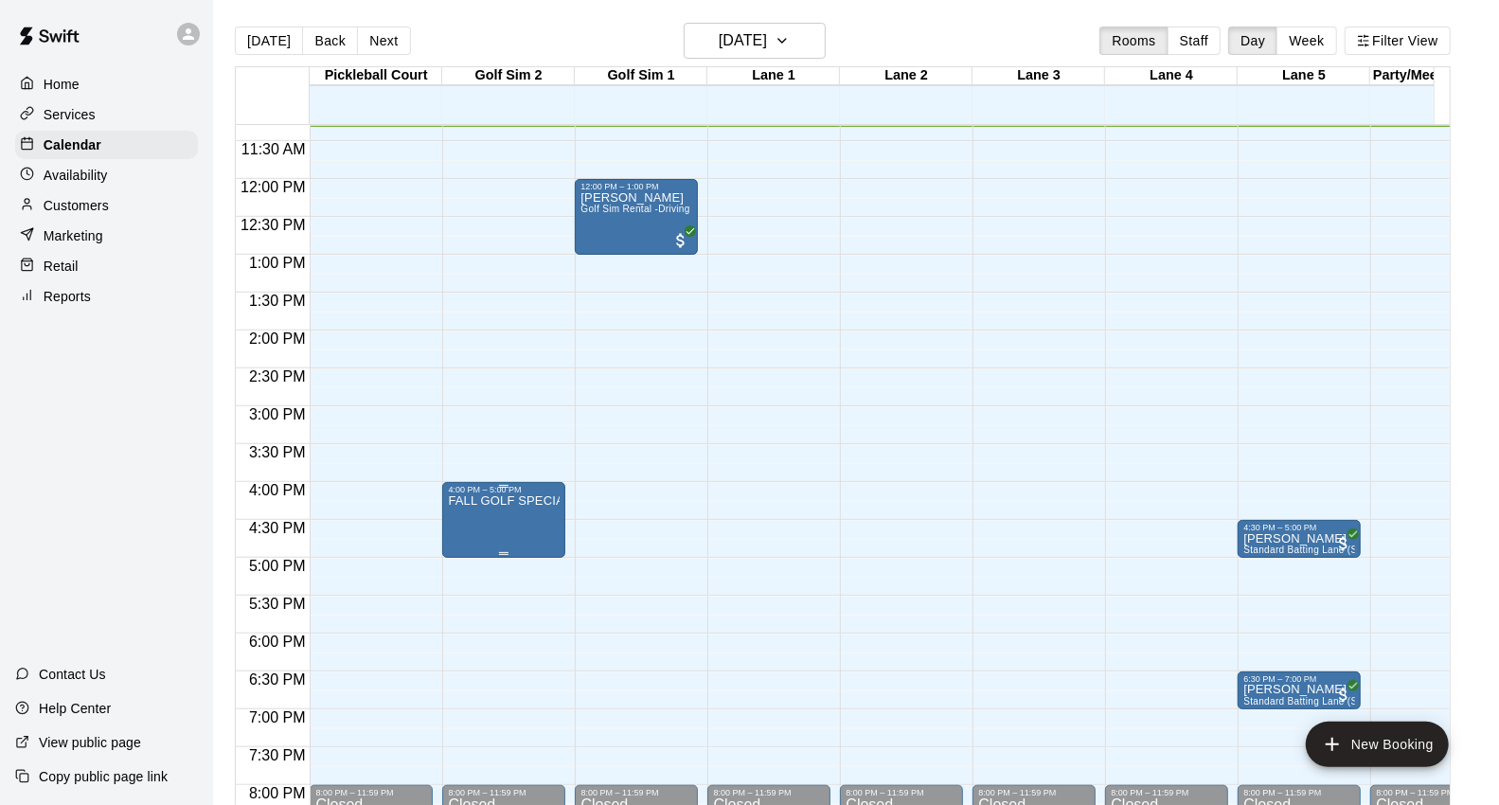
drag, startPoint x: 511, startPoint y: 526, endPoint x: 469, endPoint y: 505, distance: 47.4
click at [469, 501] on p "FALL GOLF SPECIAL- Golf Sim Rental - One Hour (2 PLAYERS ONLY)" at bounding box center [504, 501] width 112 height 0
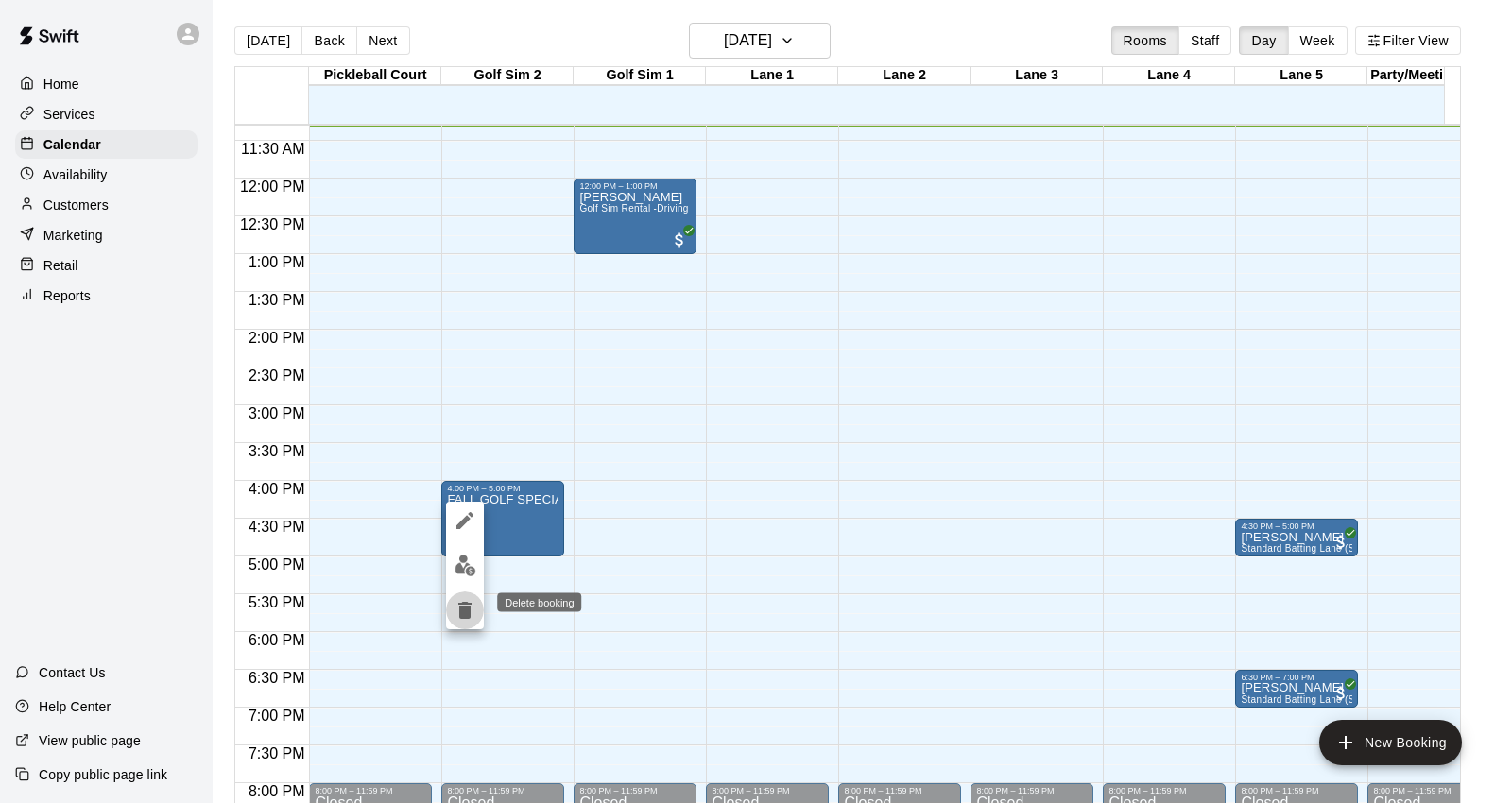
click at [447, 612] on button "delete" at bounding box center [465, 610] width 38 height 38
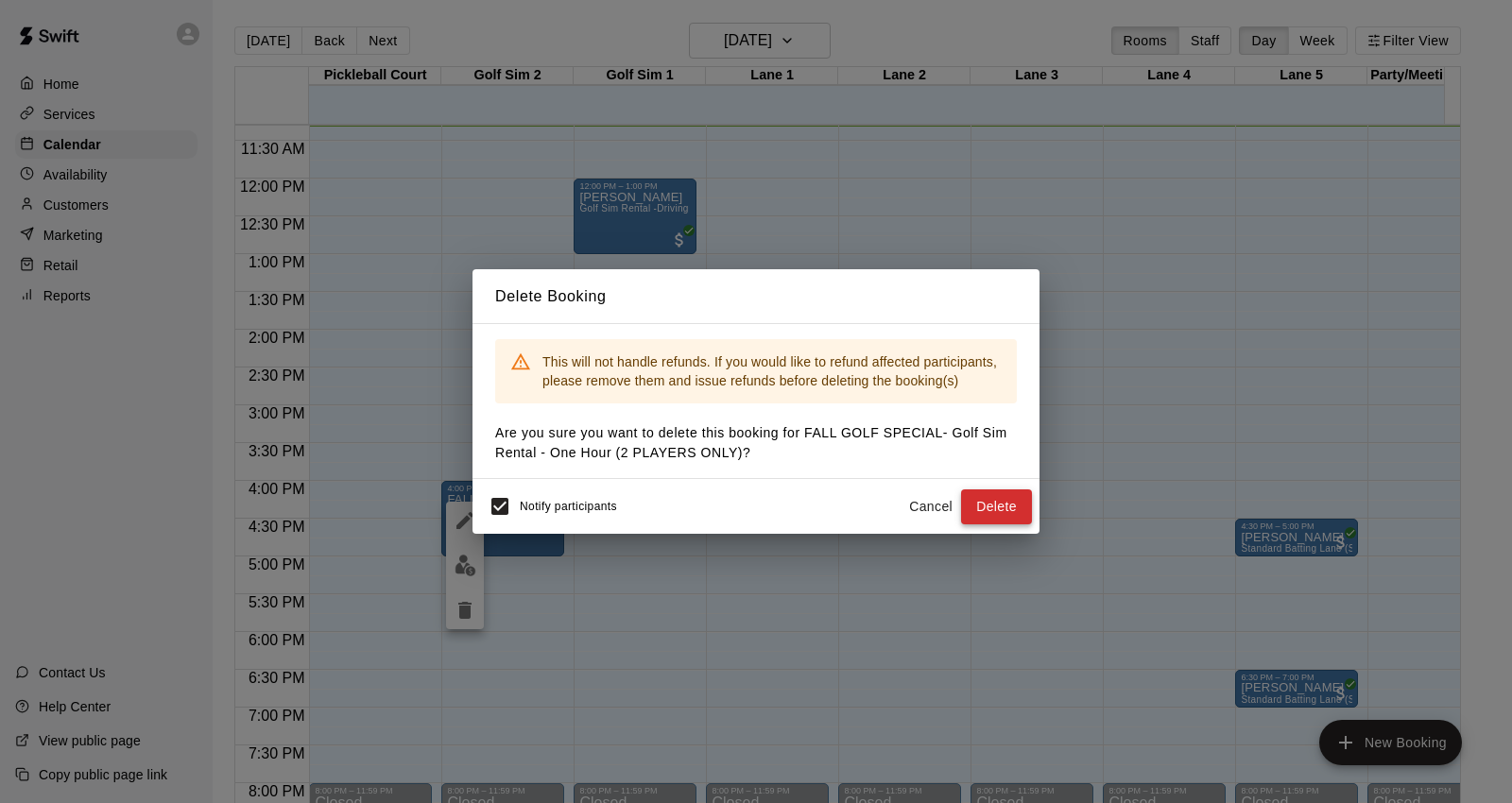
click at [967, 491] on button "Delete" at bounding box center [996, 507] width 71 height 35
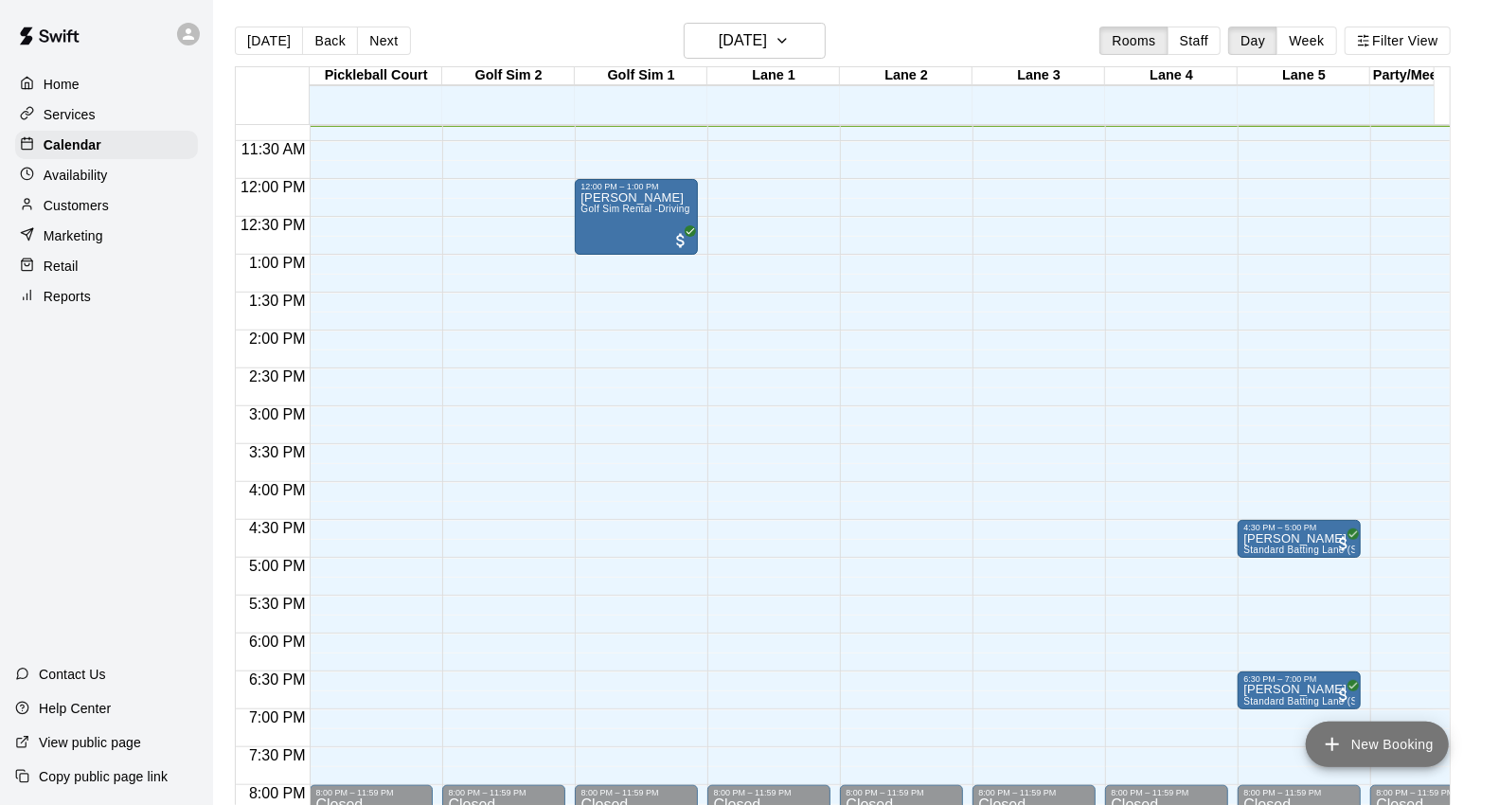
click at [1401, 743] on button "New Booking" at bounding box center [1377, 744] width 143 height 45
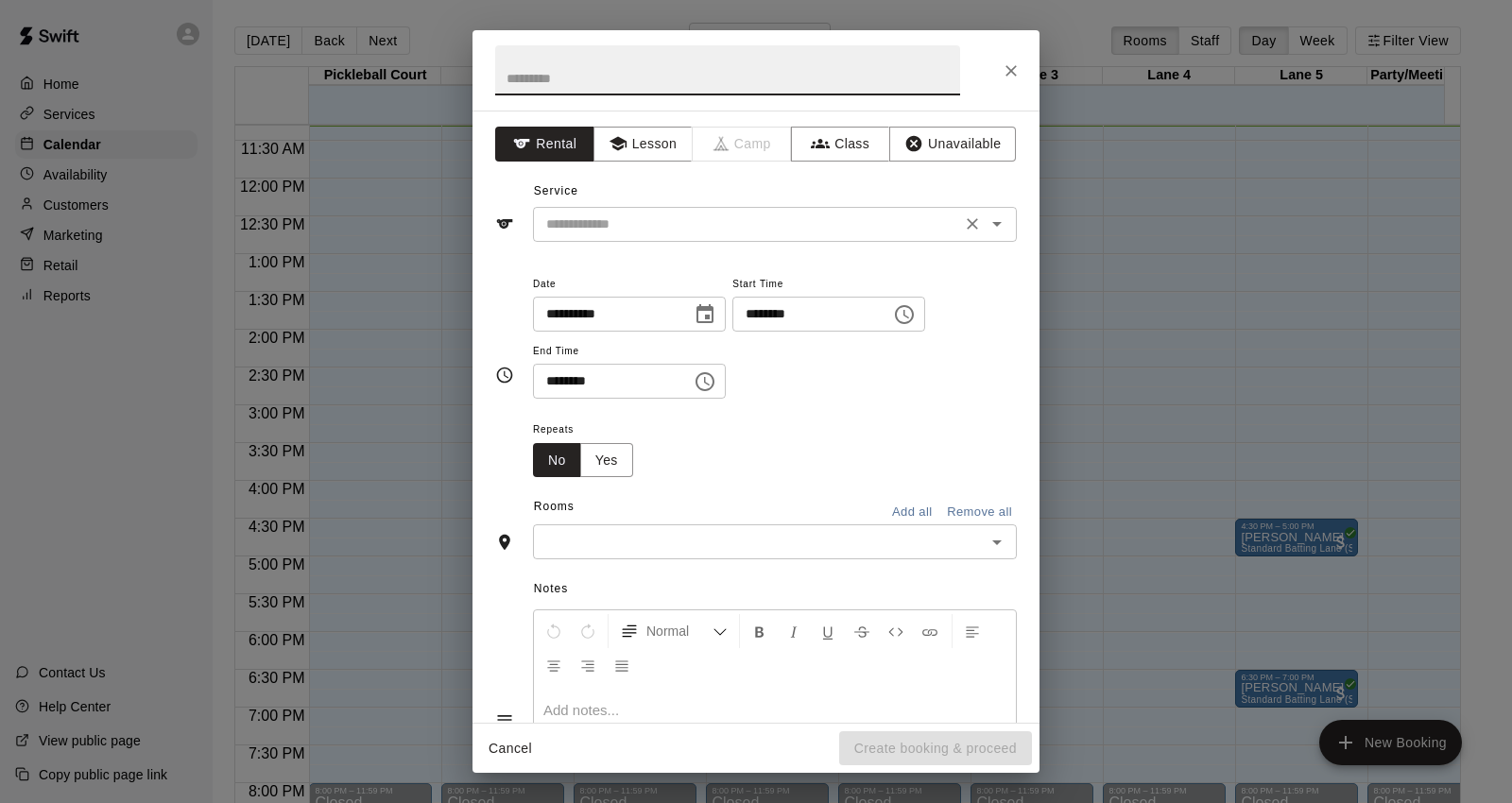
click at [986, 221] on icon "Open" at bounding box center [997, 223] width 23 height 23
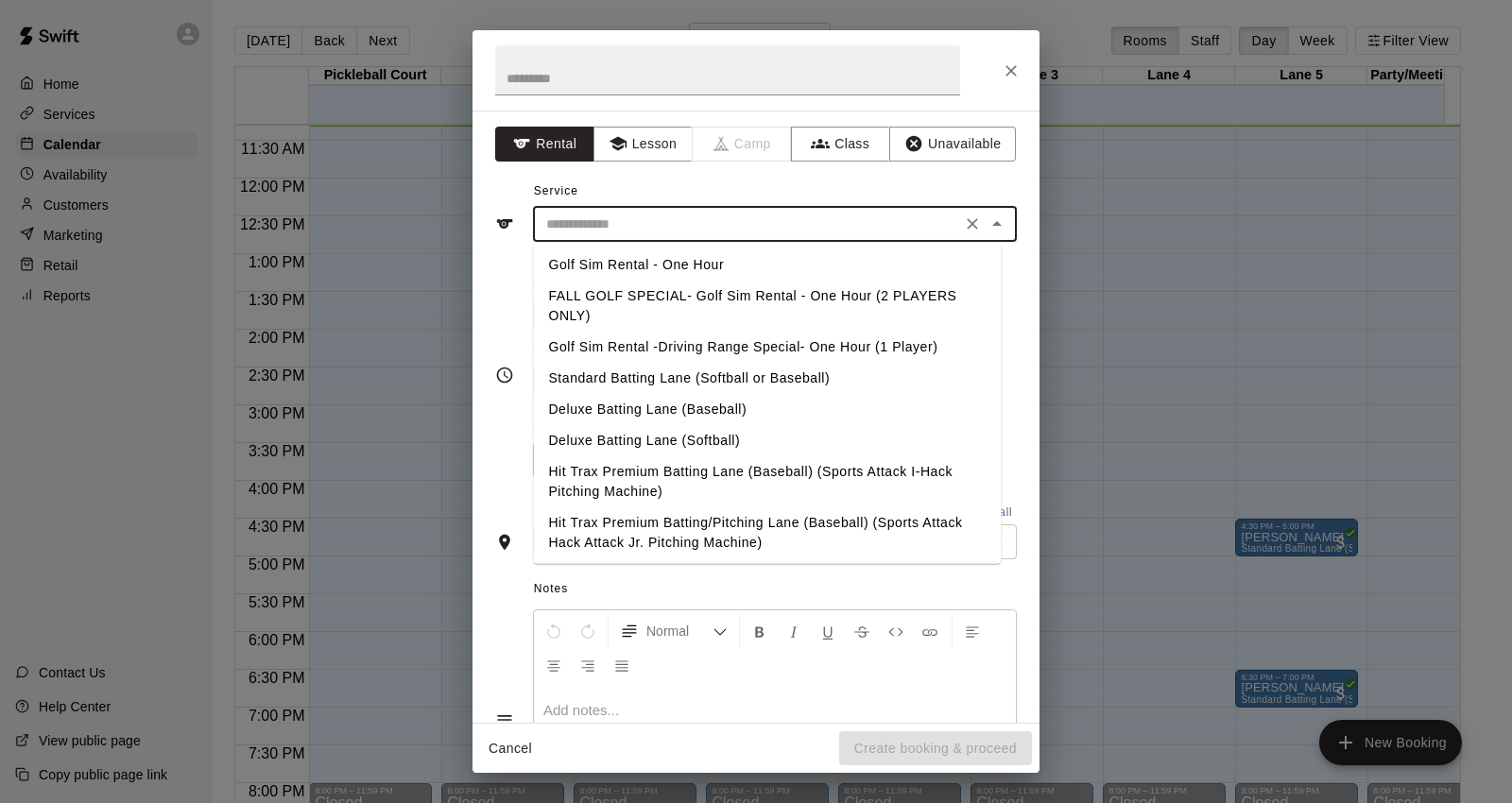
click at [825, 245] on ul "Golf Sim Rental - One Hour FALL GOLF SPECIAL- Golf Sim Rental - One Hour (2 PLA…" at bounding box center [766, 402] width 468 height 321
click at [826, 265] on li "Golf Sim Rental - One Hour" at bounding box center [766, 264] width 468 height 31
type input "**********"
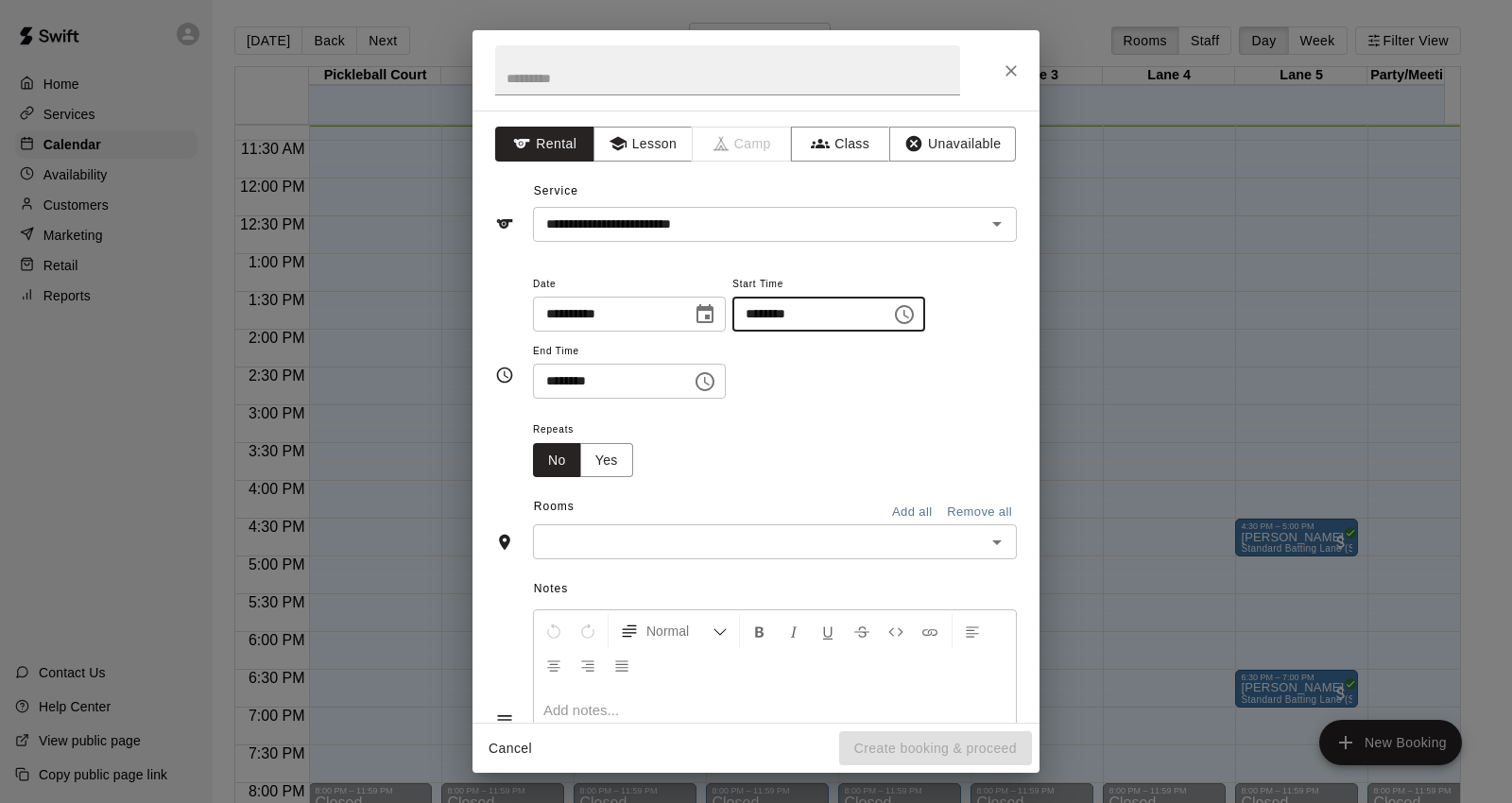
click at [787, 321] on input "********" at bounding box center [805, 313] width 146 height 35
type input "********"
click at [552, 381] on input "********" at bounding box center [606, 381] width 146 height 35
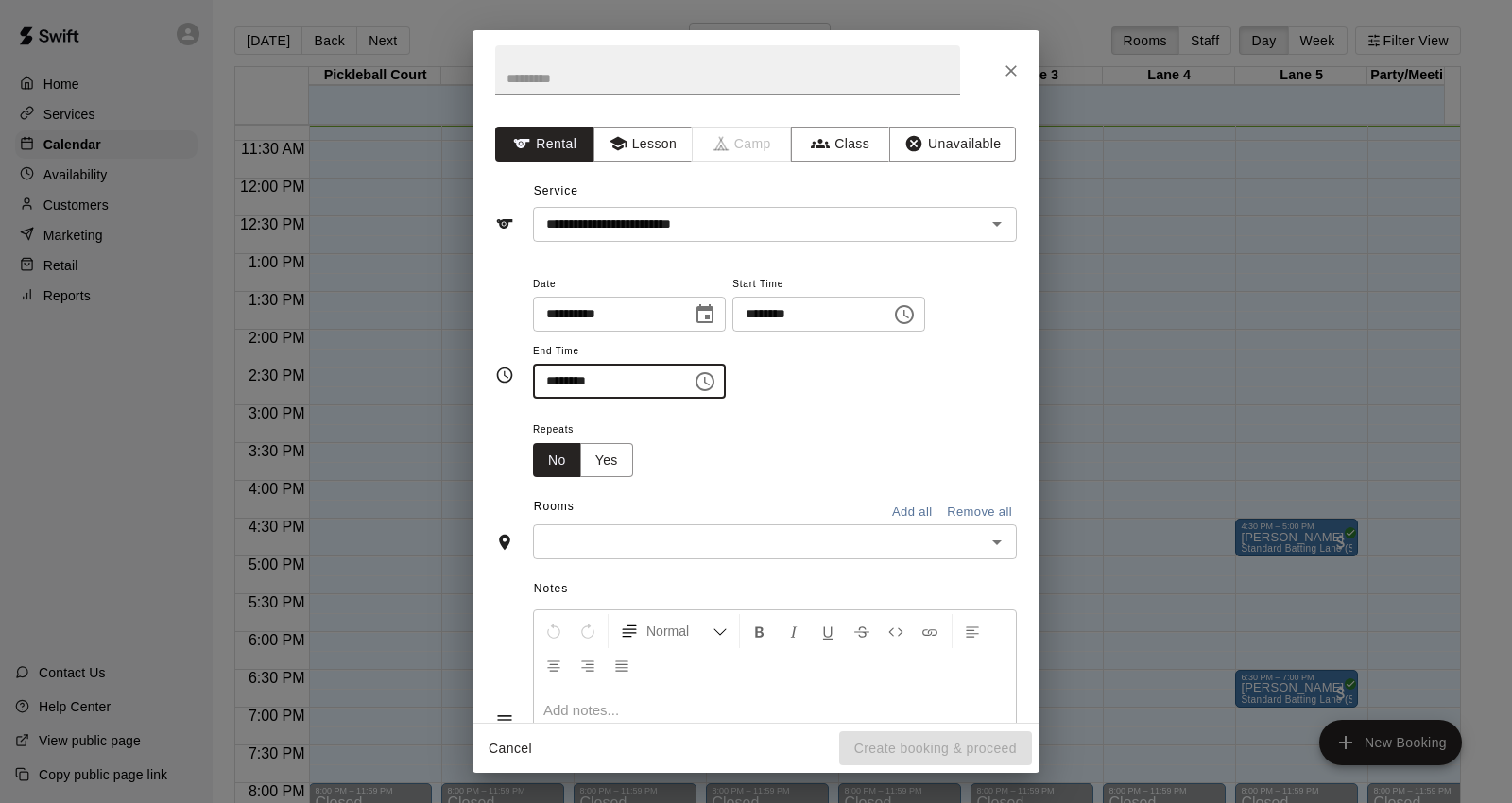
type input "********"
click at [710, 530] on input "text" at bounding box center [759, 542] width 441 height 24
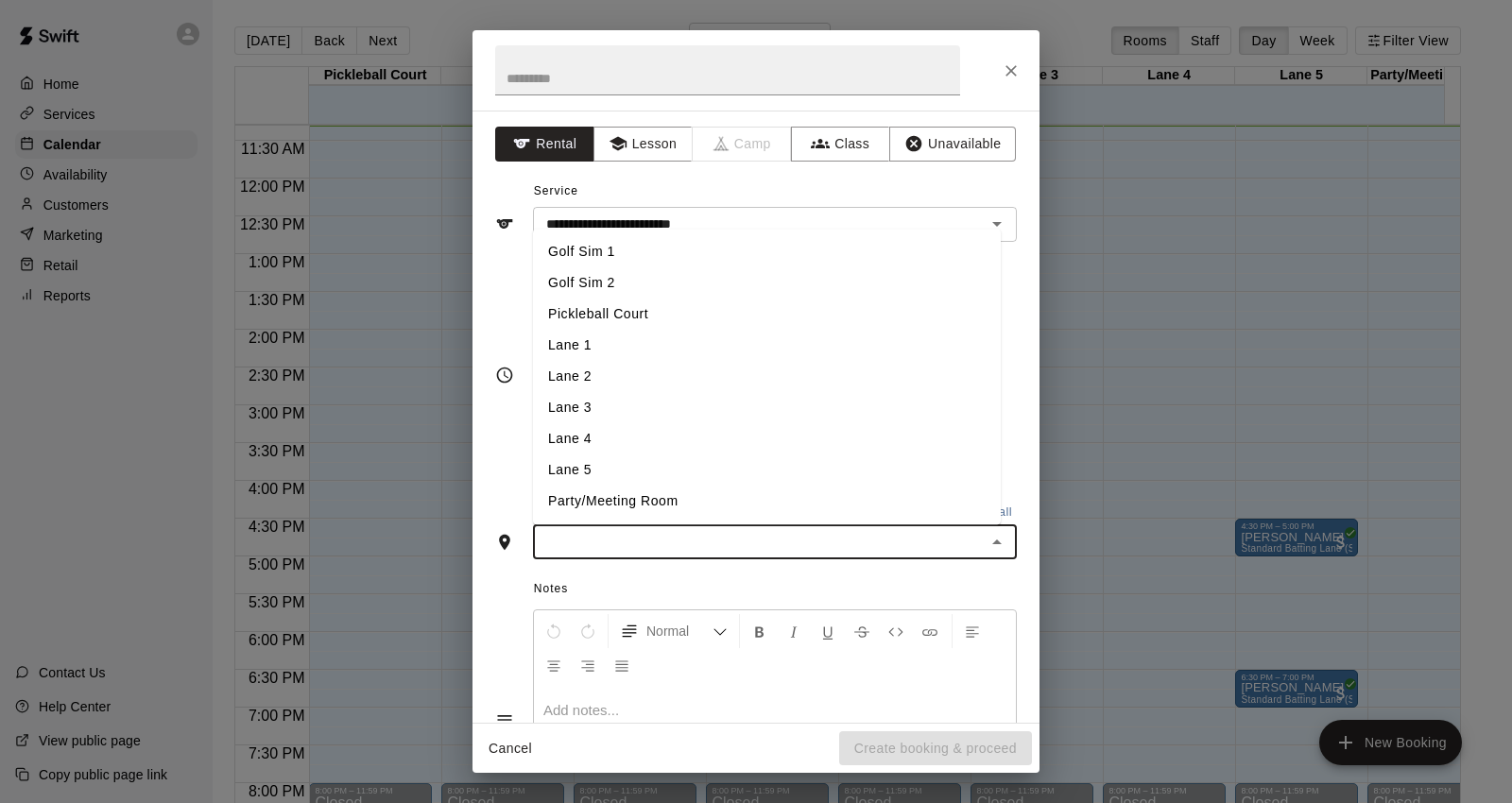
click at [613, 291] on li "Golf Sim 2" at bounding box center [766, 283] width 468 height 31
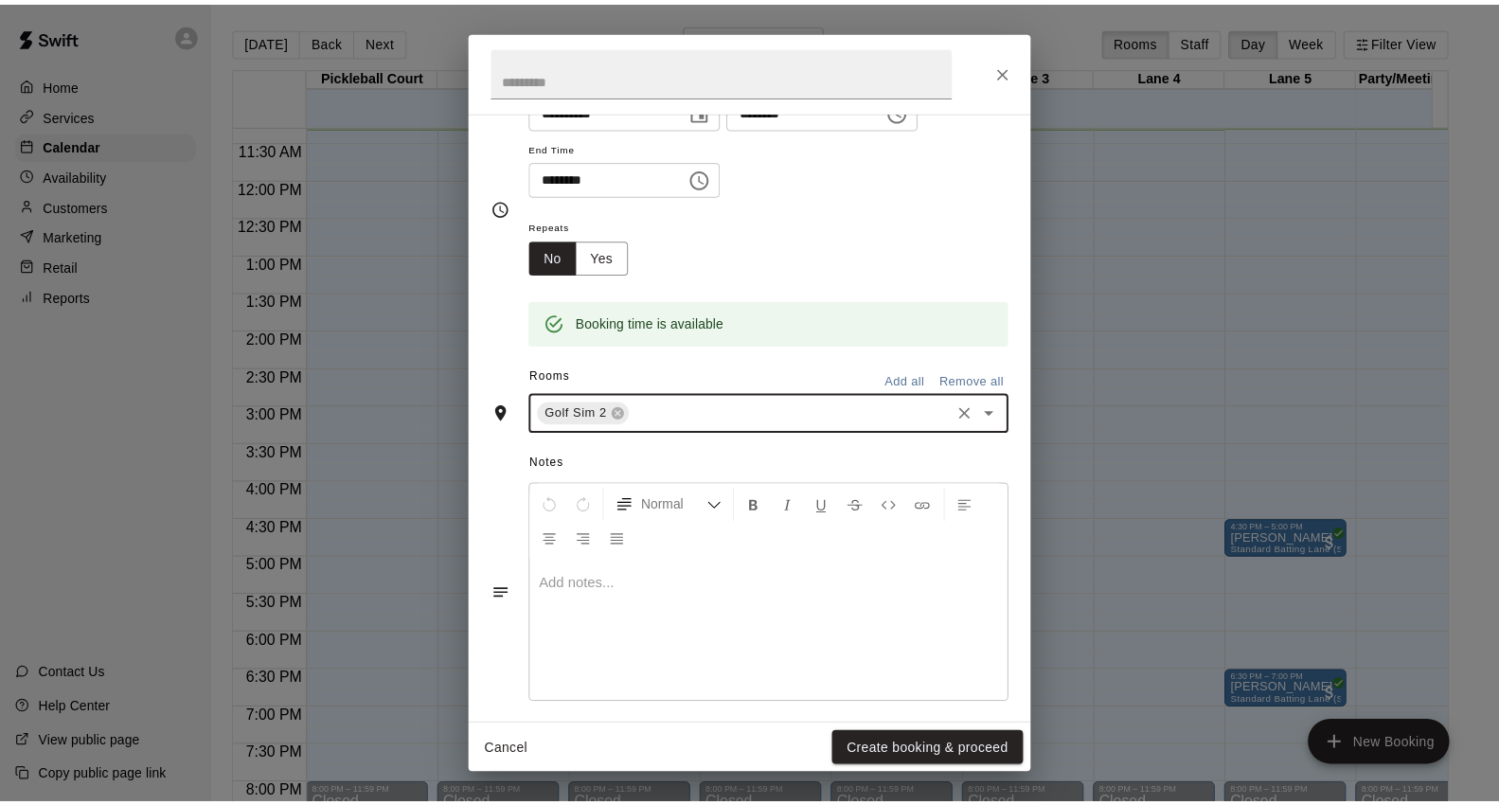
scroll to position [220, 0]
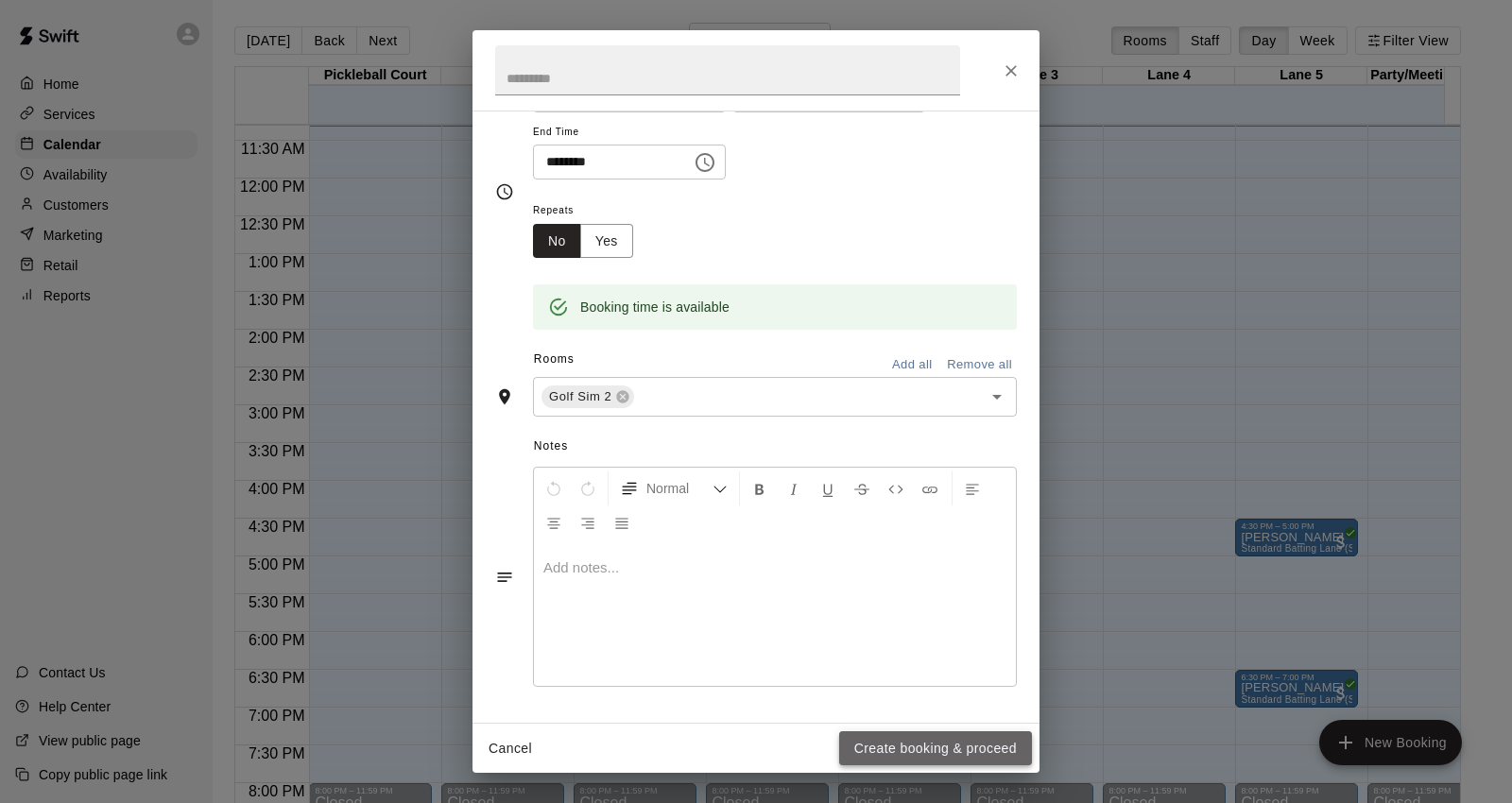
click at [876, 739] on button "Create booking & proceed" at bounding box center [935, 748] width 193 height 35
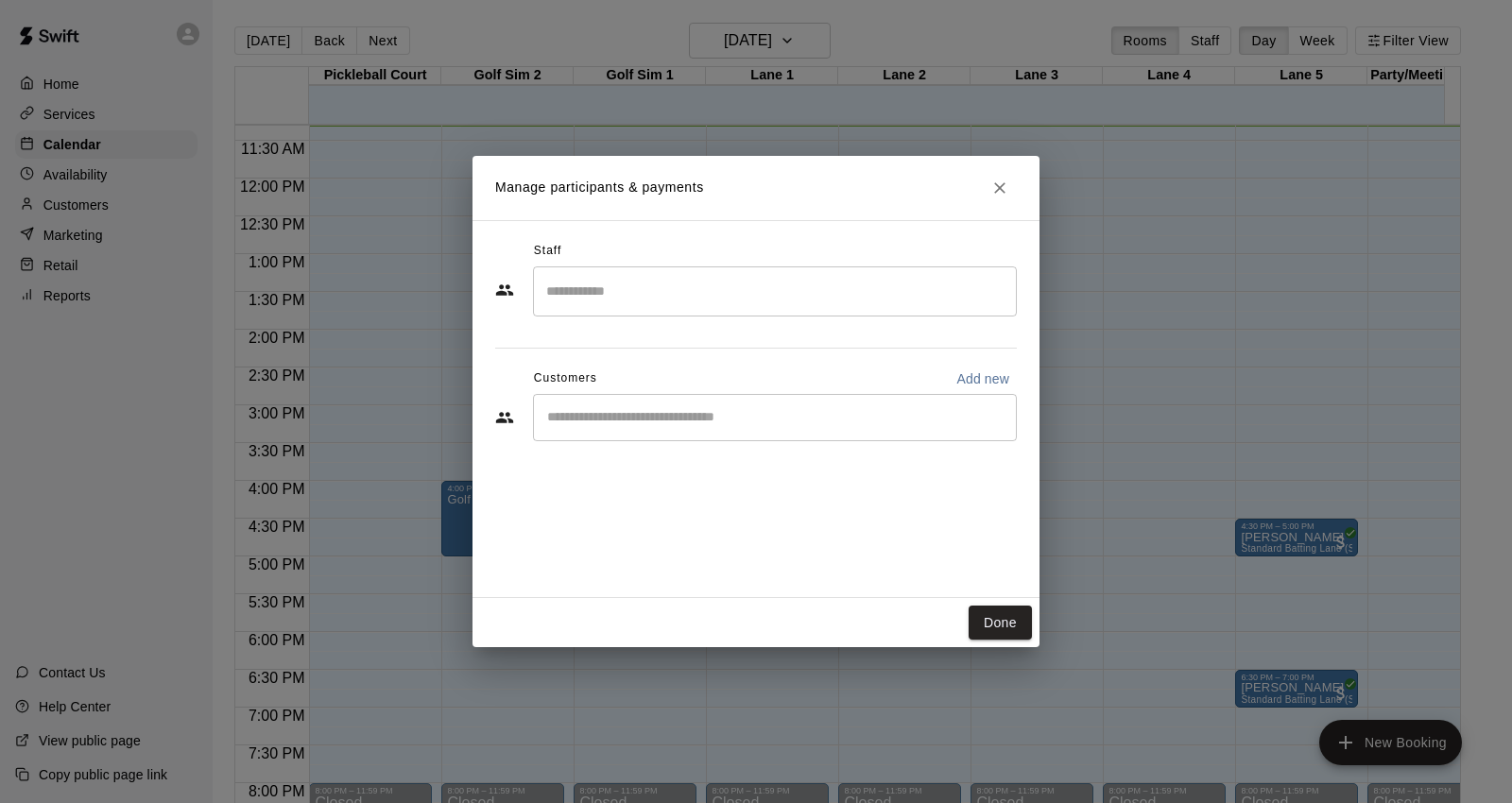
click at [719, 413] on input "Start typing to search customers..." at bounding box center [775, 417] width 467 height 19
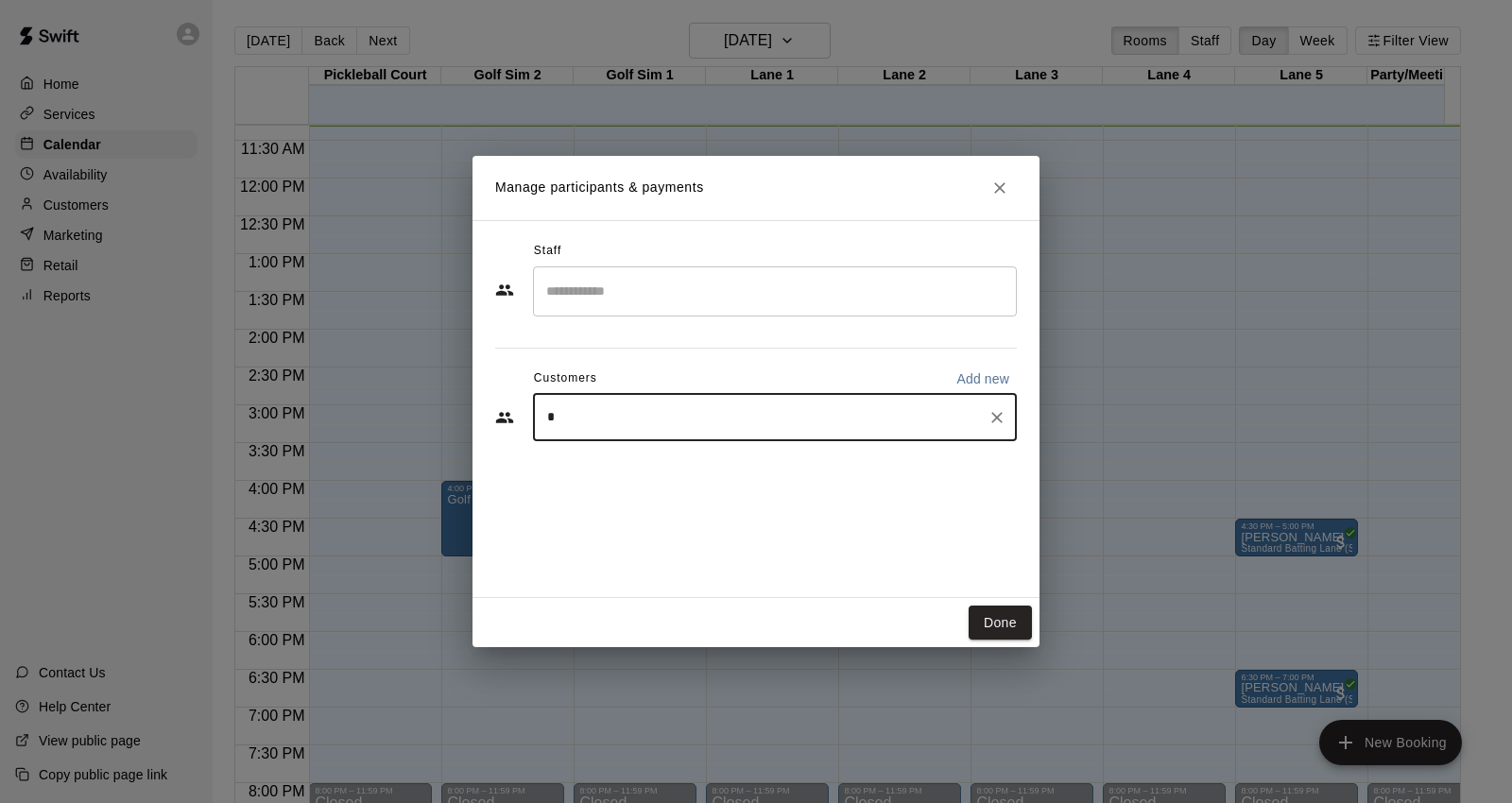
type input "**"
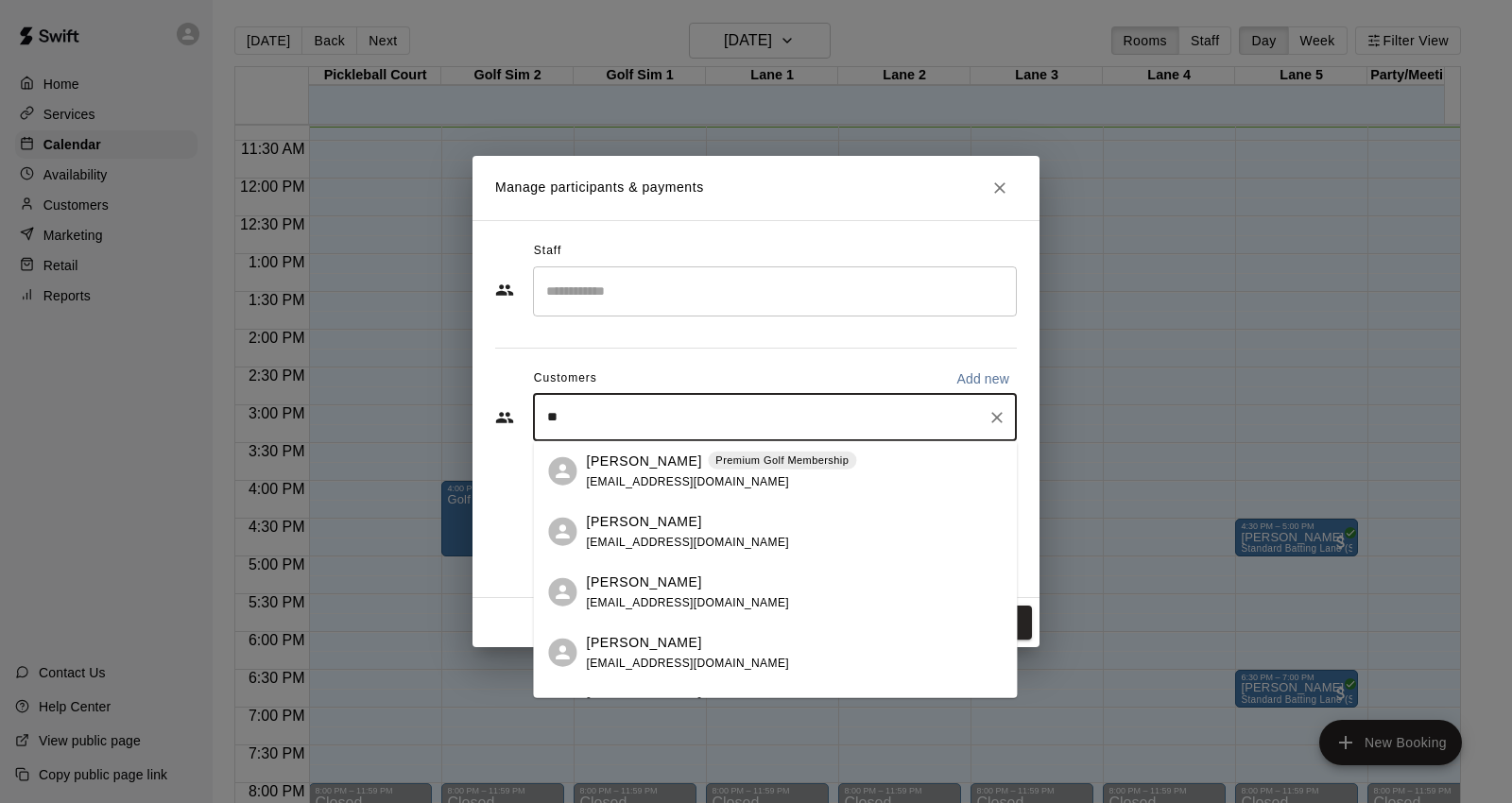
click at [677, 461] on p "[PERSON_NAME]" at bounding box center [644, 461] width 116 height 20
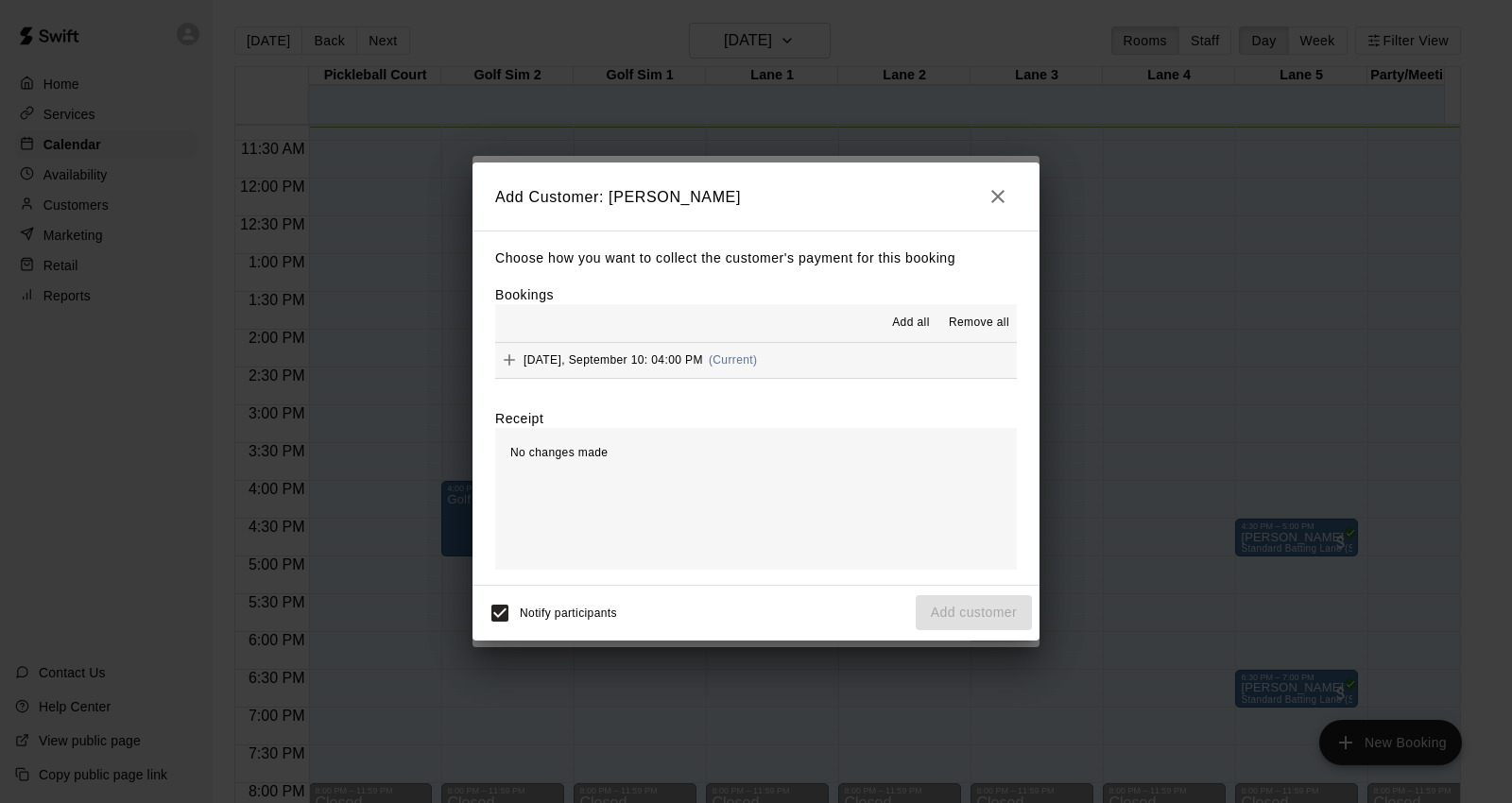
click at [834, 364] on button "[DATE], September 10: 04:00 PM (Current)" at bounding box center [756, 360] width 522 height 35
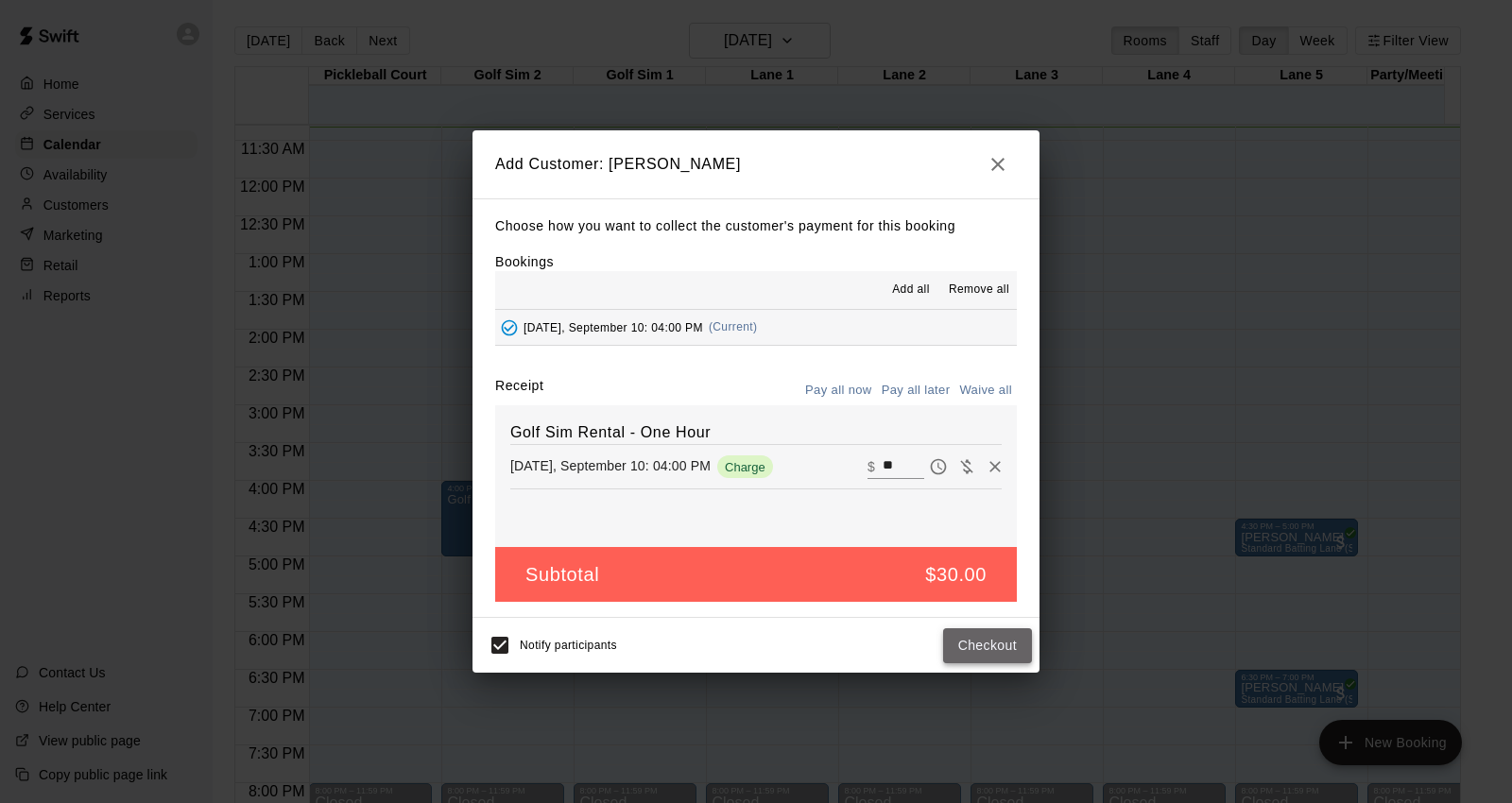
click at [986, 655] on button "Checkout" at bounding box center [987, 645] width 89 height 35
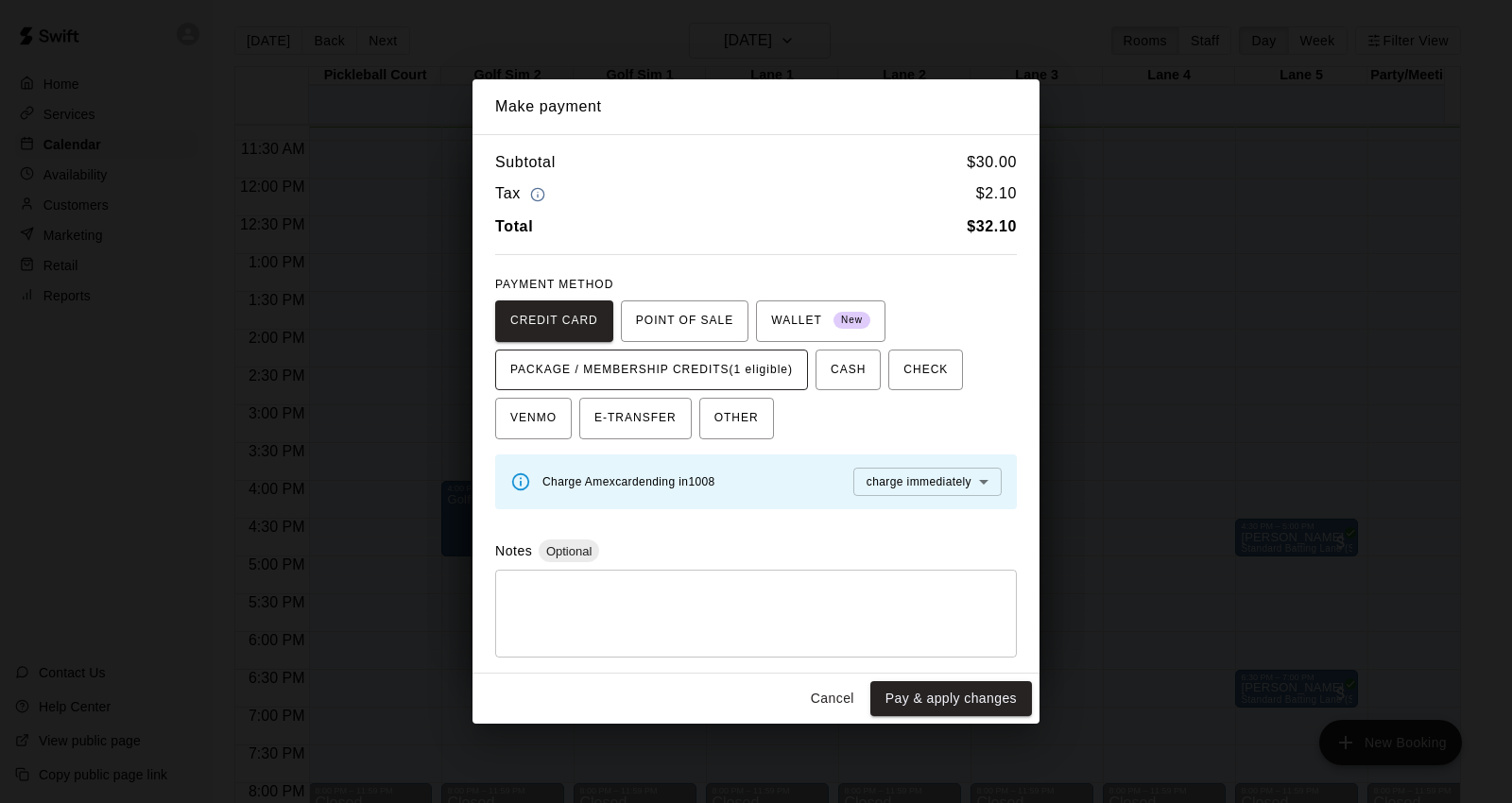
click at [730, 366] on span "PACKAGE / MEMBERSHIP CREDITS (1 eligible)" at bounding box center [651, 370] width 282 height 30
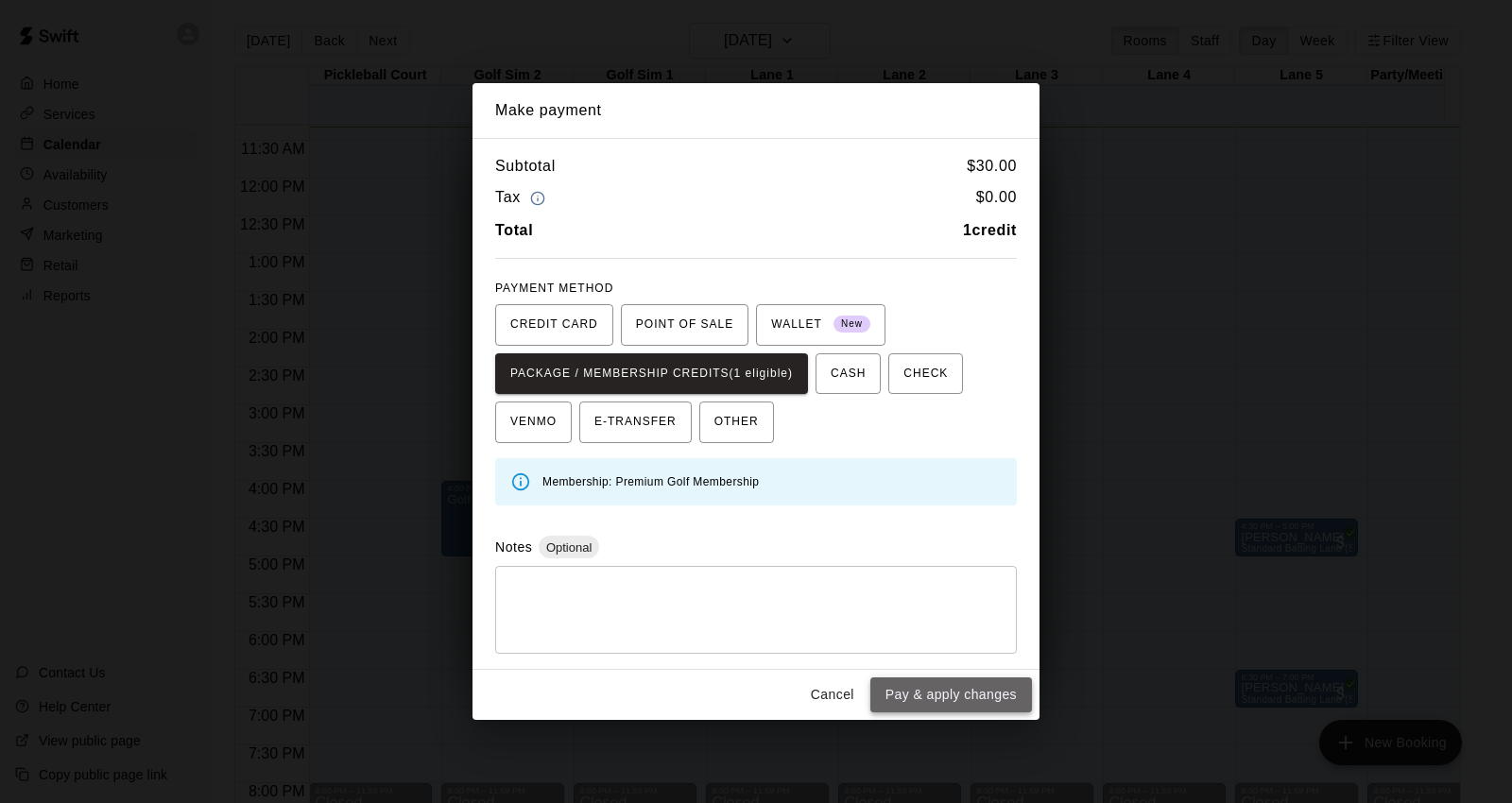
click at [900, 687] on button "Pay & apply changes" at bounding box center [951, 694] width 162 height 35
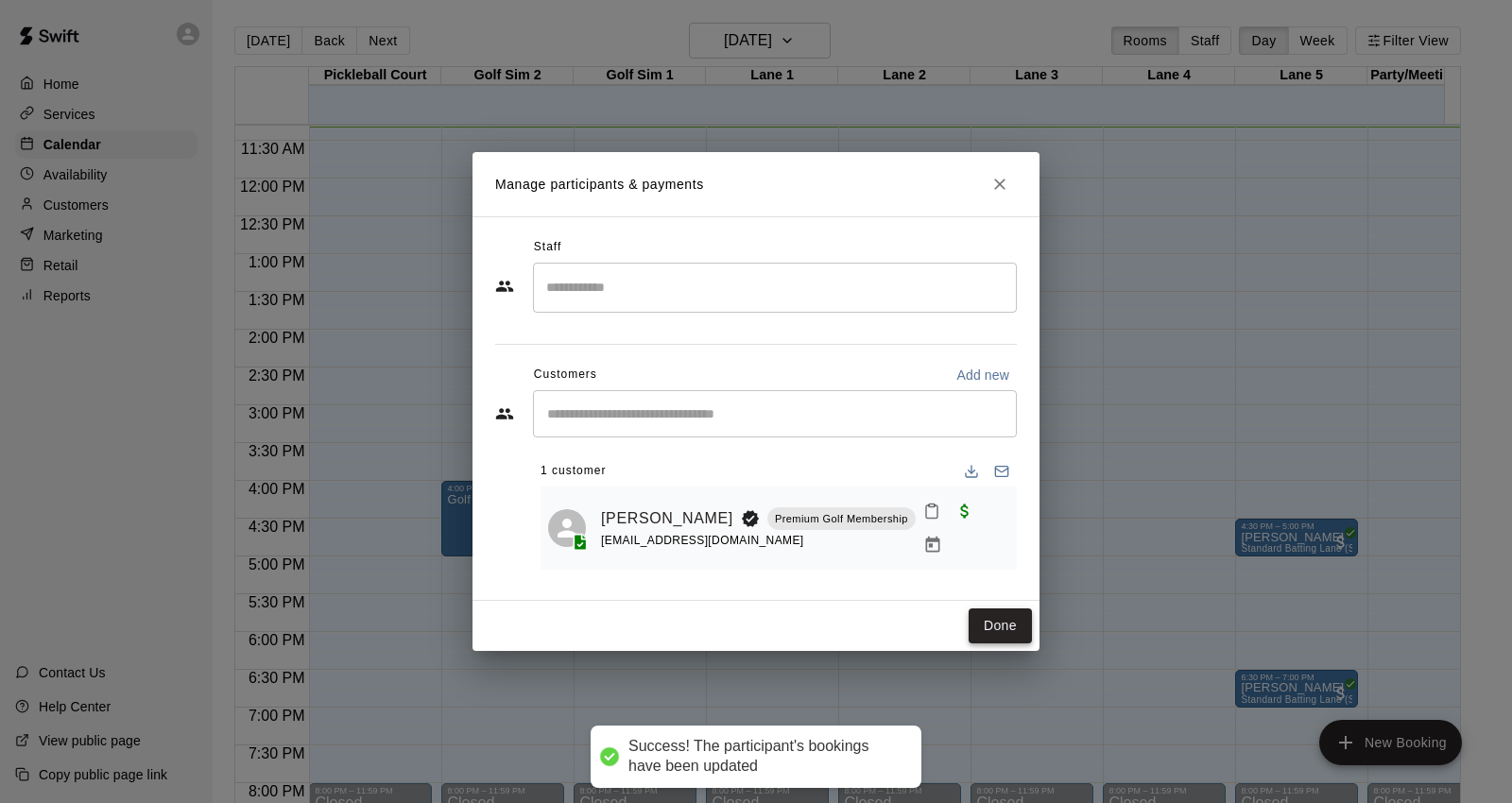
click at [997, 612] on button "Done" at bounding box center [1000, 625] width 63 height 35
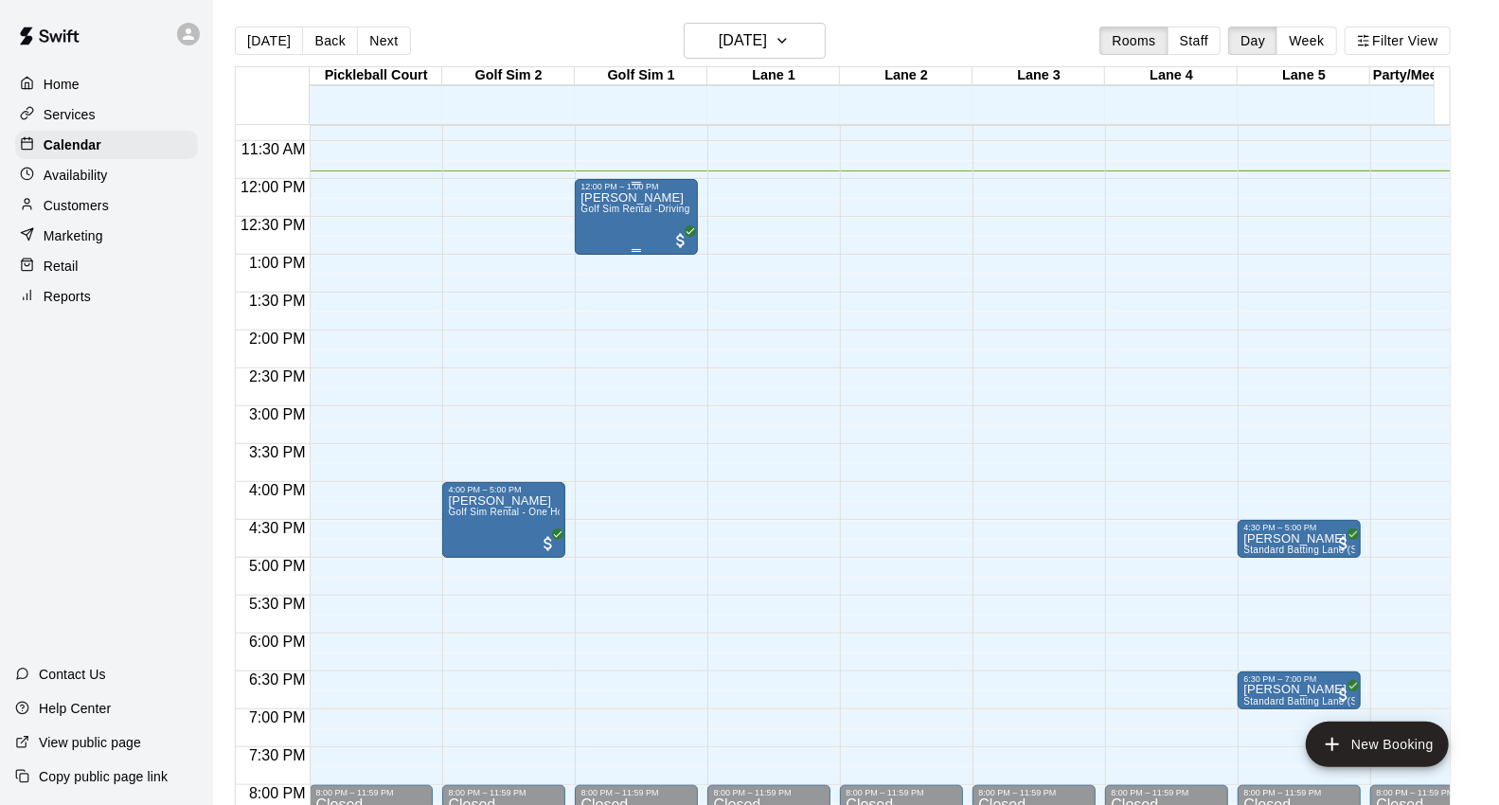
click at [663, 202] on div "[PERSON_NAME] Golf Sim Rental -Driving Range Special- One Hour (1 Player)" at bounding box center [636, 593] width 112 height 805
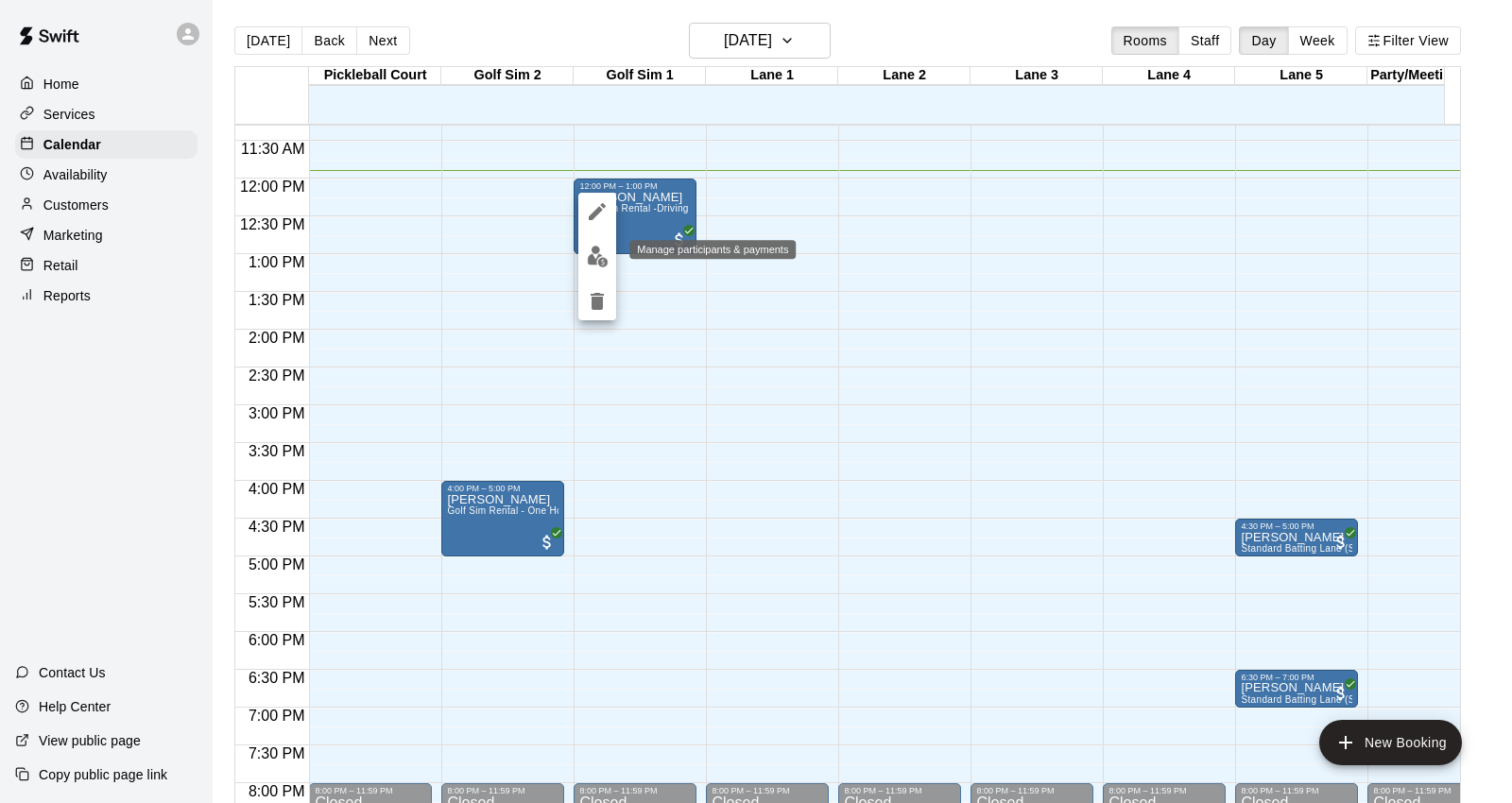
click at [597, 256] on img "edit" at bounding box center [598, 256] width 22 height 22
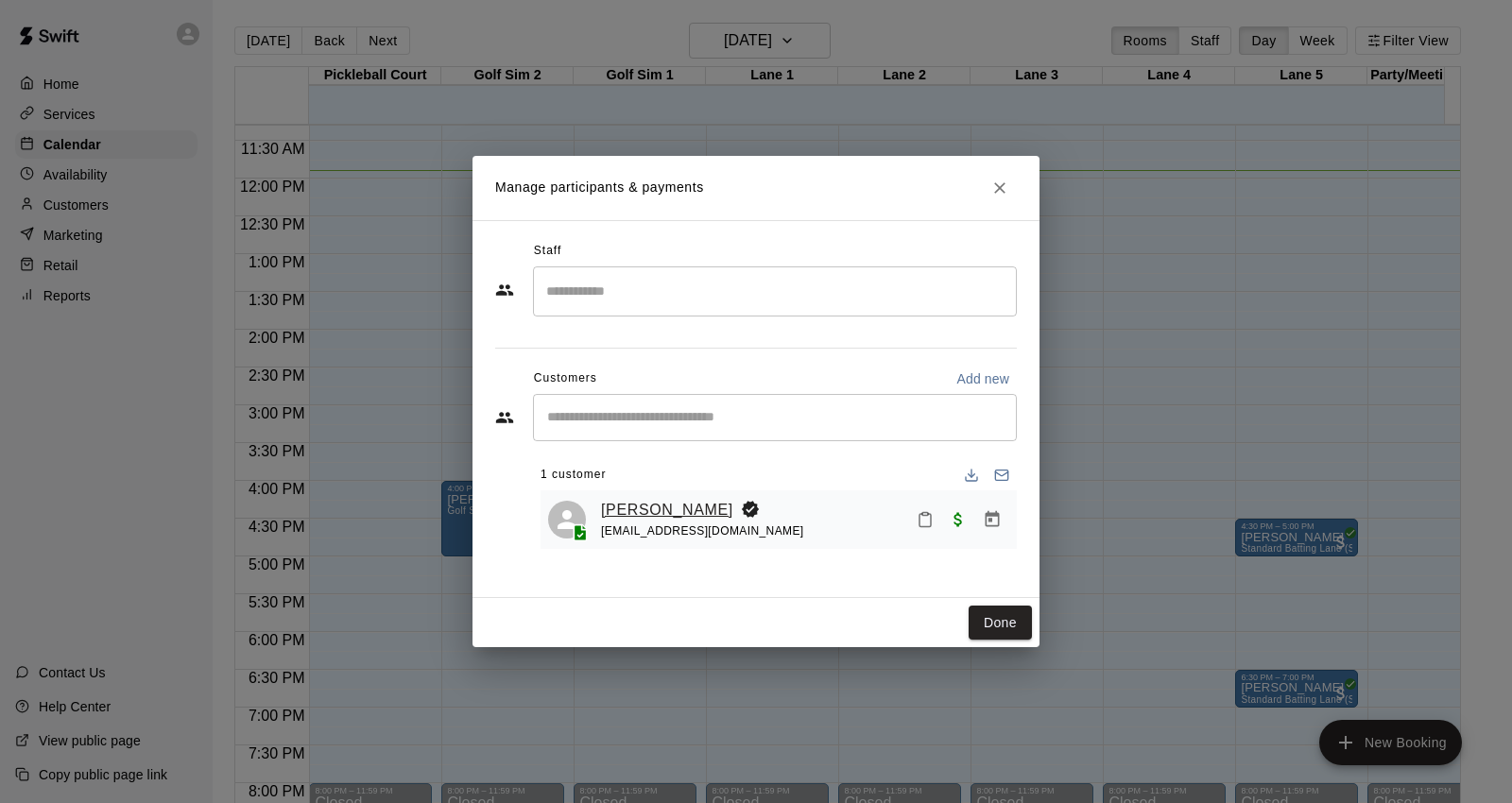
click at [635, 512] on link "[PERSON_NAME]" at bounding box center [667, 510] width 133 height 25
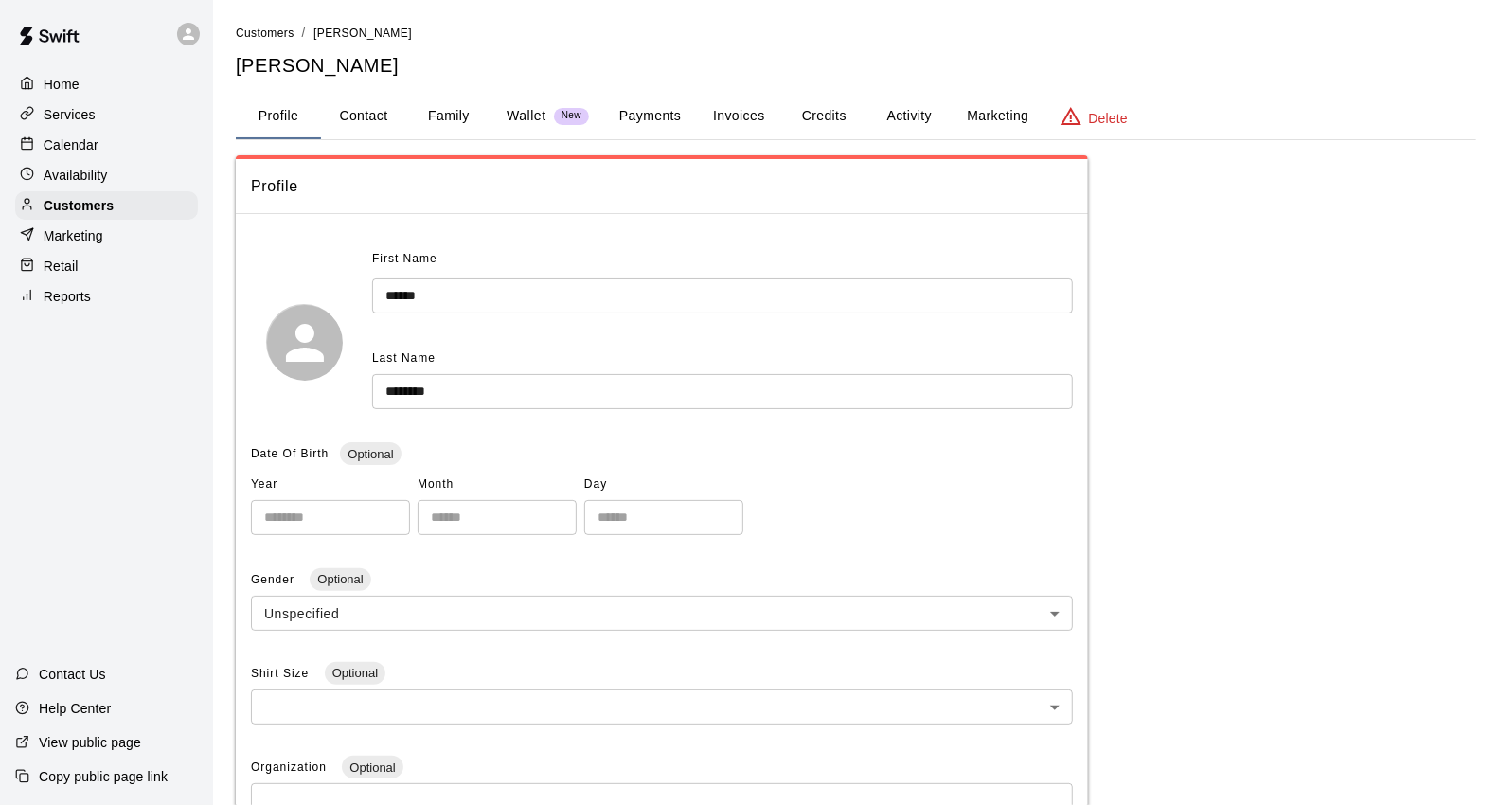
click at [621, 98] on button "Payments" at bounding box center [650, 116] width 92 height 45
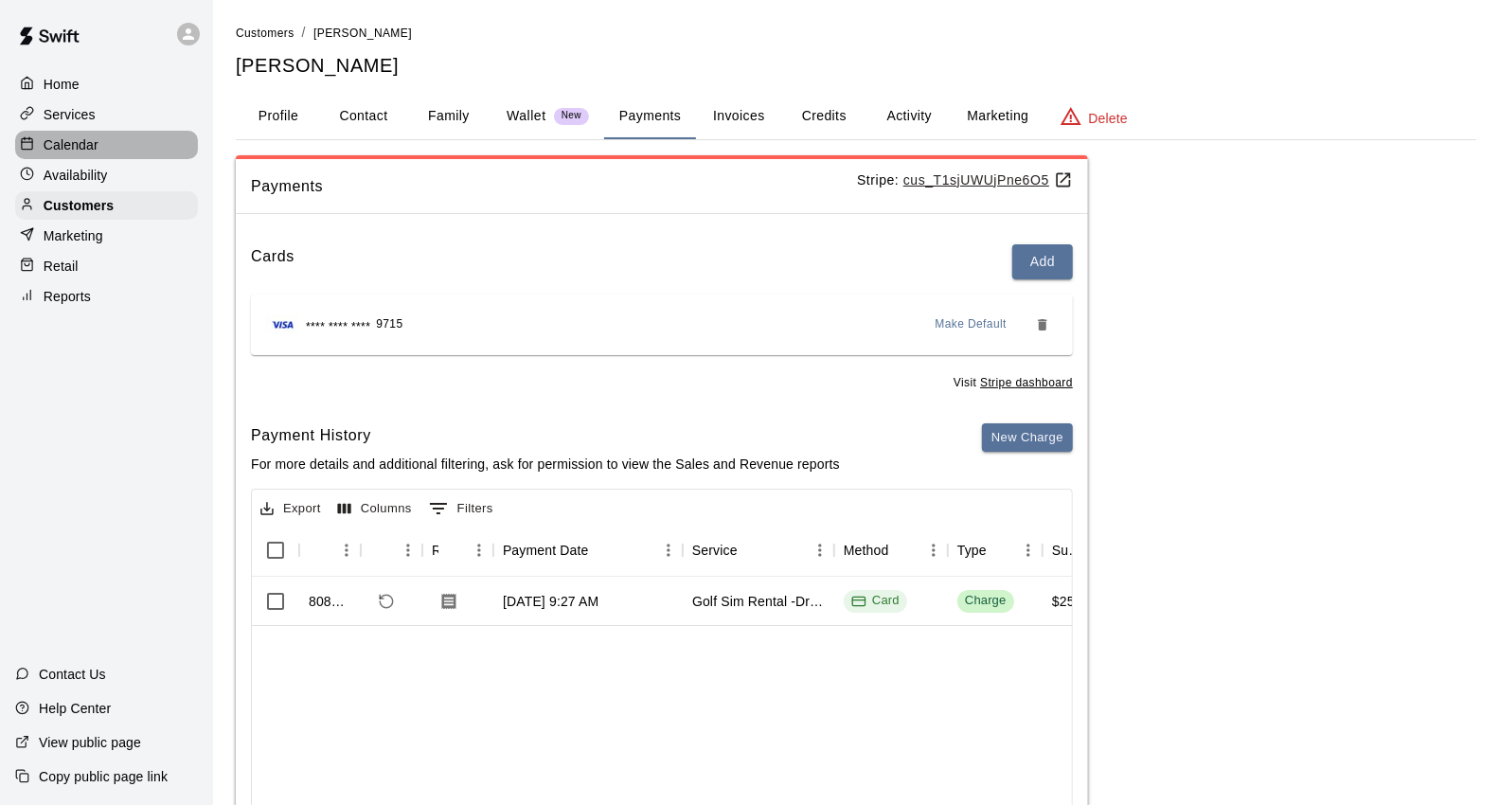
click at [116, 145] on div "Calendar" at bounding box center [106, 145] width 183 height 28
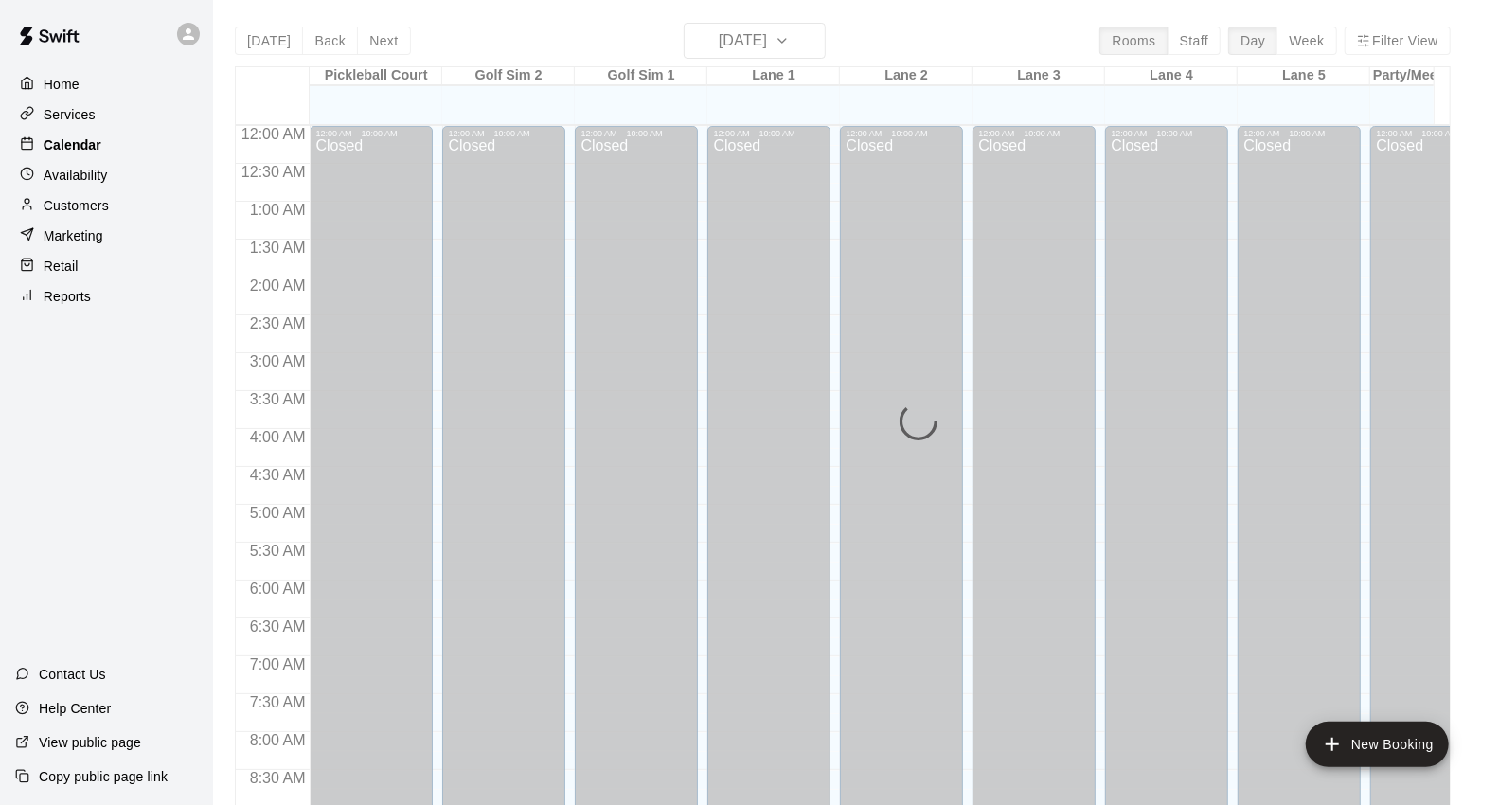
scroll to position [901, 0]
